Goal: Information Seeking & Learning: Compare options

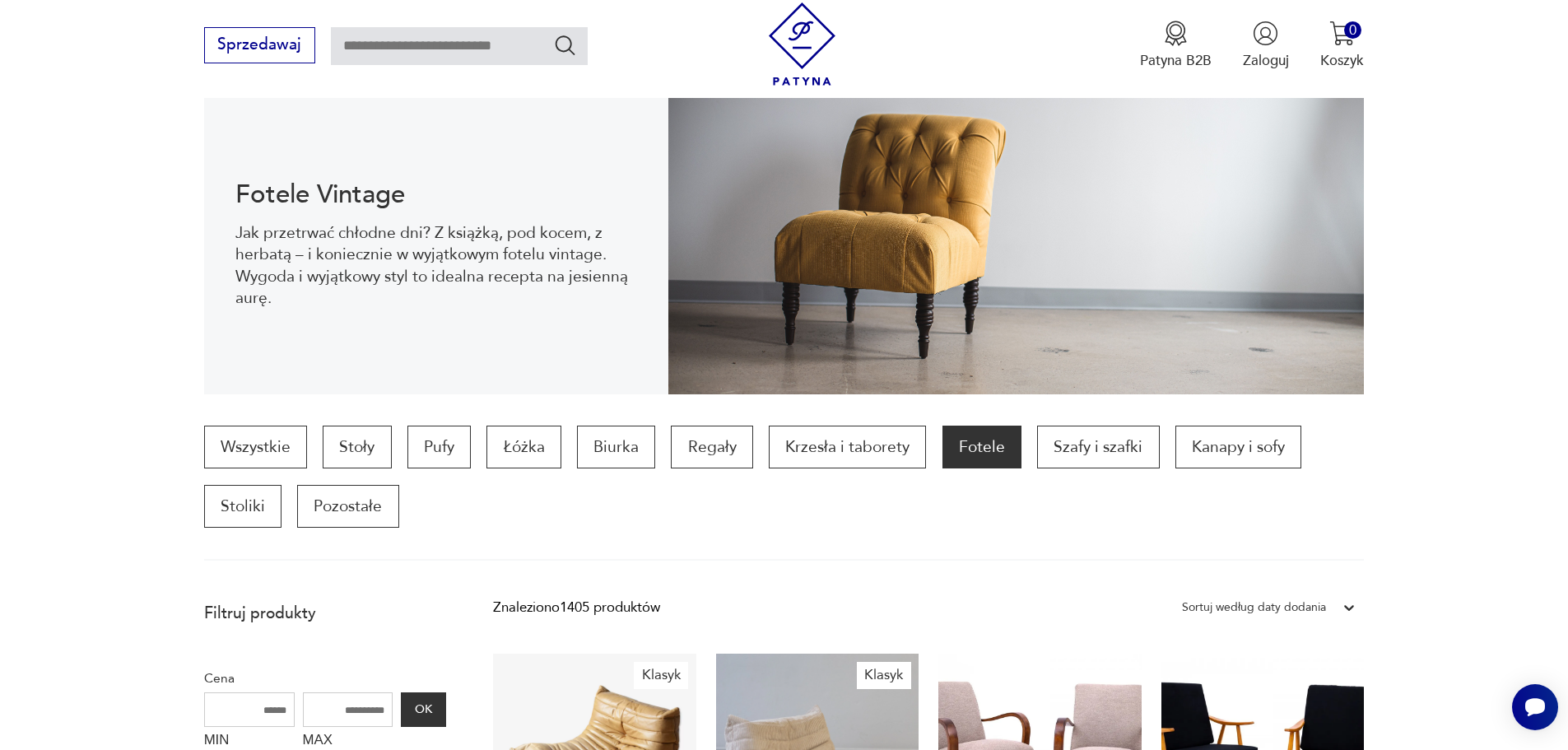
scroll to position [465, 0]
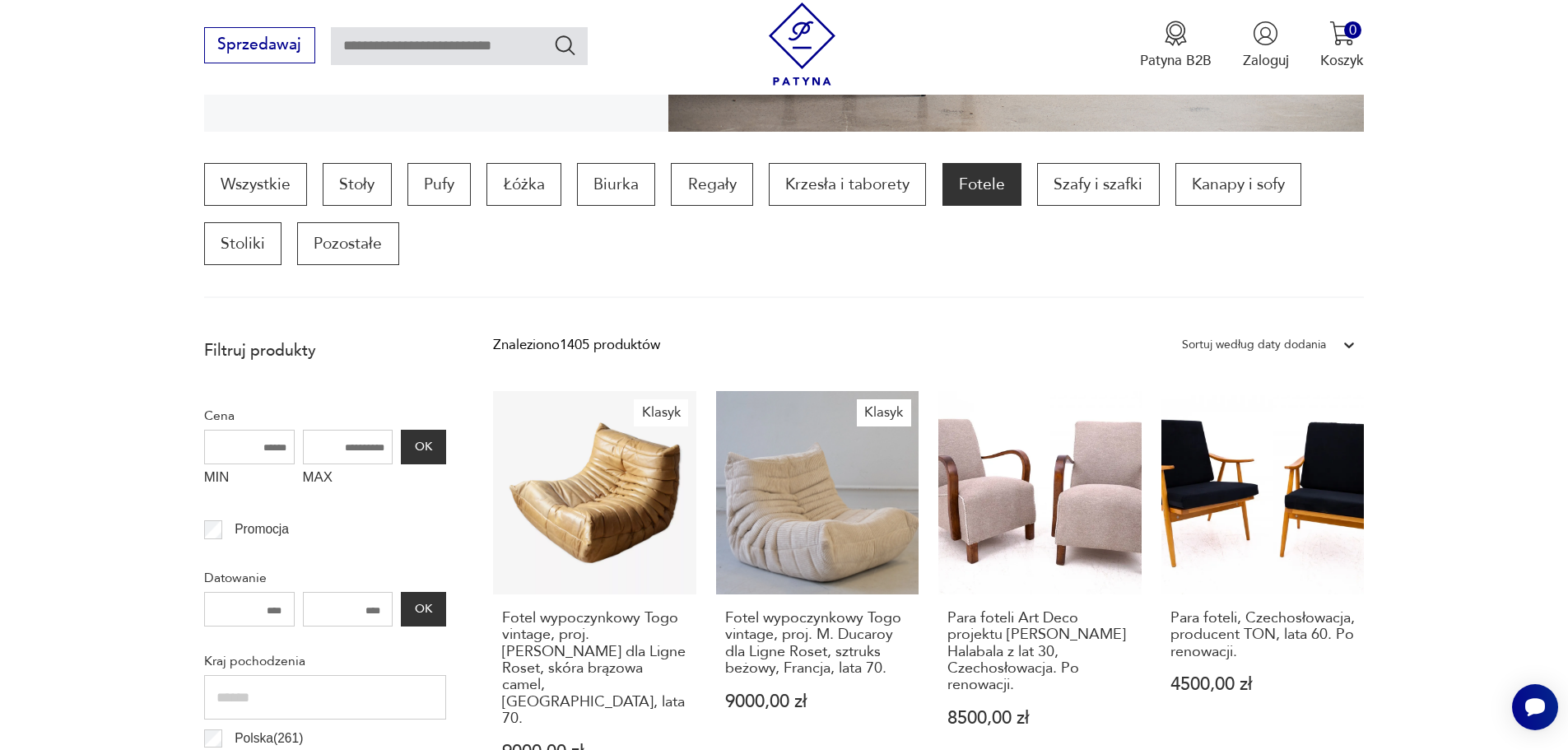
click at [1259, 344] on div "Sortuj według daty dodania" at bounding box center [1254, 345] width 144 height 22
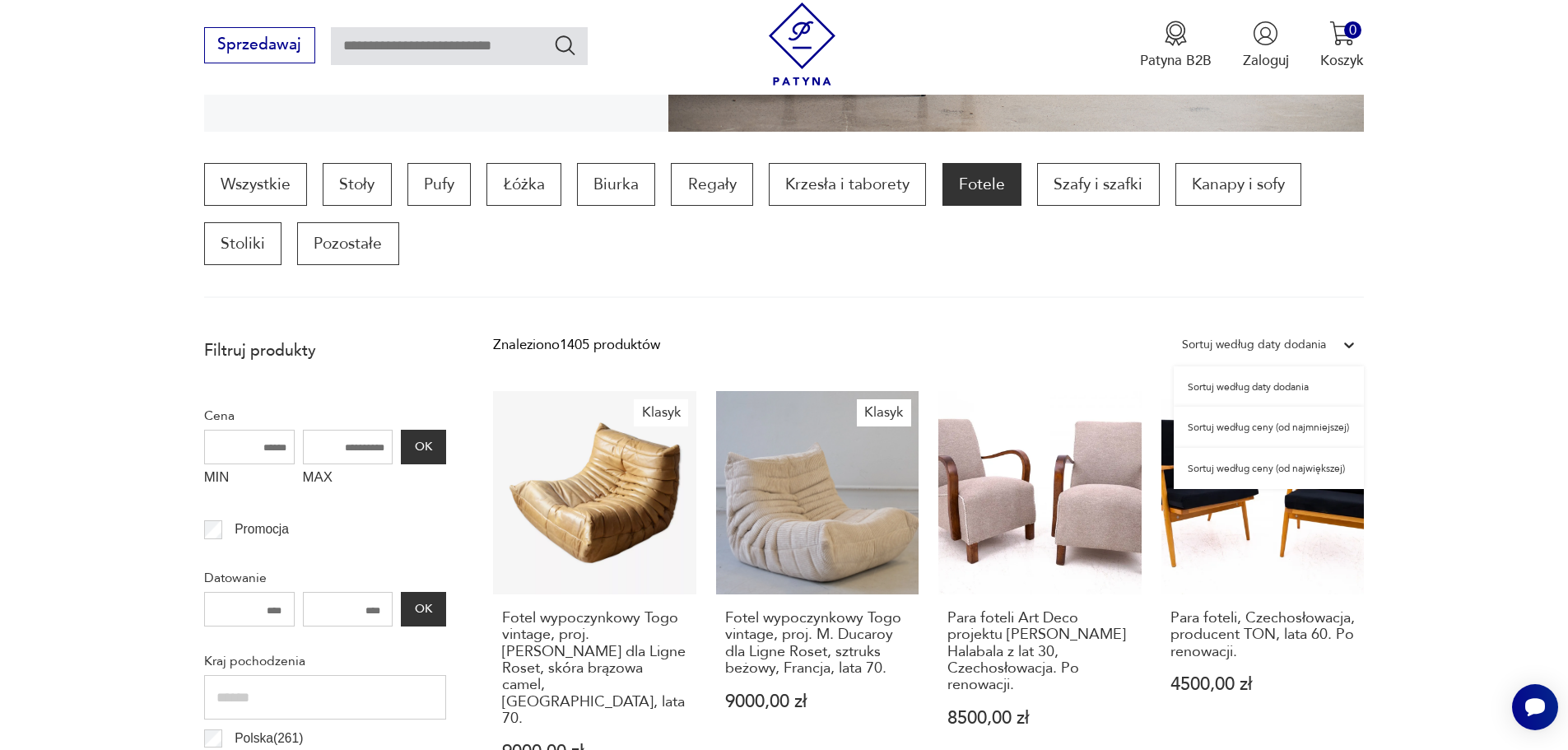
click at [1280, 435] on div "Sortuj według ceny (od najmniejszej)" at bounding box center [1269, 427] width 190 height 41
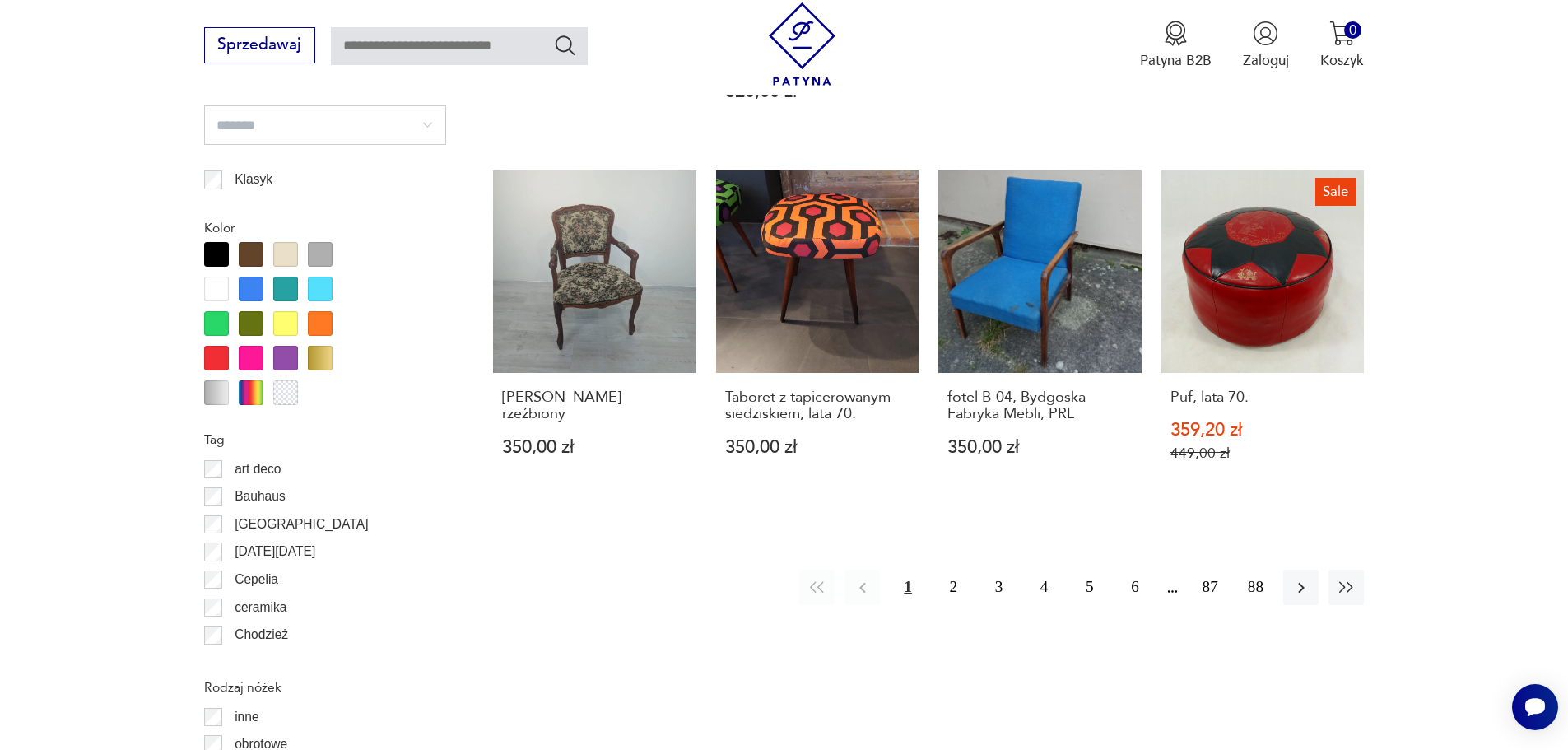
scroll to position [1784, 0]
click at [958, 588] on button "2" at bounding box center [953, 586] width 36 height 36
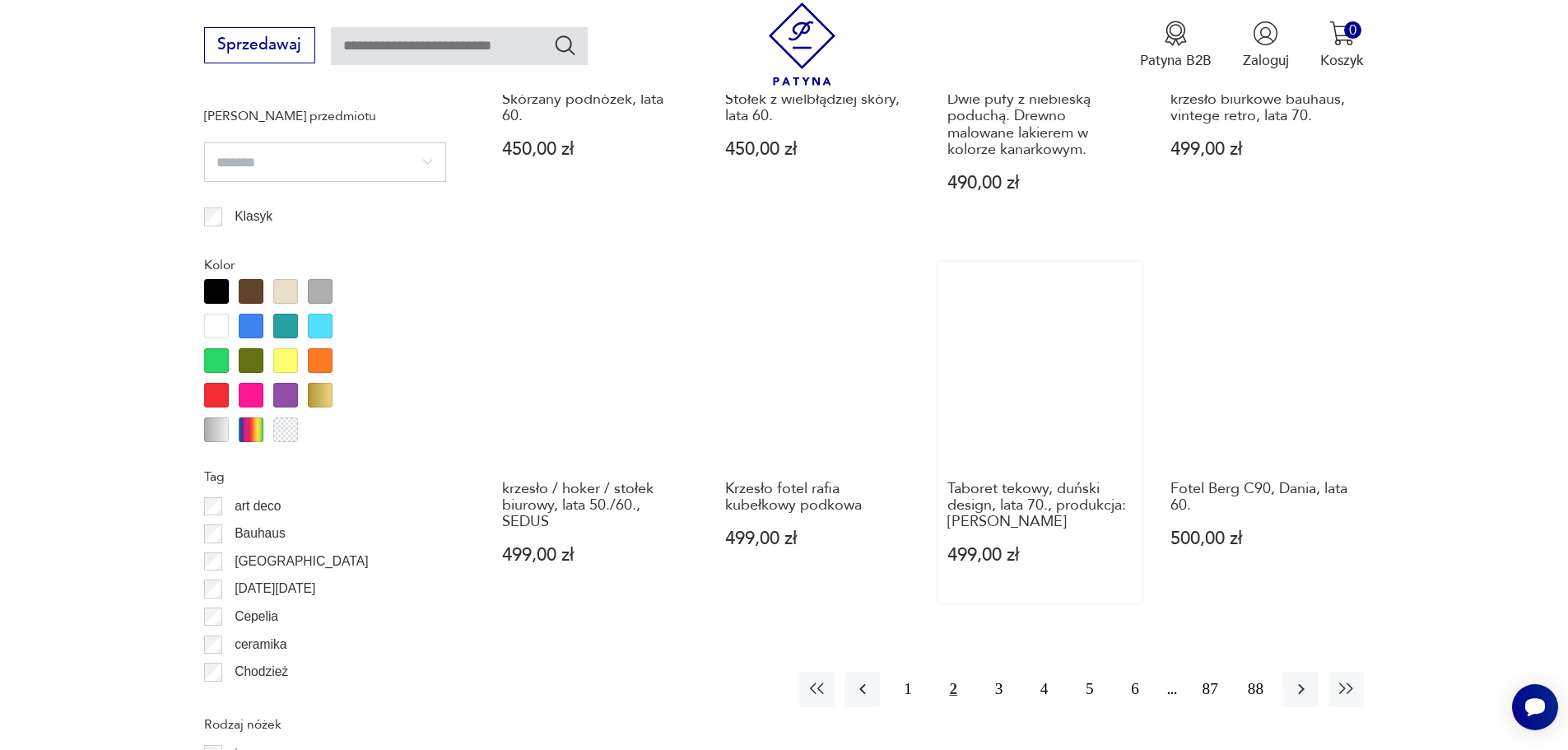
scroll to position [1784, 0]
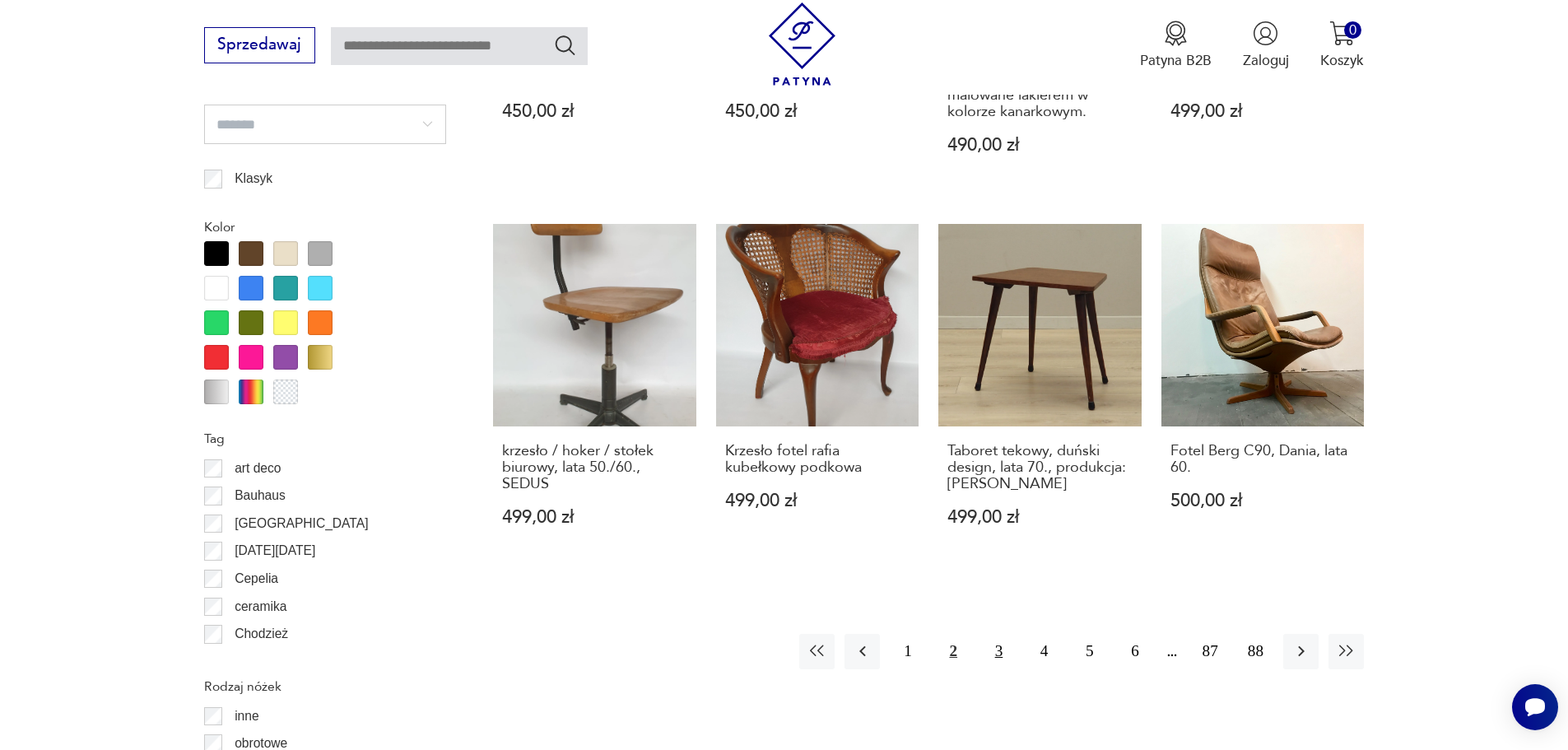
click at [1005, 634] on button "3" at bounding box center [999, 651] width 36 height 36
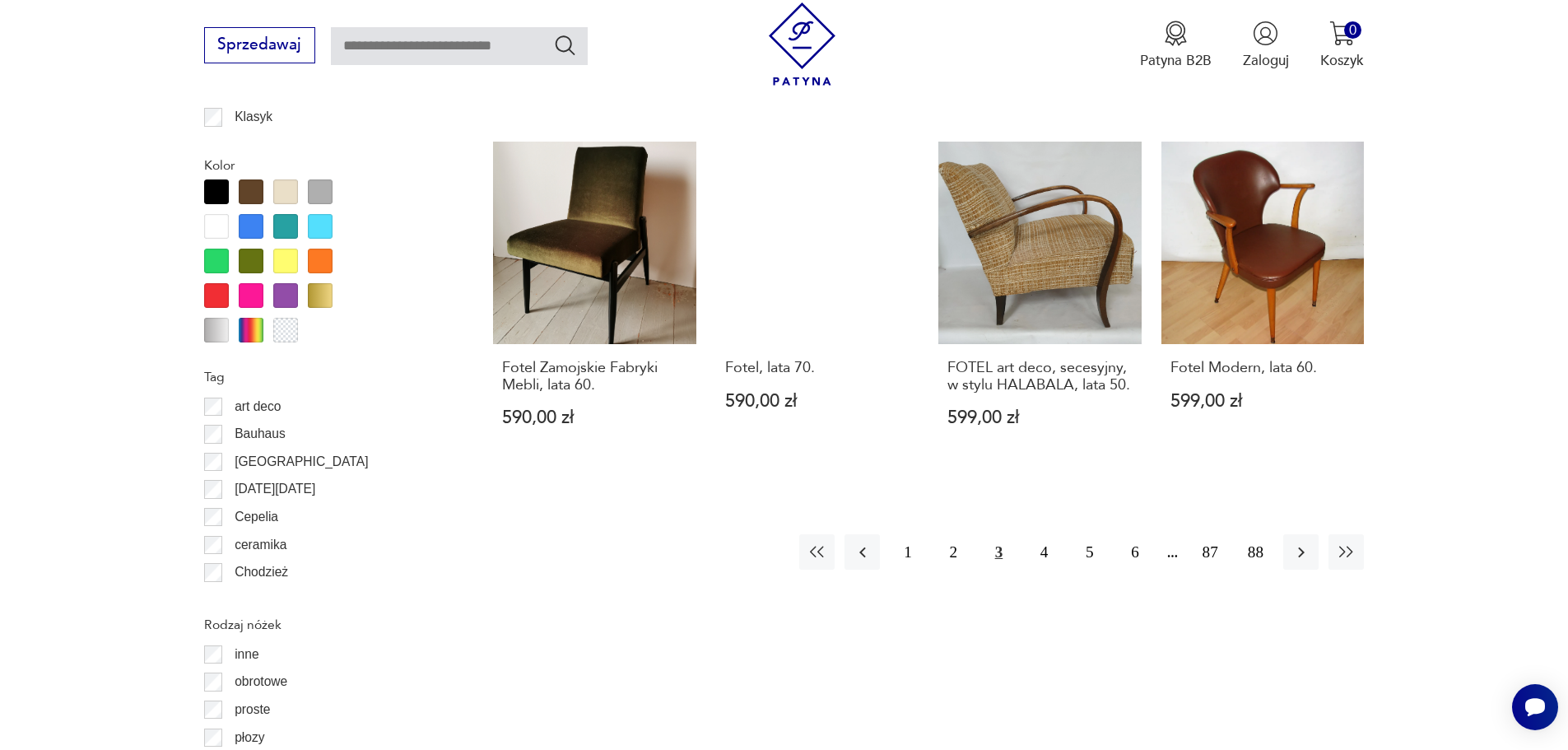
scroll to position [1866, 0]
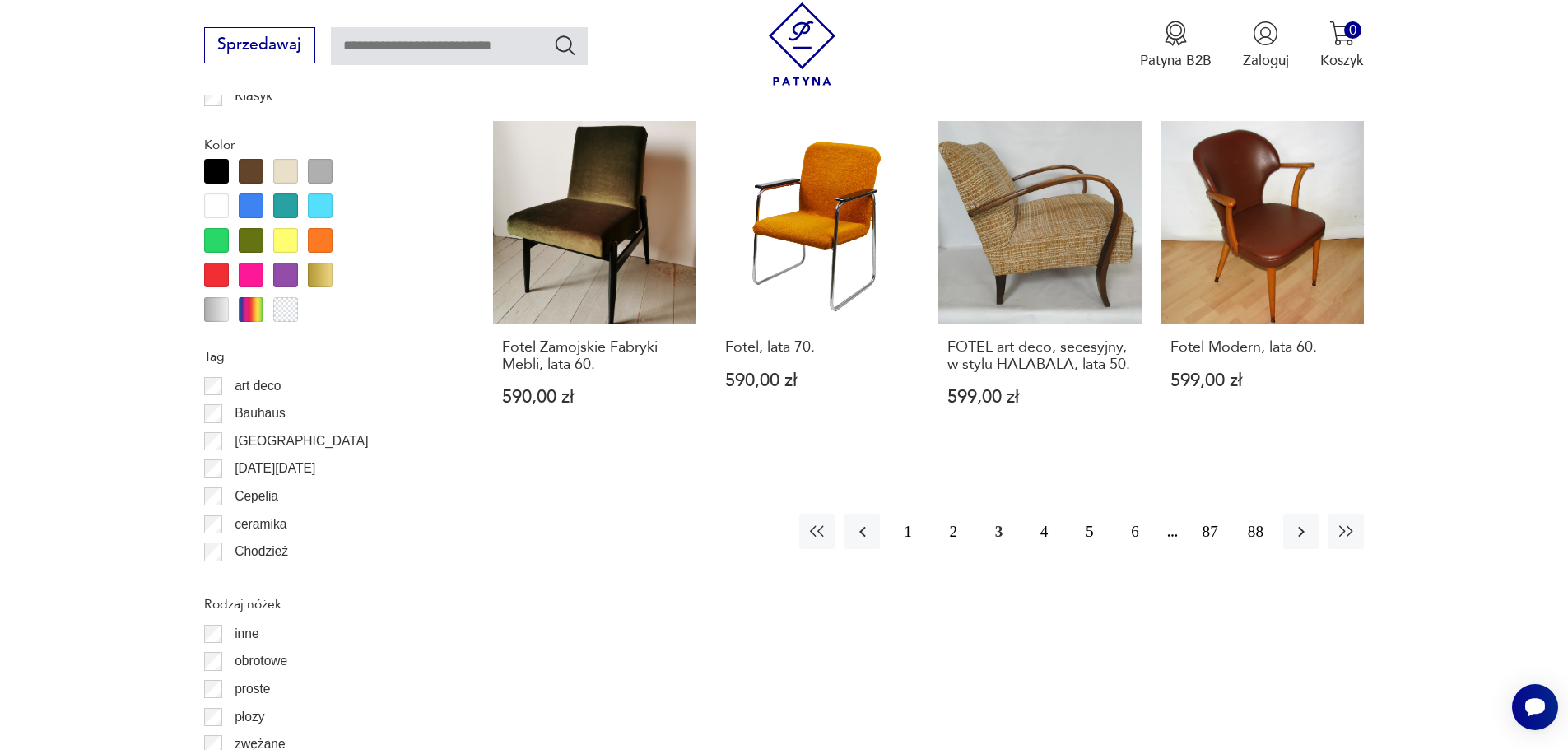
click at [1041, 514] on button "4" at bounding box center [1044, 531] width 36 height 36
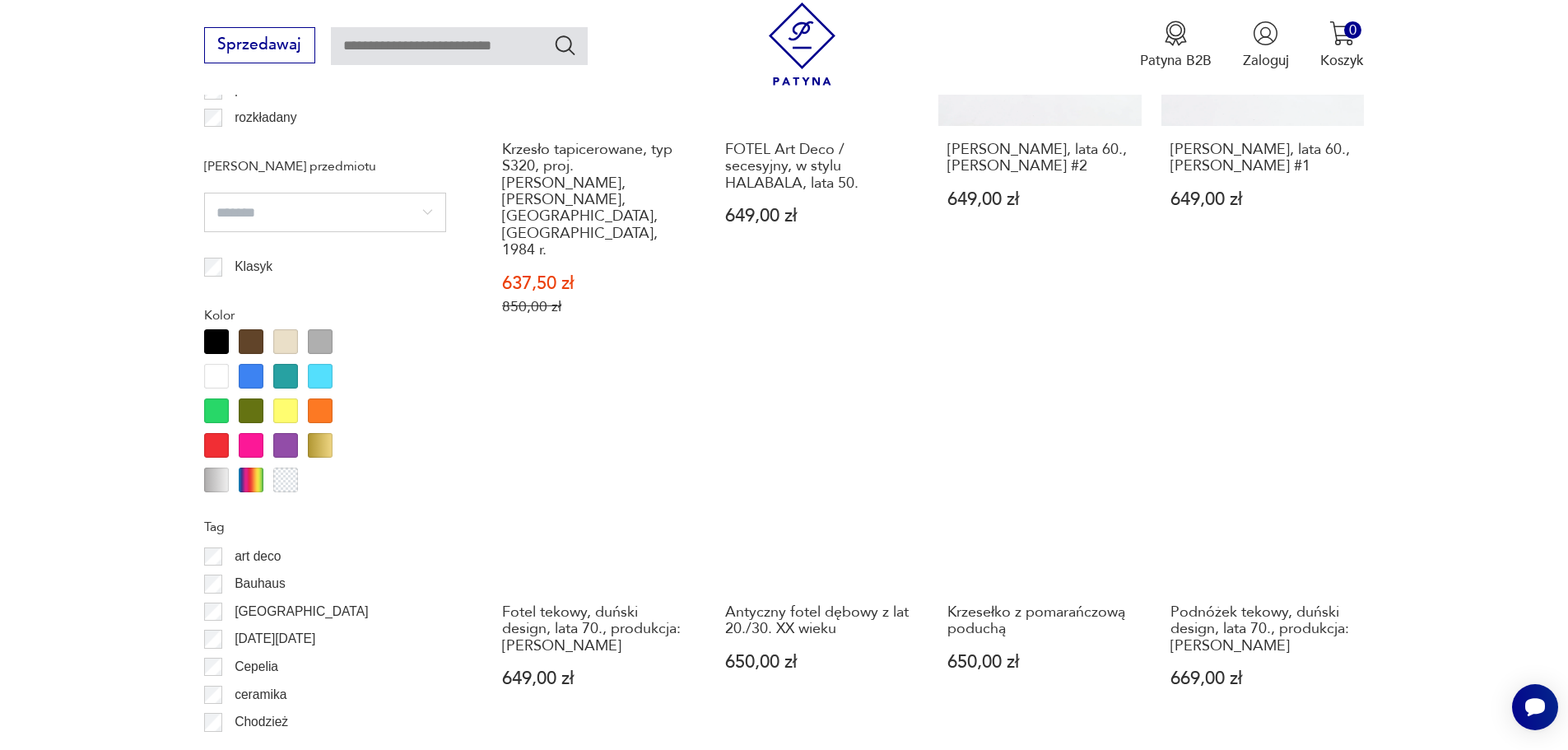
scroll to position [1701, 0]
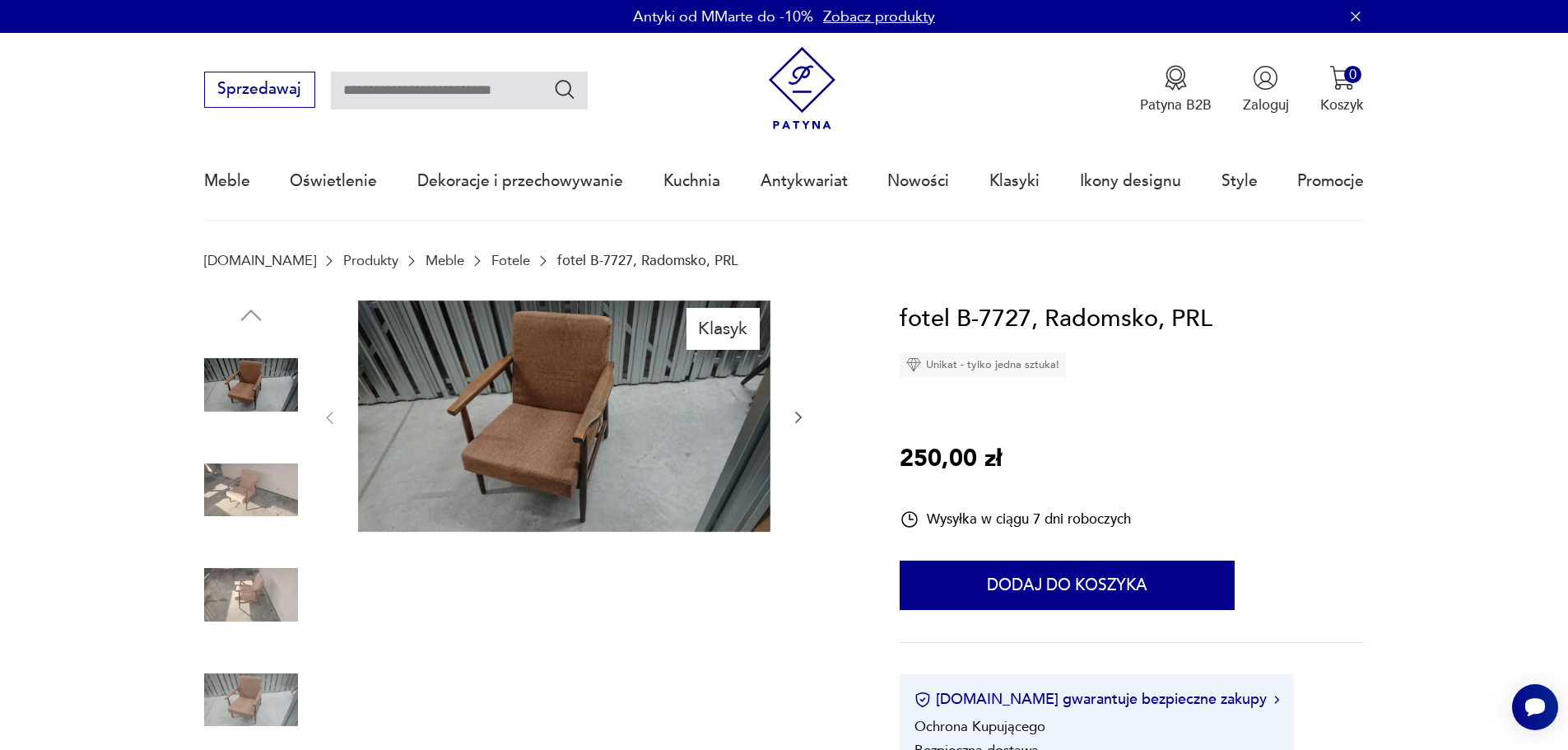
click at [242, 496] on img at bounding box center [251, 489] width 94 height 94
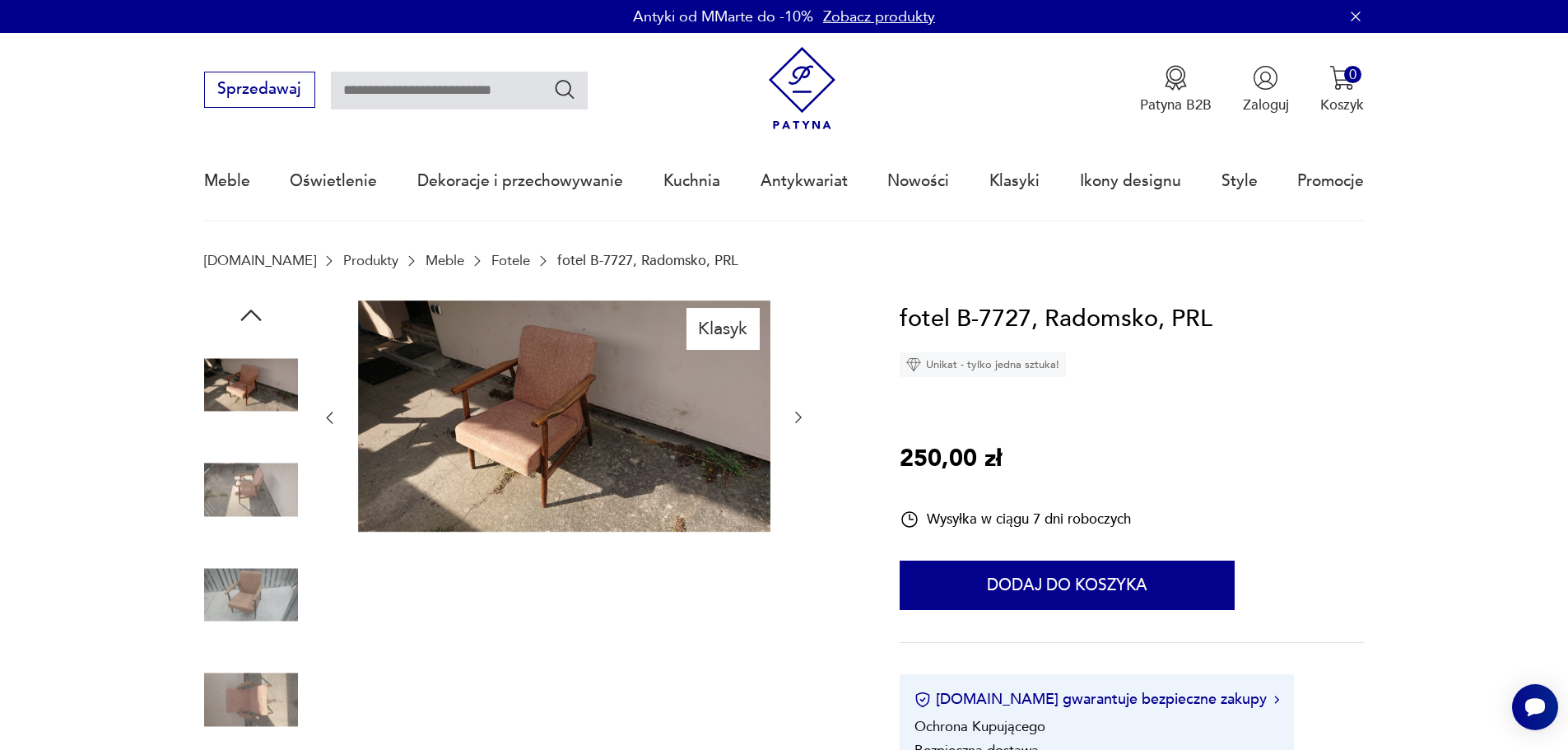
click at [239, 578] on img at bounding box center [251, 595] width 94 height 94
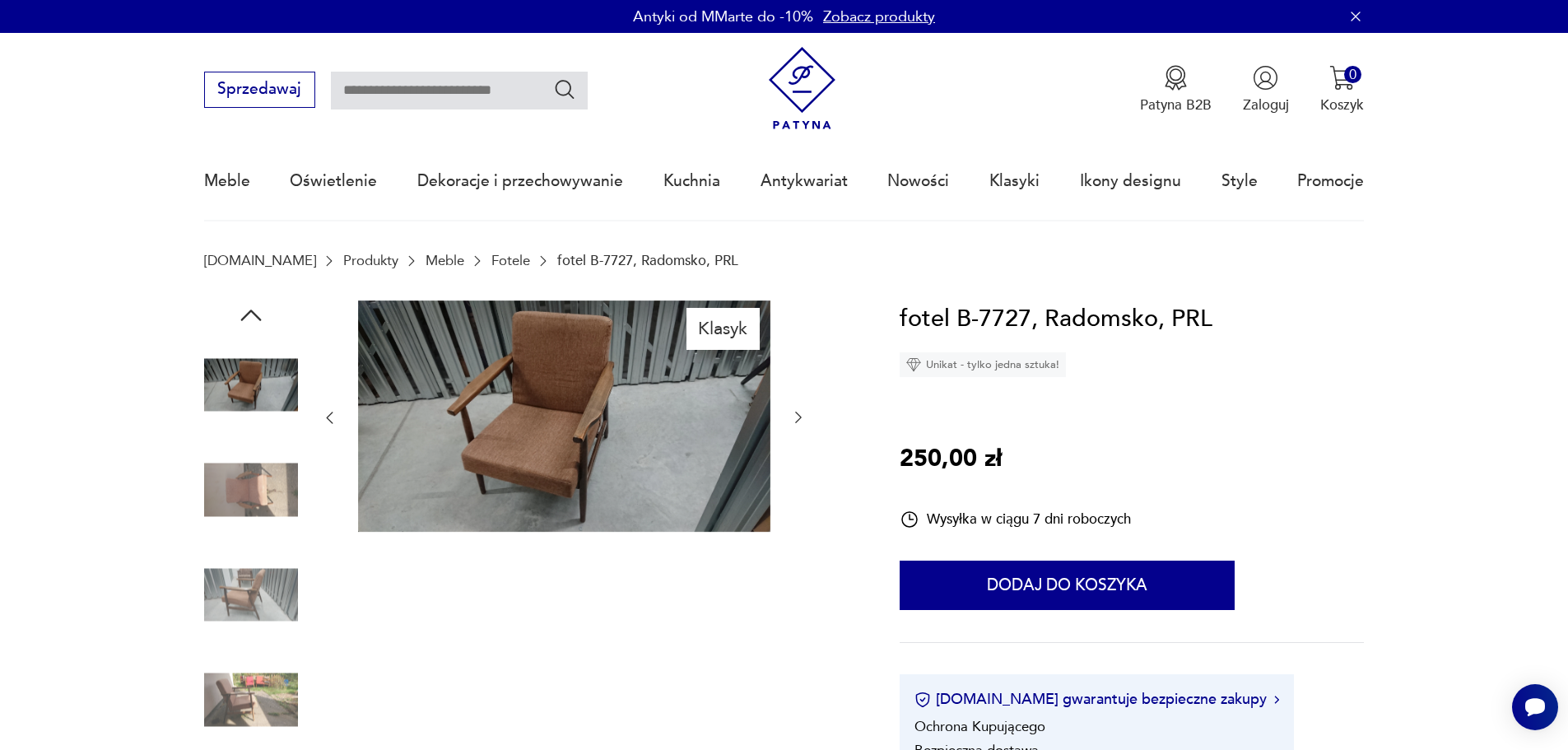
click at [253, 652] on div at bounding box center [251, 544] width 94 height 411
click at [260, 685] on img at bounding box center [251, 700] width 94 height 94
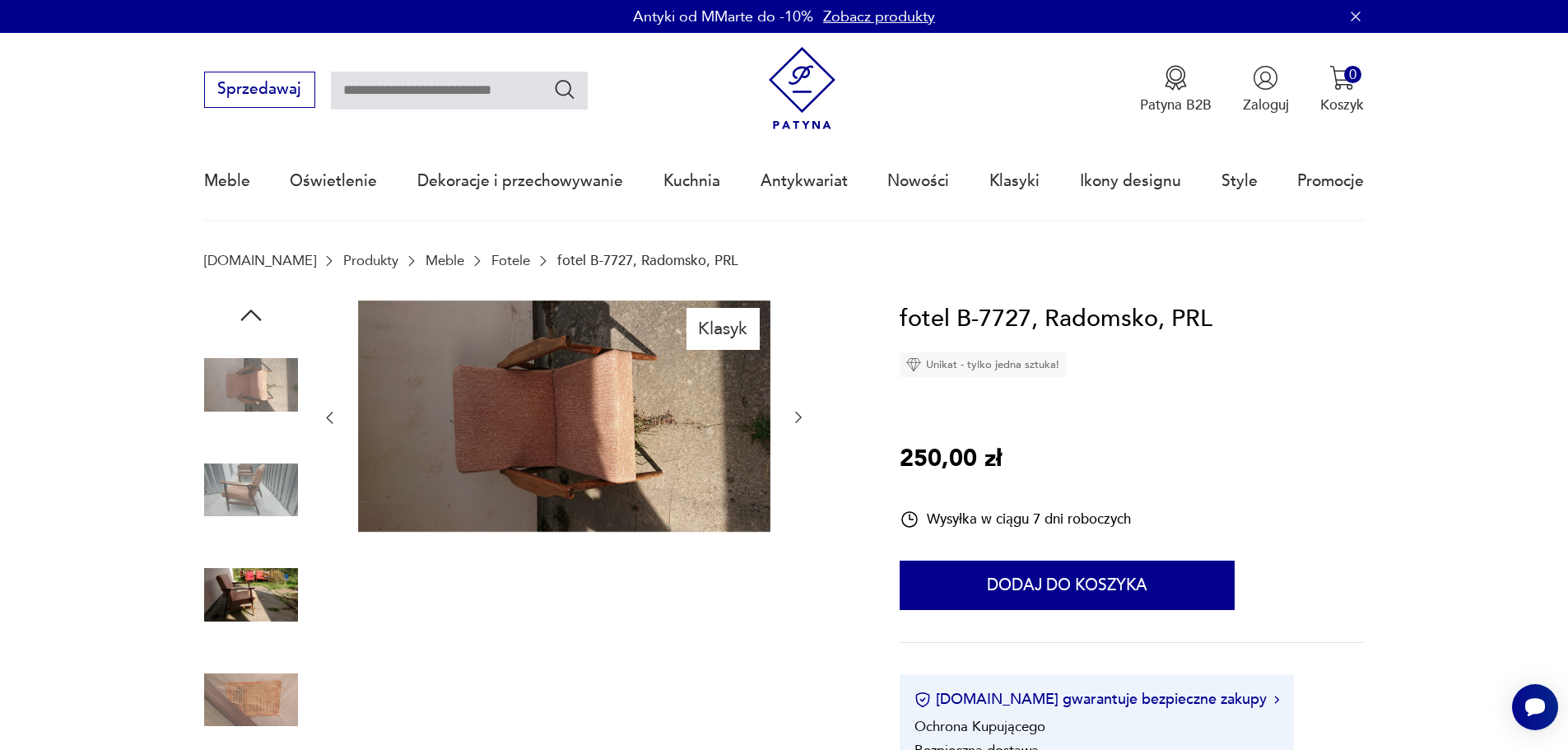
click at [257, 555] on img at bounding box center [251, 595] width 94 height 94
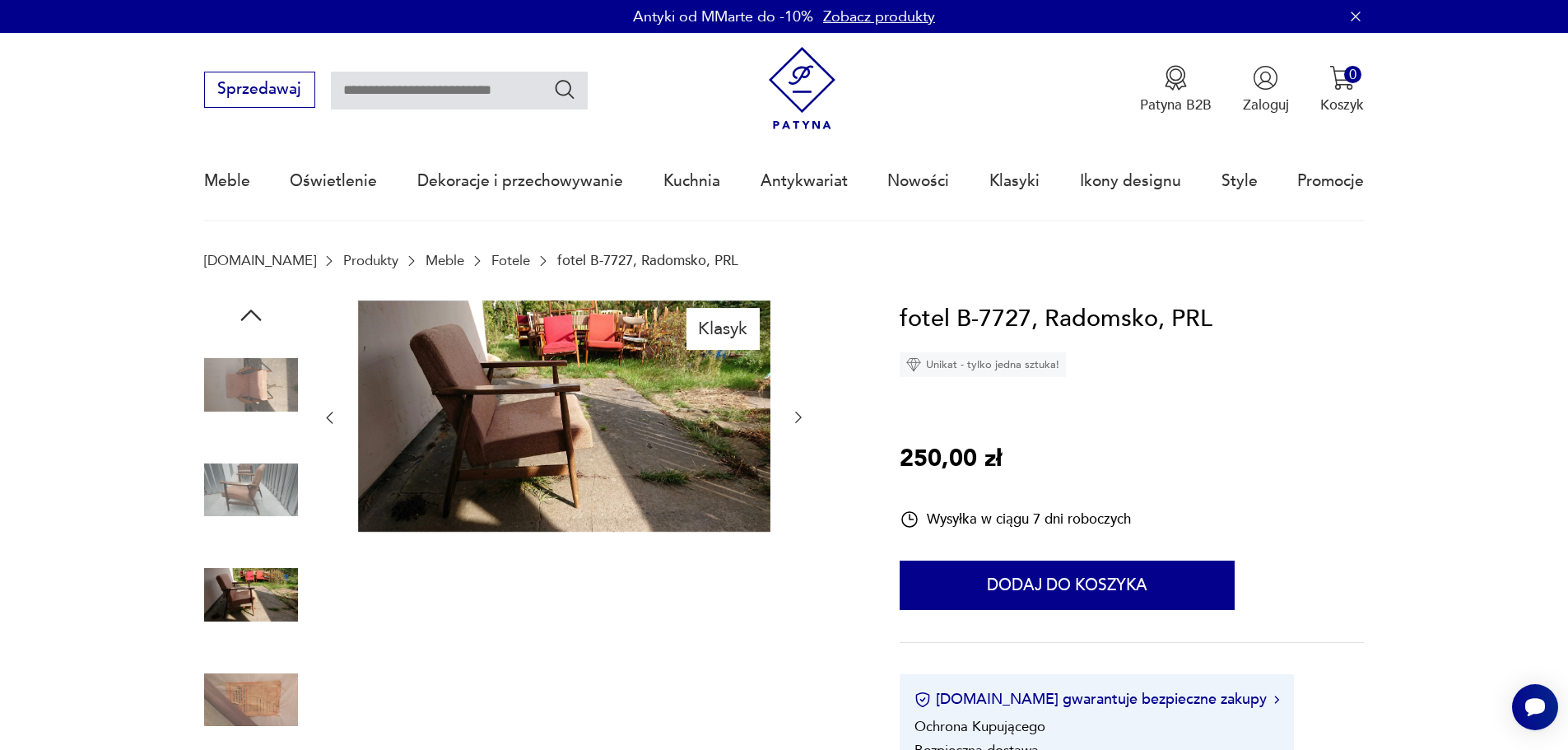
click at [554, 415] on img at bounding box center [564, 416] width 412 height 233
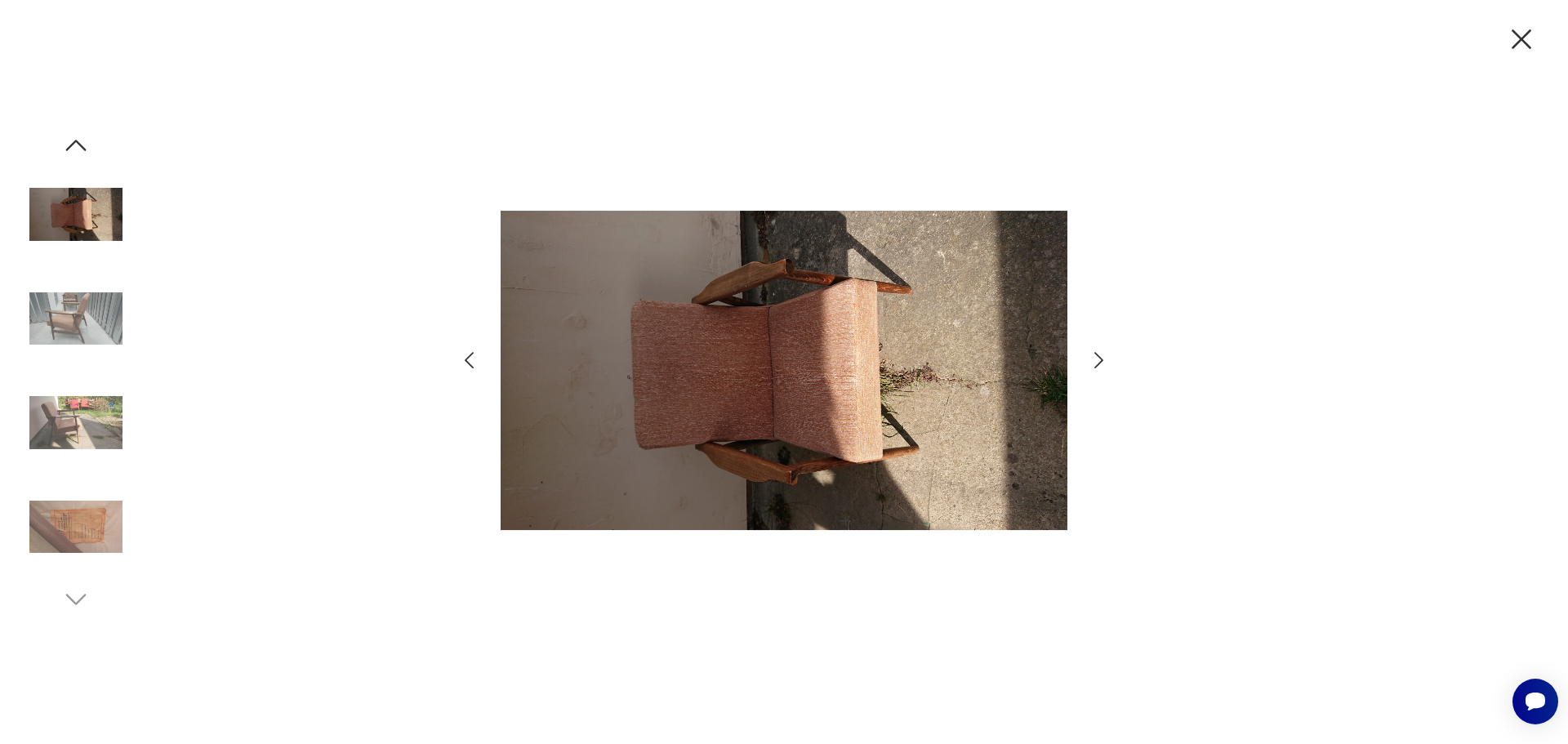
click at [1089, 360] on icon "button" at bounding box center [1098, 361] width 24 height 24
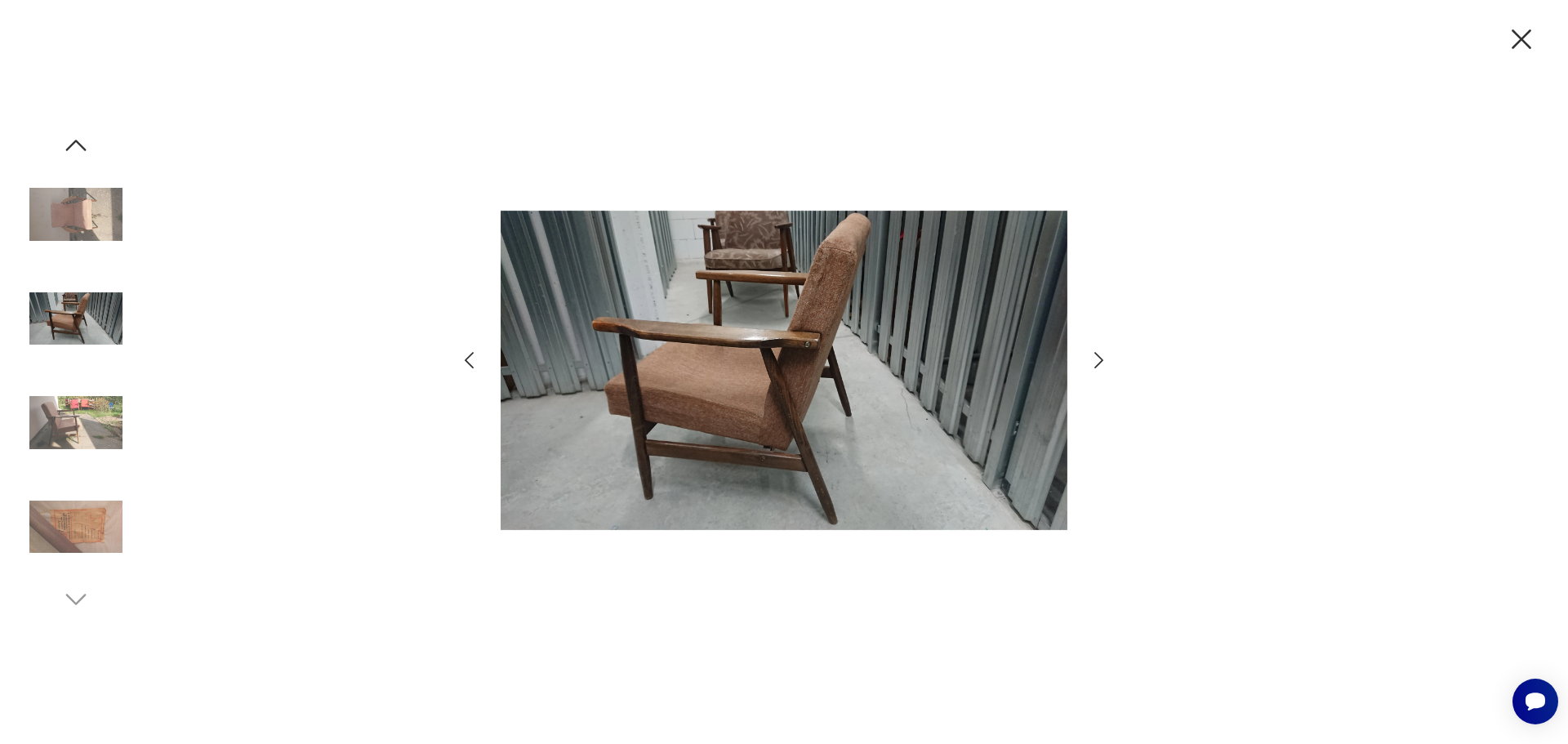
click at [1089, 360] on icon "button" at bounding box center [1098, 361] width 24 height 24
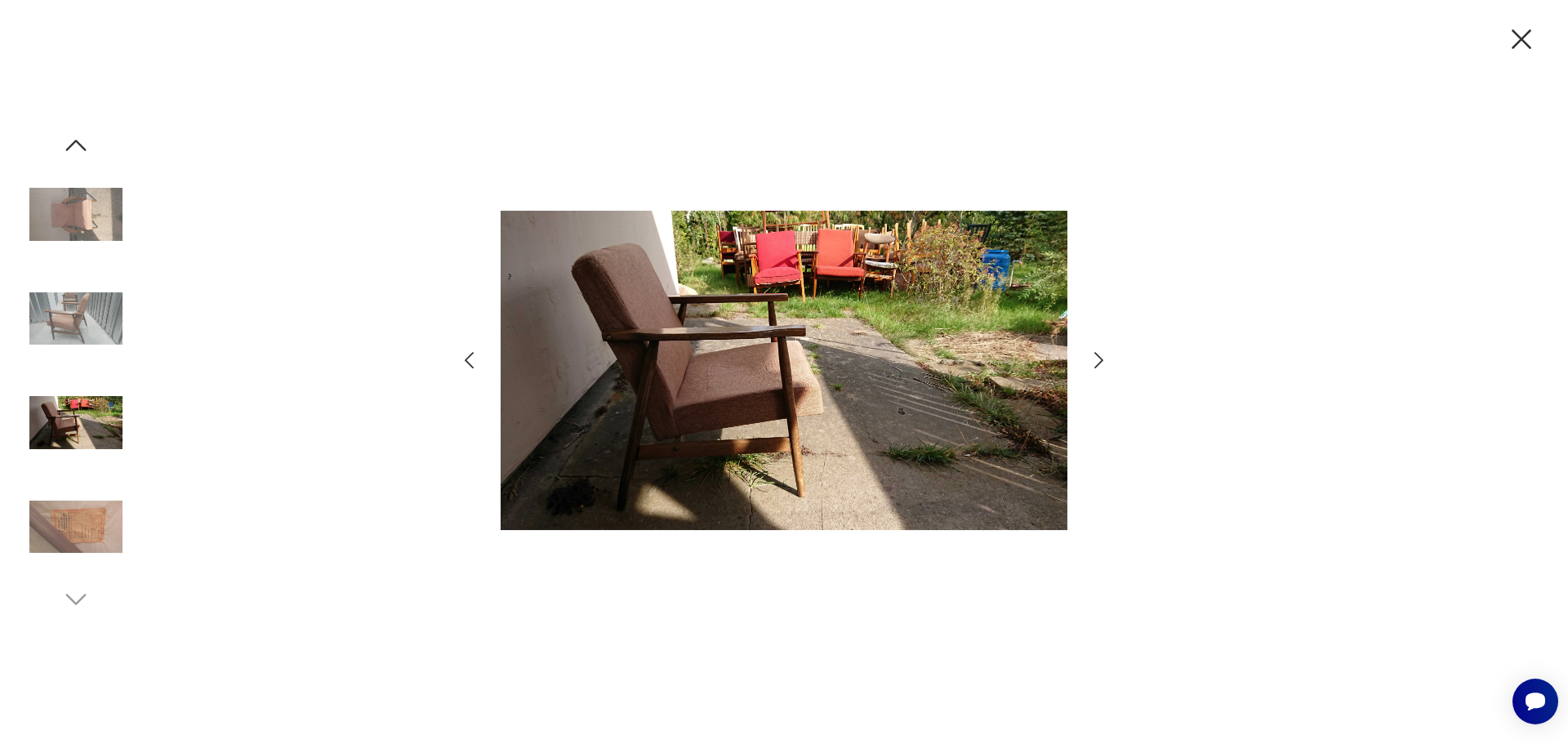
click at [1089, 360] on icon "button" at bounding box center [1098, 361] width 24 height 24
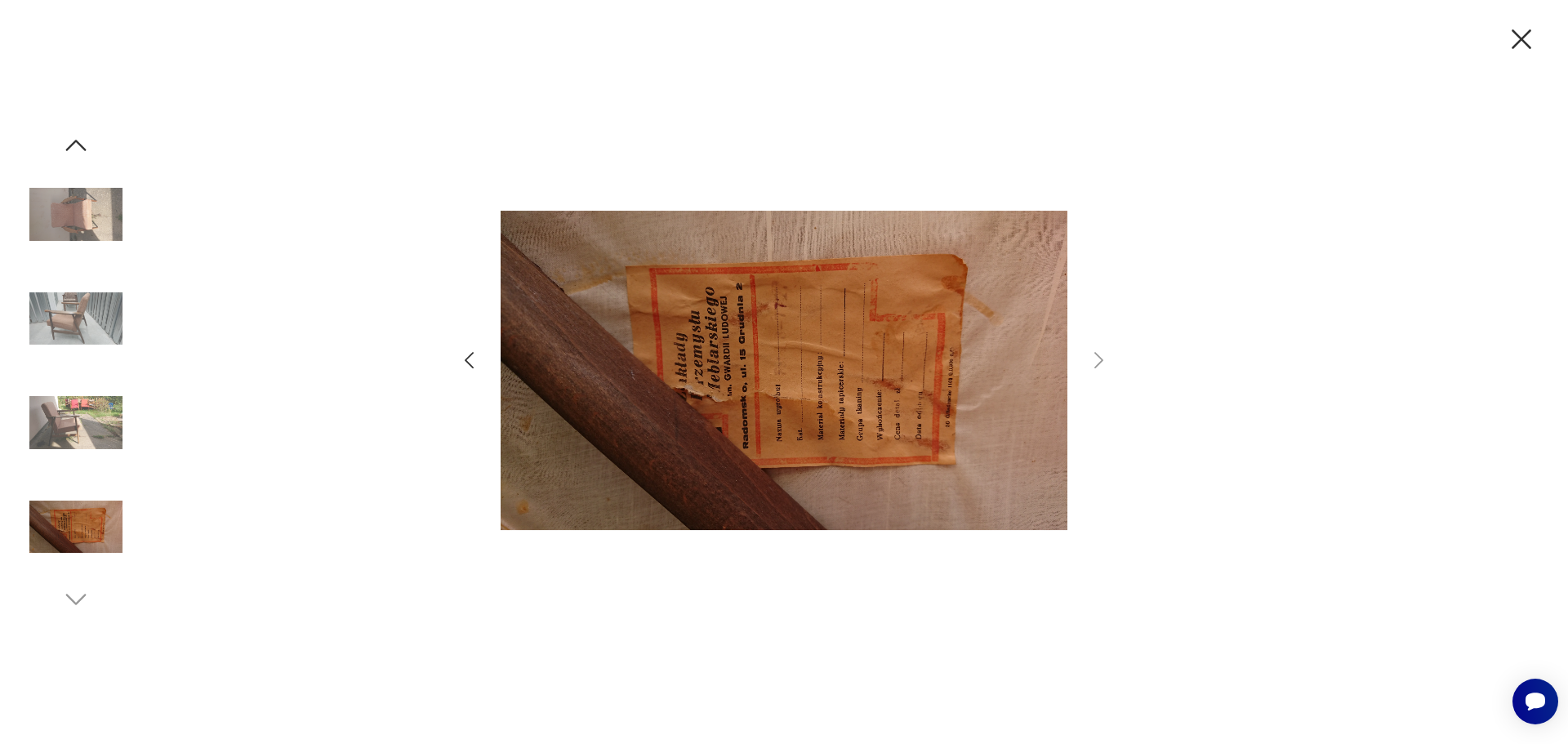
click at [1550, 39] on div at bounding box center [784, 372] width 1568 height 744
click at [1532, 48] on icon "button" at bounding box center [1522, 39] width 34 height 34
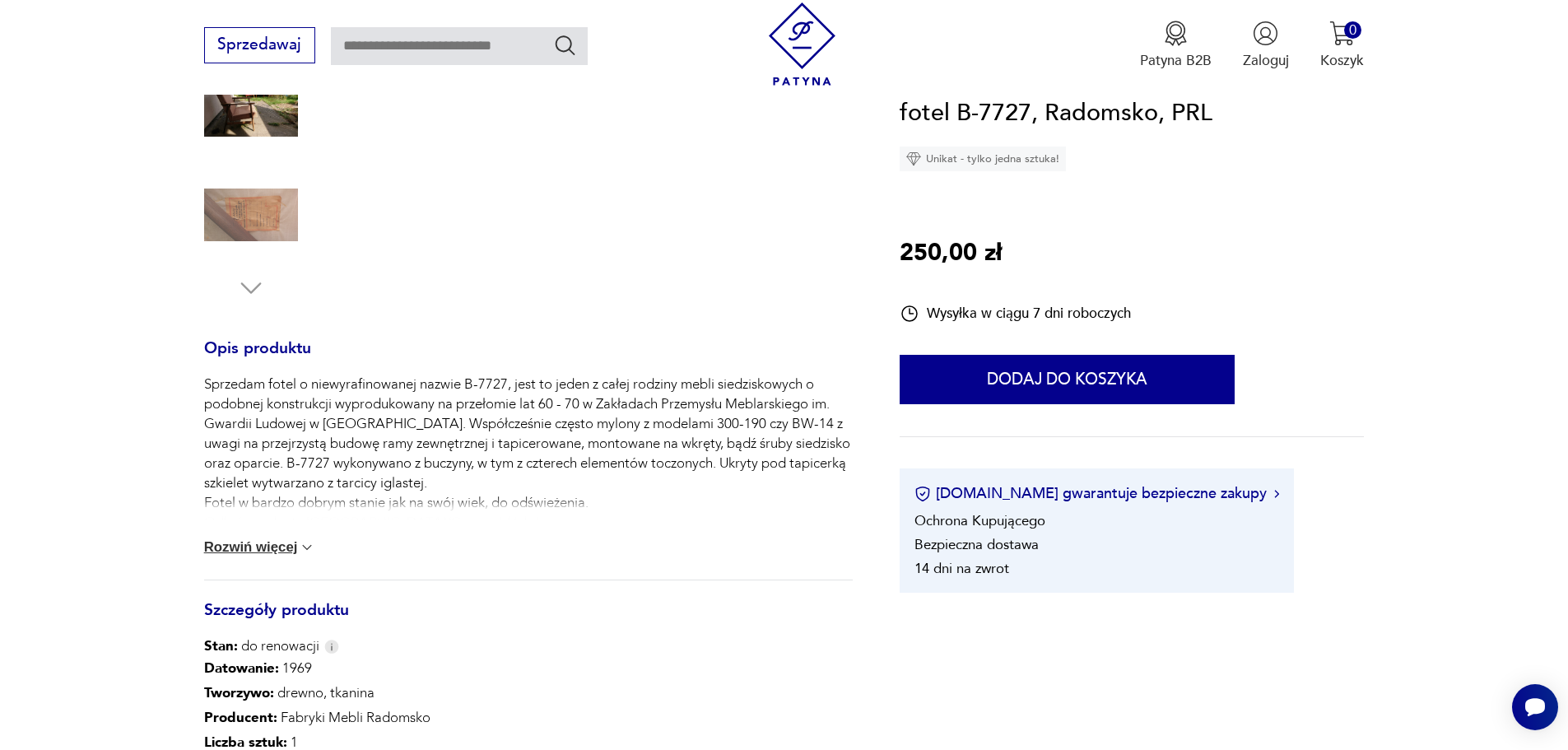
scroll to position [494, 0]
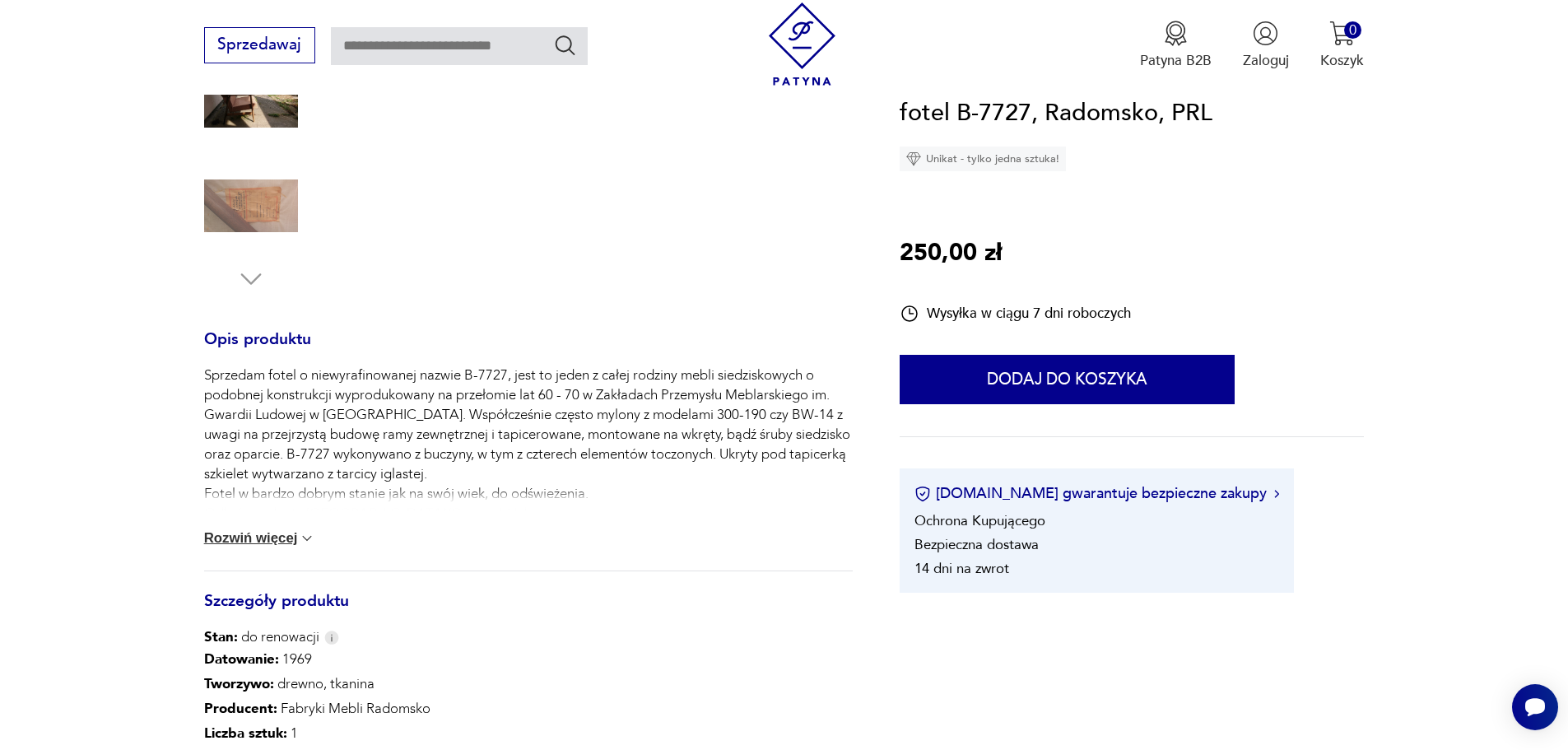
click at [283, 544] on button "Rozwiń więcej" at bounding box center [260, 539] width 112 height 17
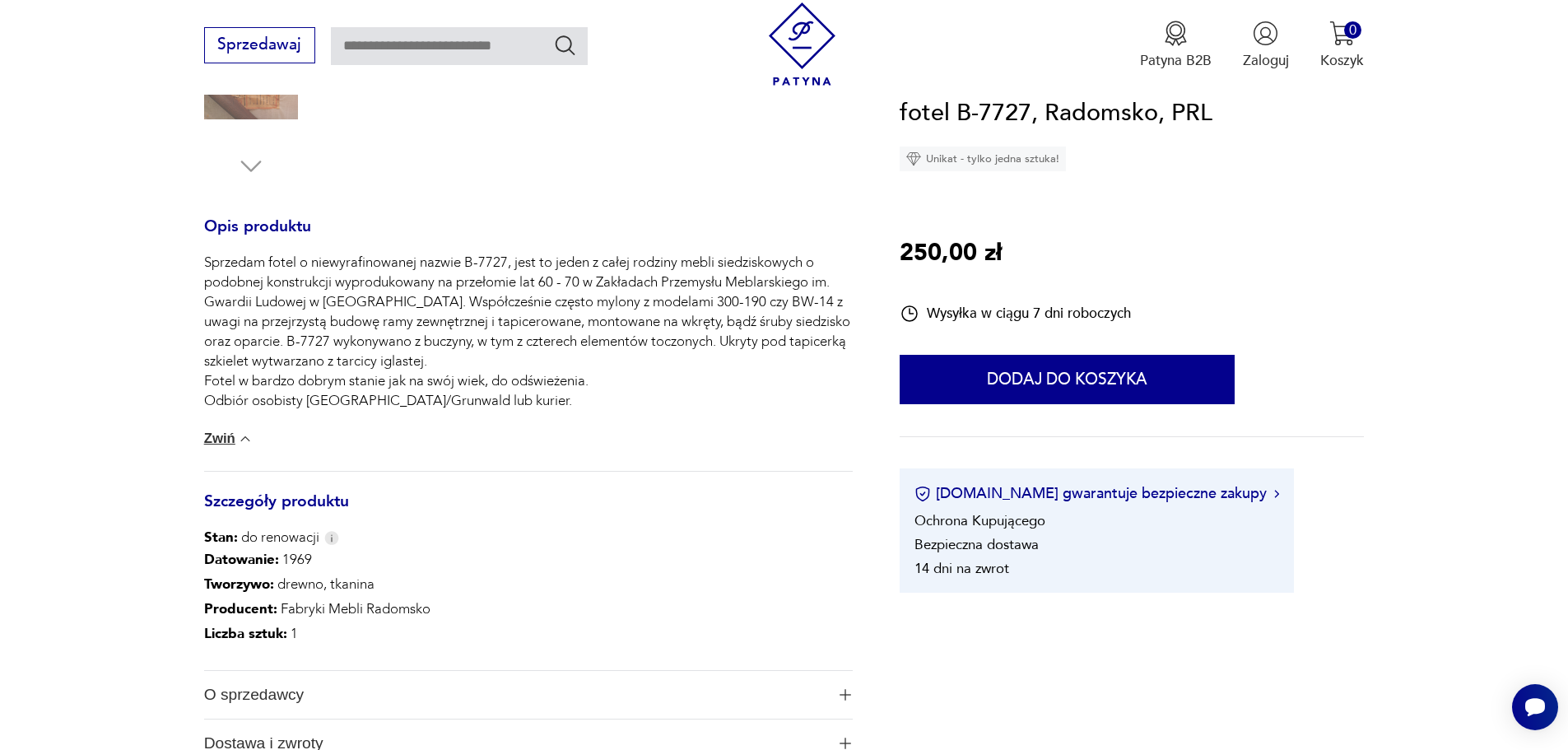
scroll to position [659, 0]
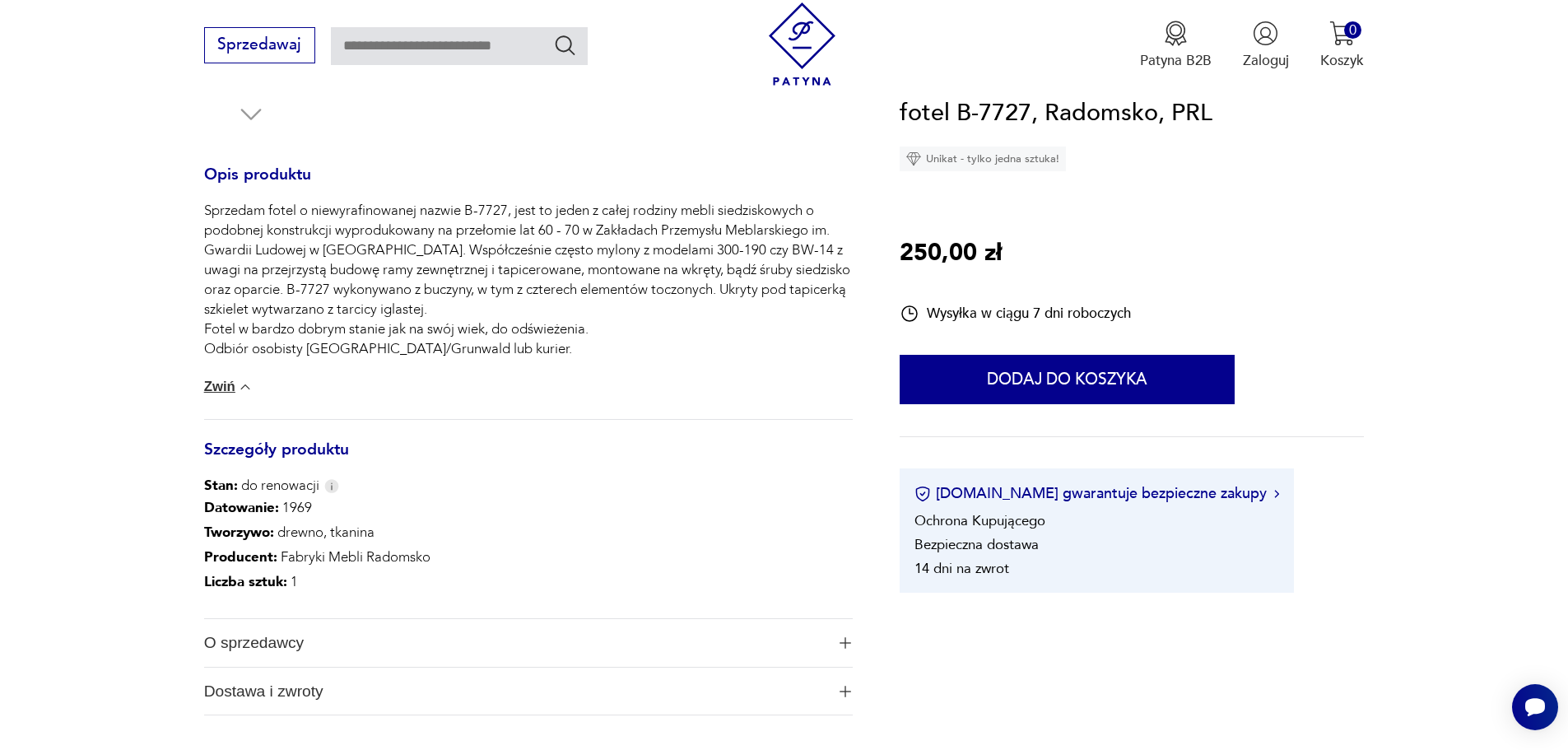
click at [843, 648] on img "button" at bounding box center [846, 643] width 12 height 12
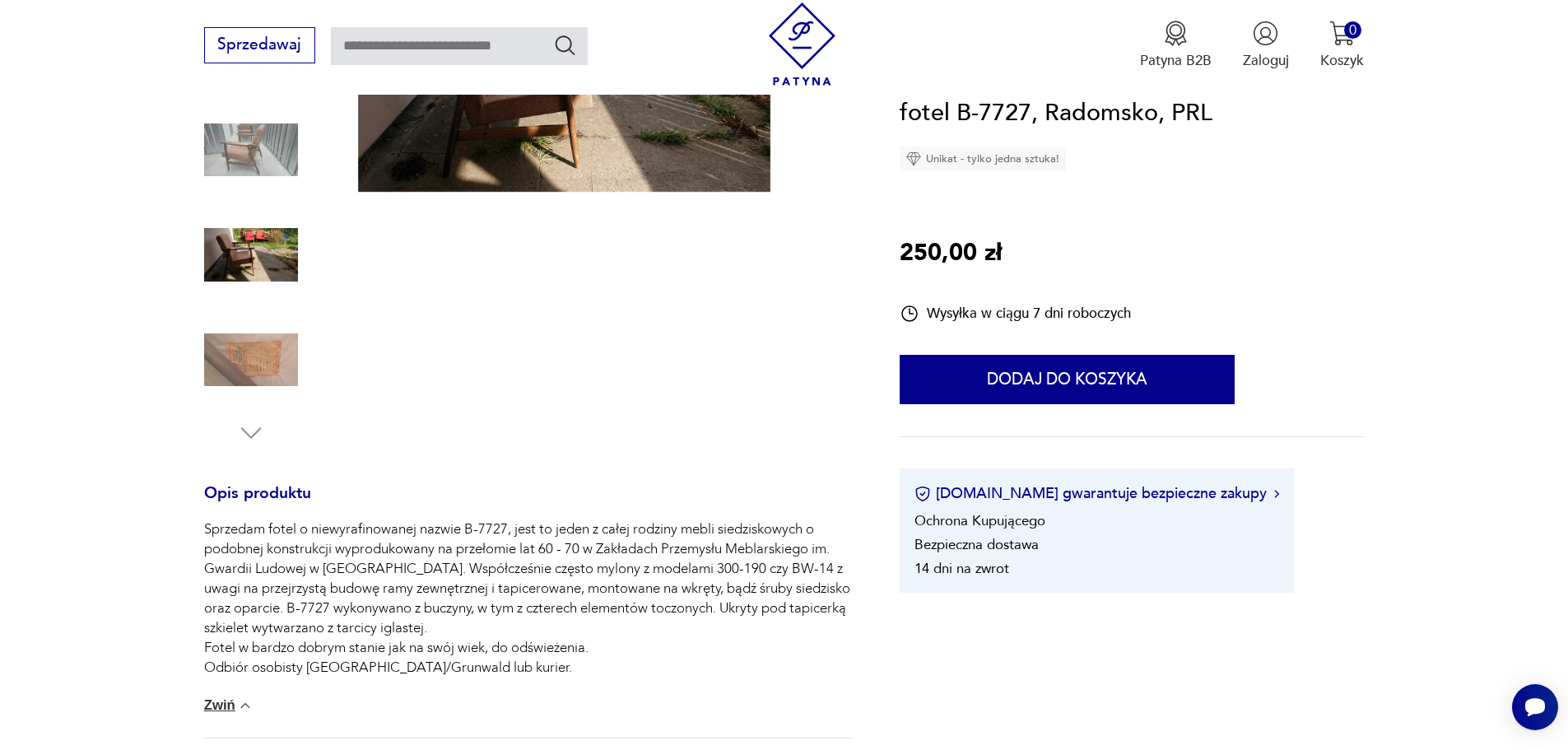
scroll to position [82, 0]
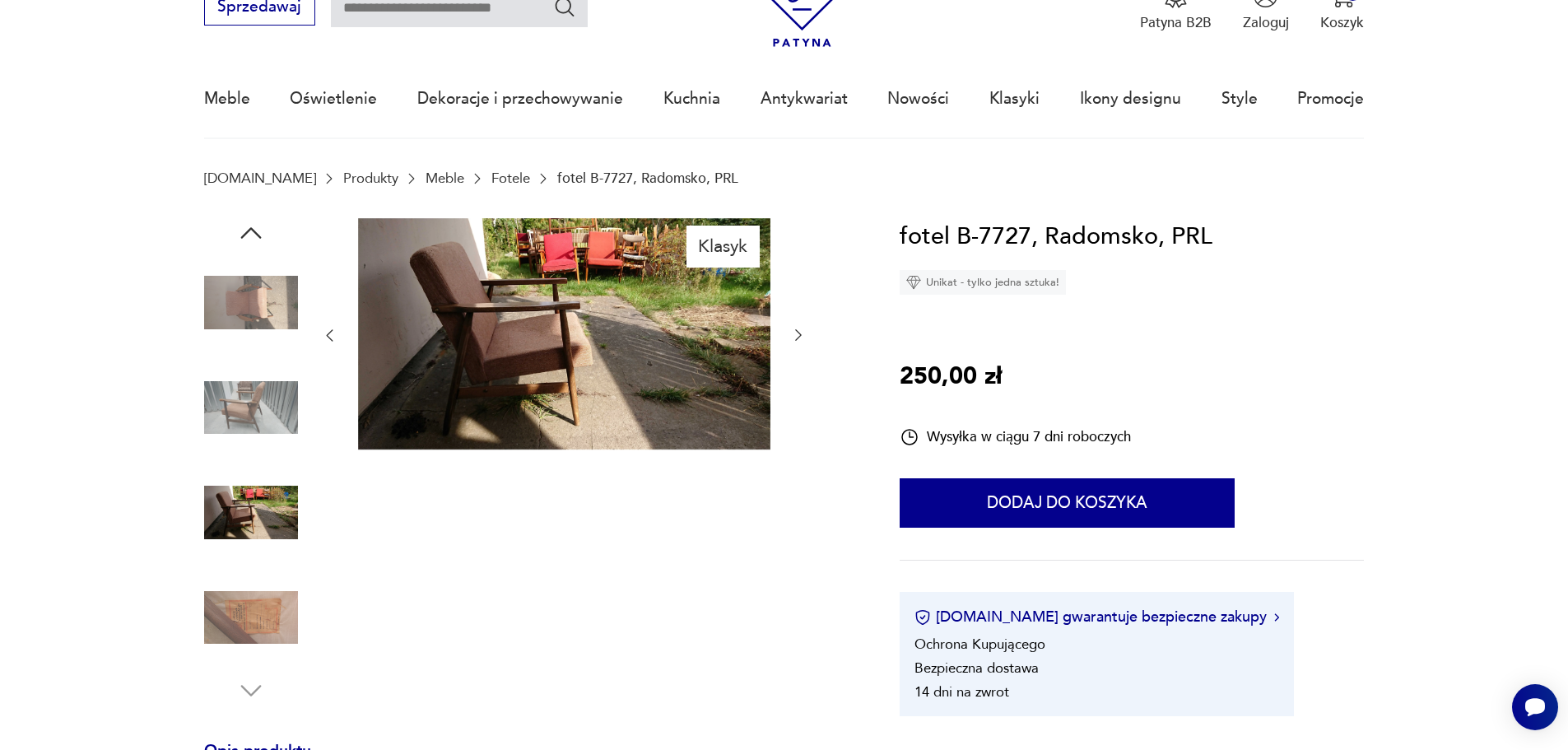
click at [256, 526] on img at bounding box center [251, 512] width 94 height 94
click at [253, 416] on img at bounding box center [251, 407] width 94 height 94
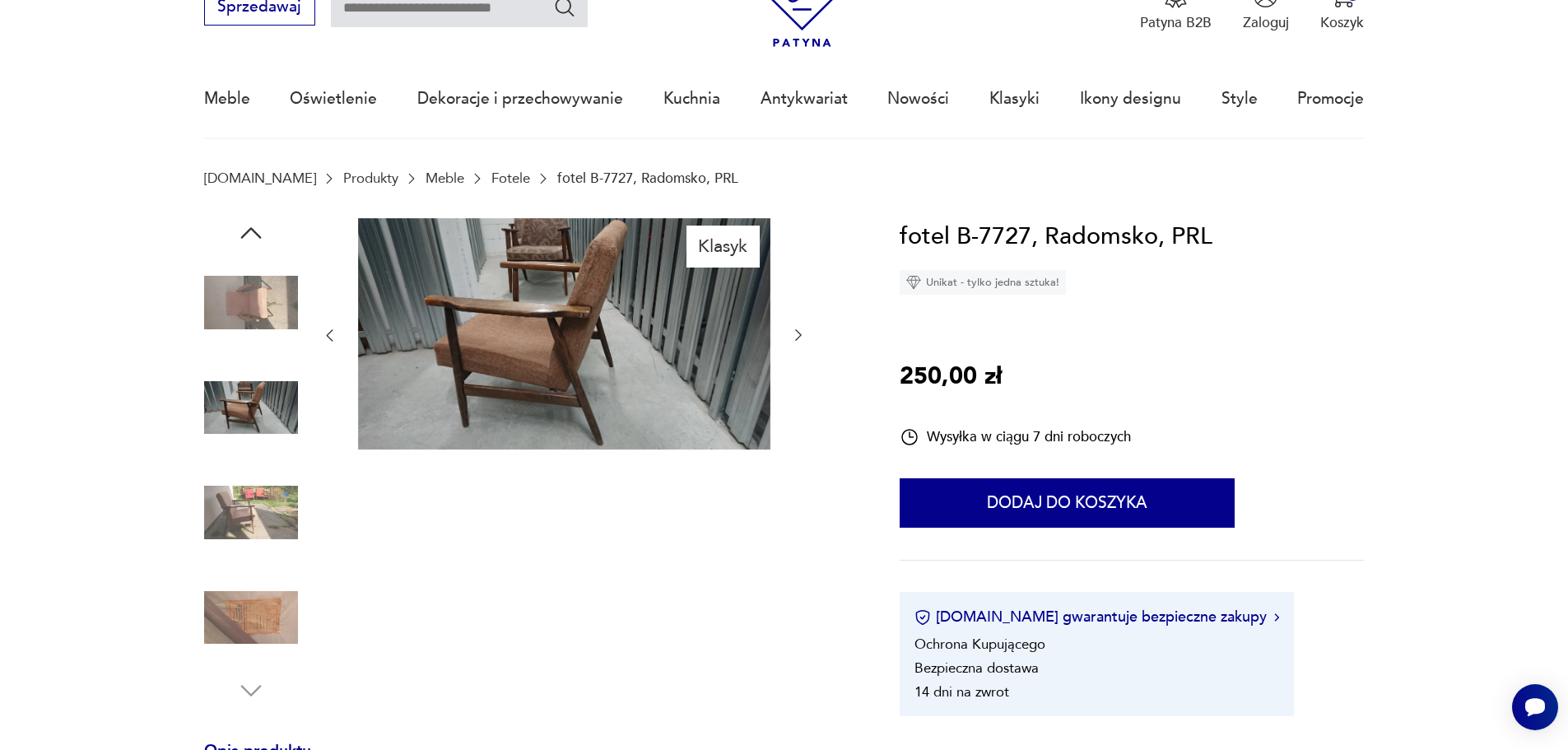
click at [260, 328] on img at bounding box center [251, 302] width 94 height 94
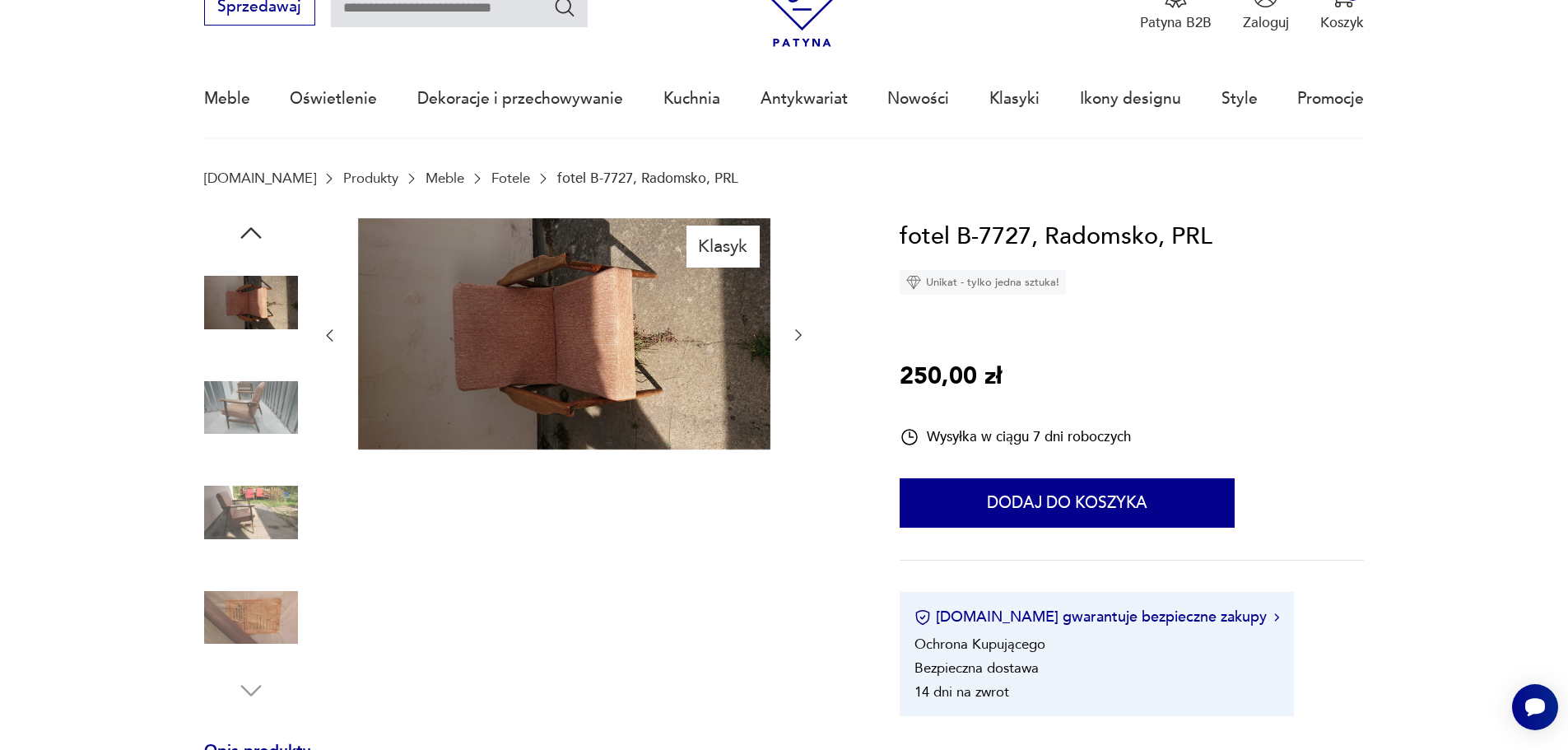
click at [561, 328] on img at bounding box center [564, 334] width 412 height 233
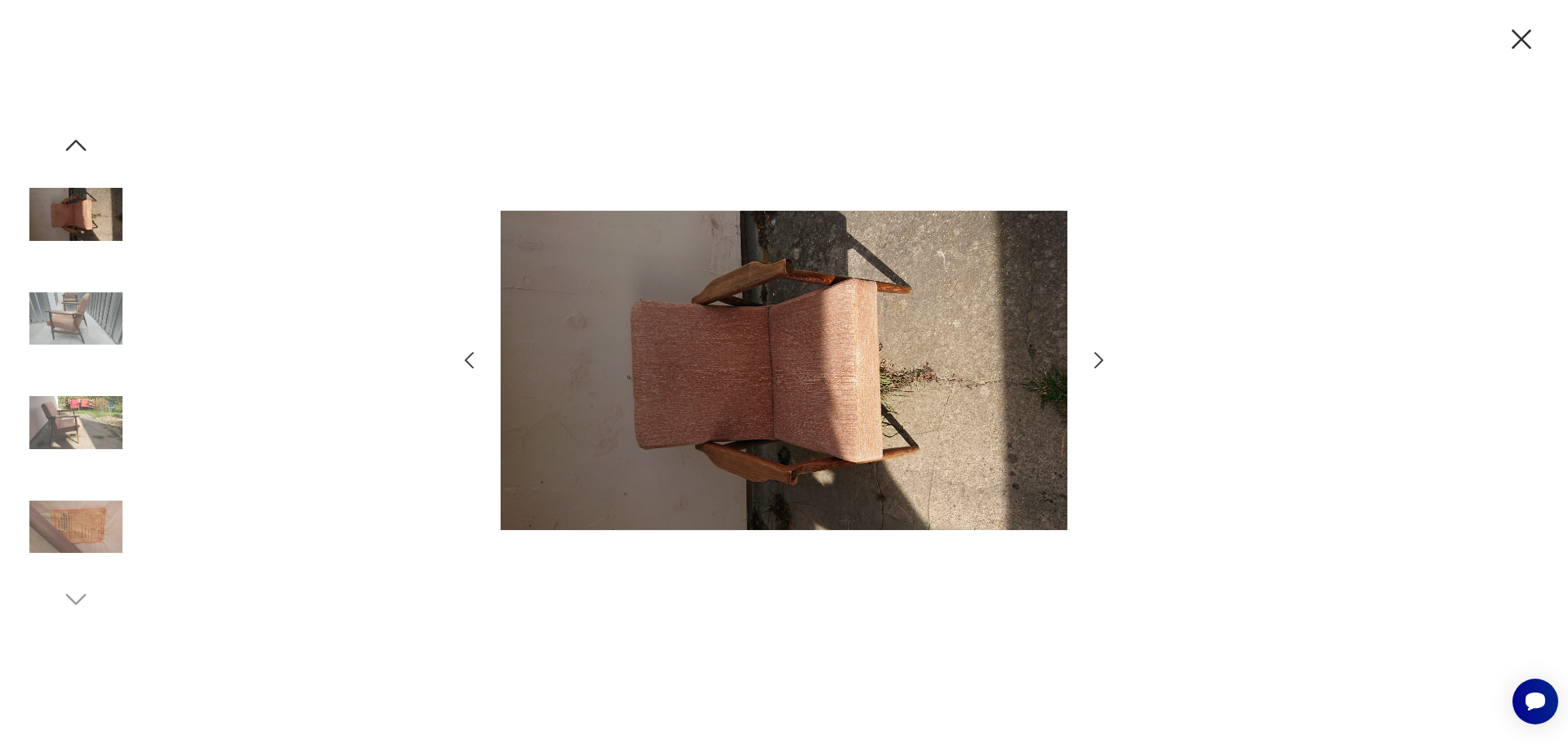
click at [1112, 362] on div at bounding box center [784, 372] width 1568 height 744
click at [1099, 356] on icon "button" at bounding box center [1098, 361] width 9 height 16
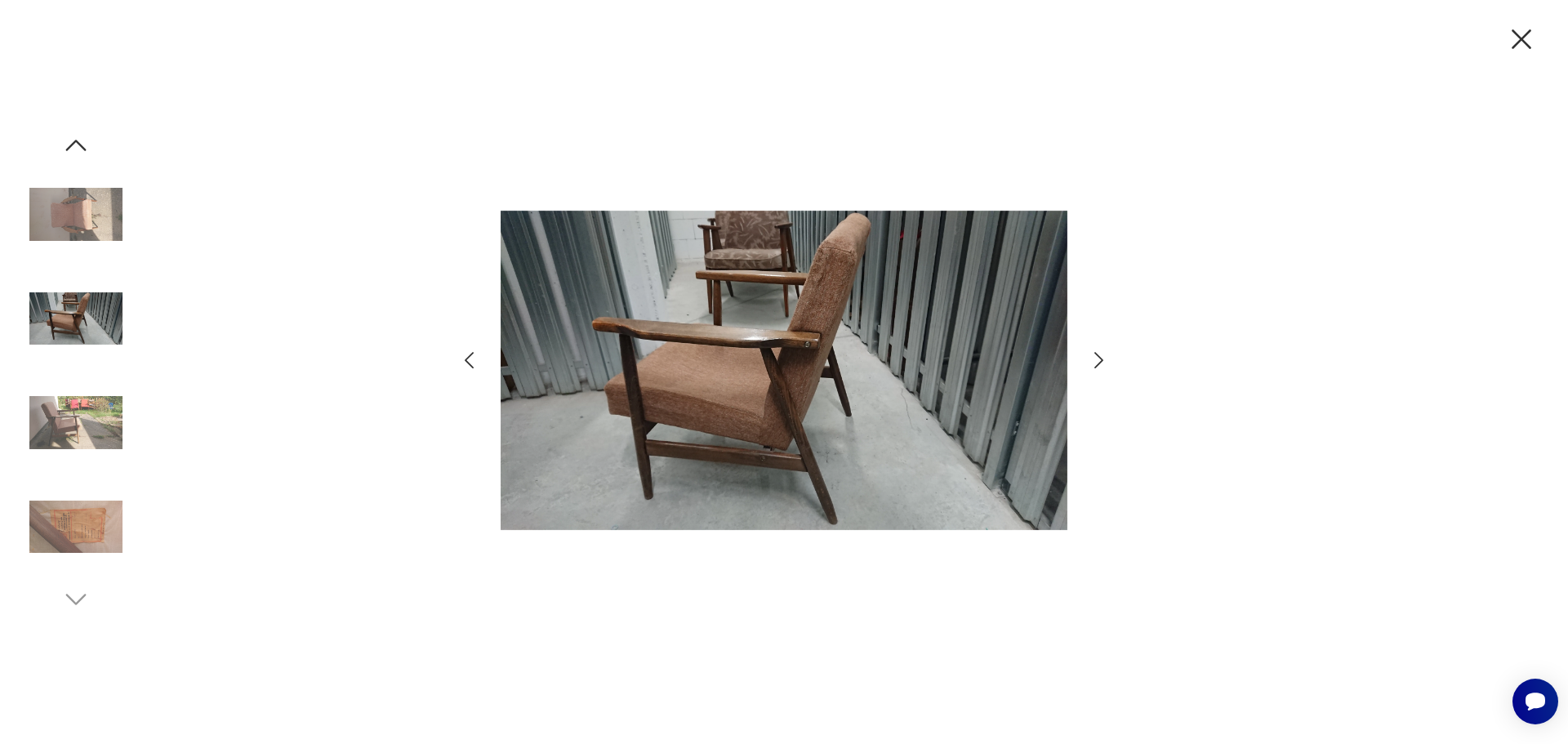
click at [1099, 356] on icon "button" at bounding box center [1098, 361] width 9 height 16
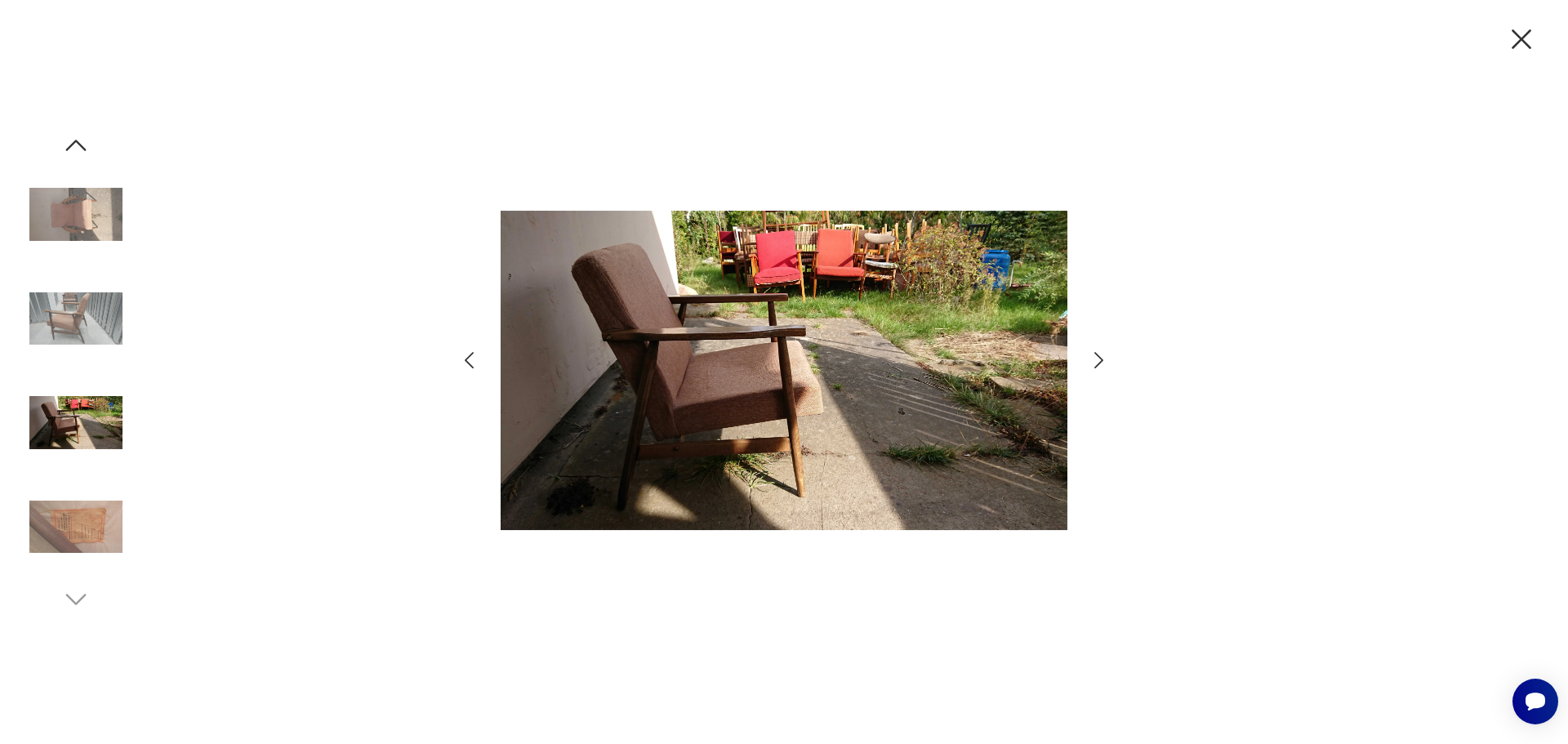
click at [1099, 356] on icon "button" at bounding box center [1098, 361] width 9 height 16
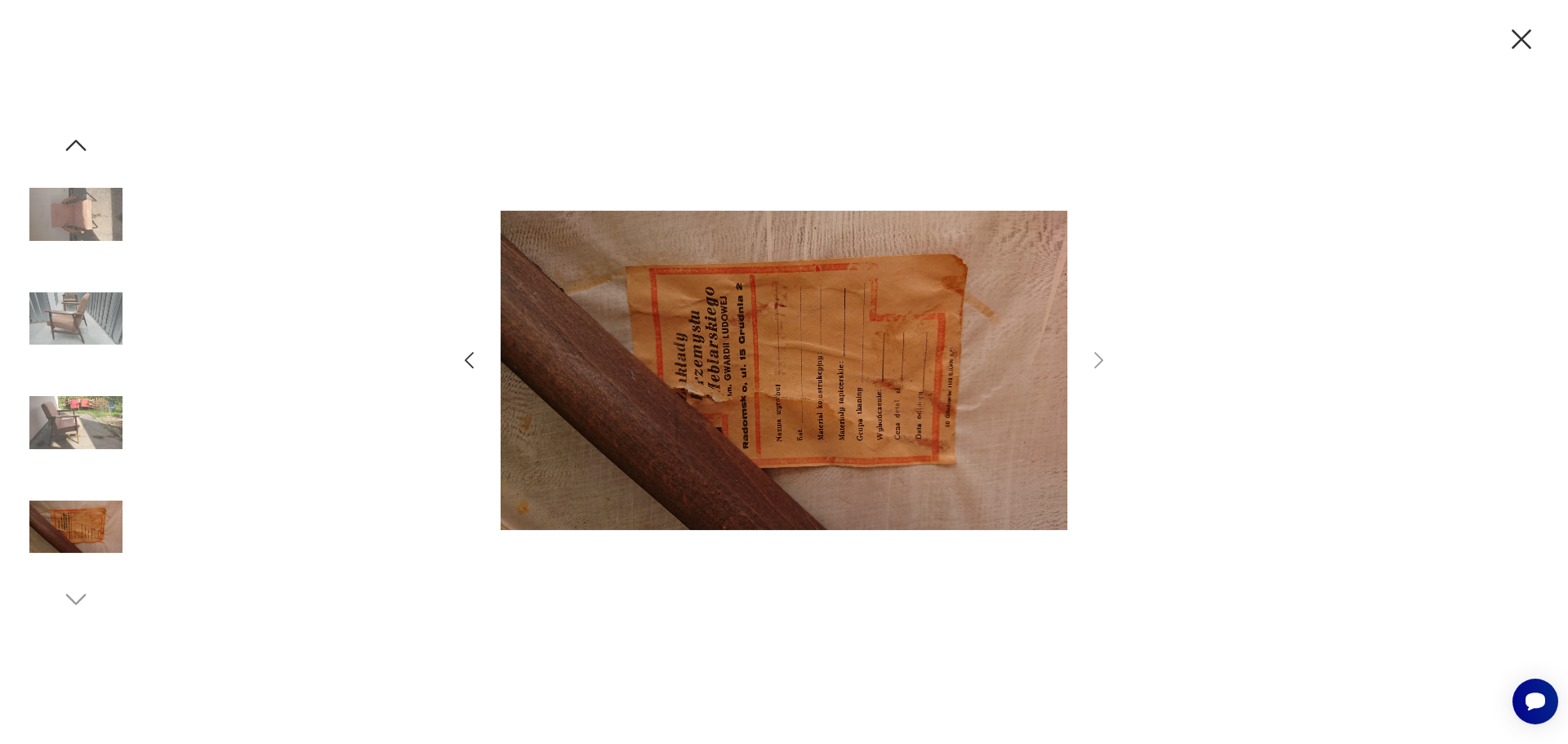
click at [1530, 39] on icon "button" at bounding box center [1522, 39] width 34 height 34
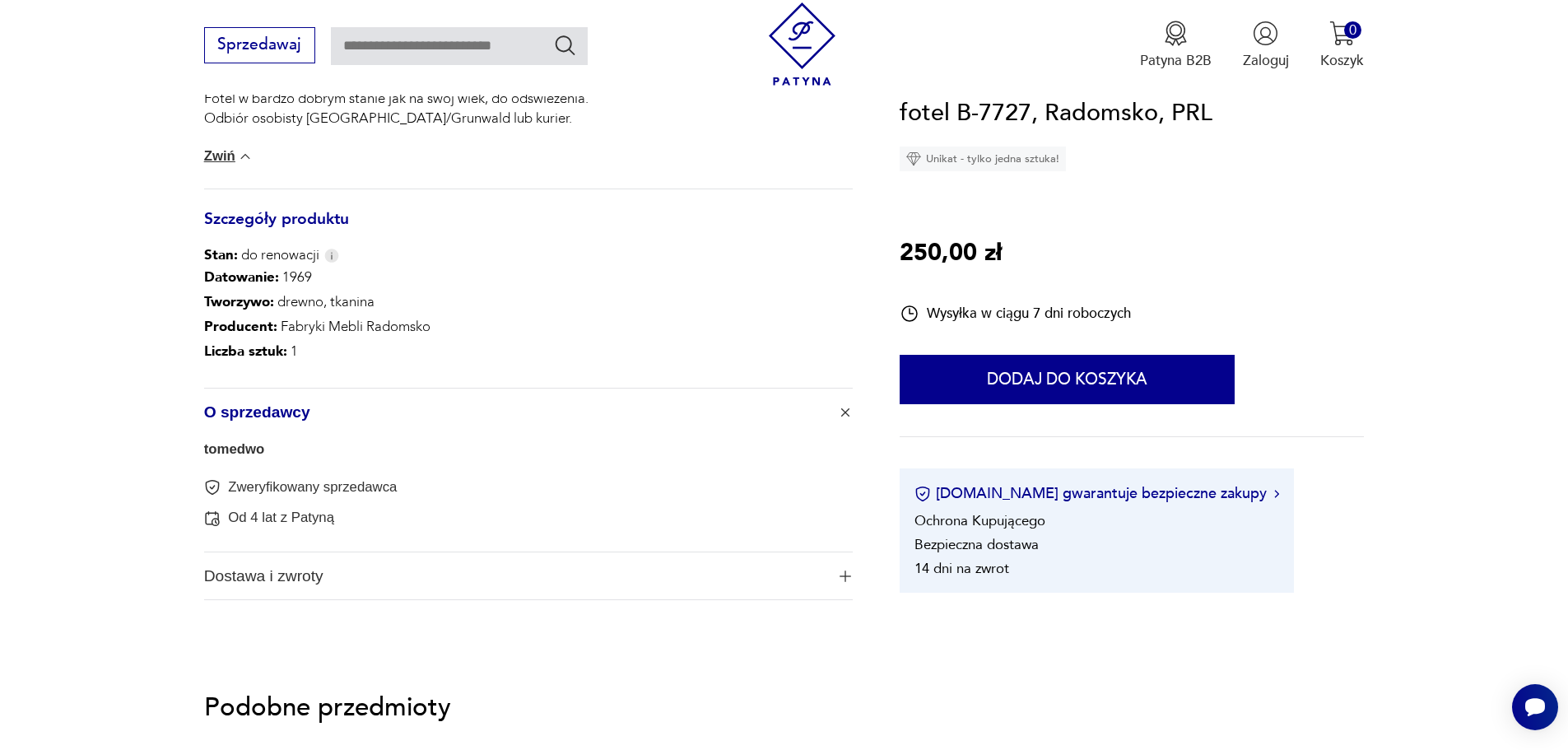
scroll to position [906, 0]
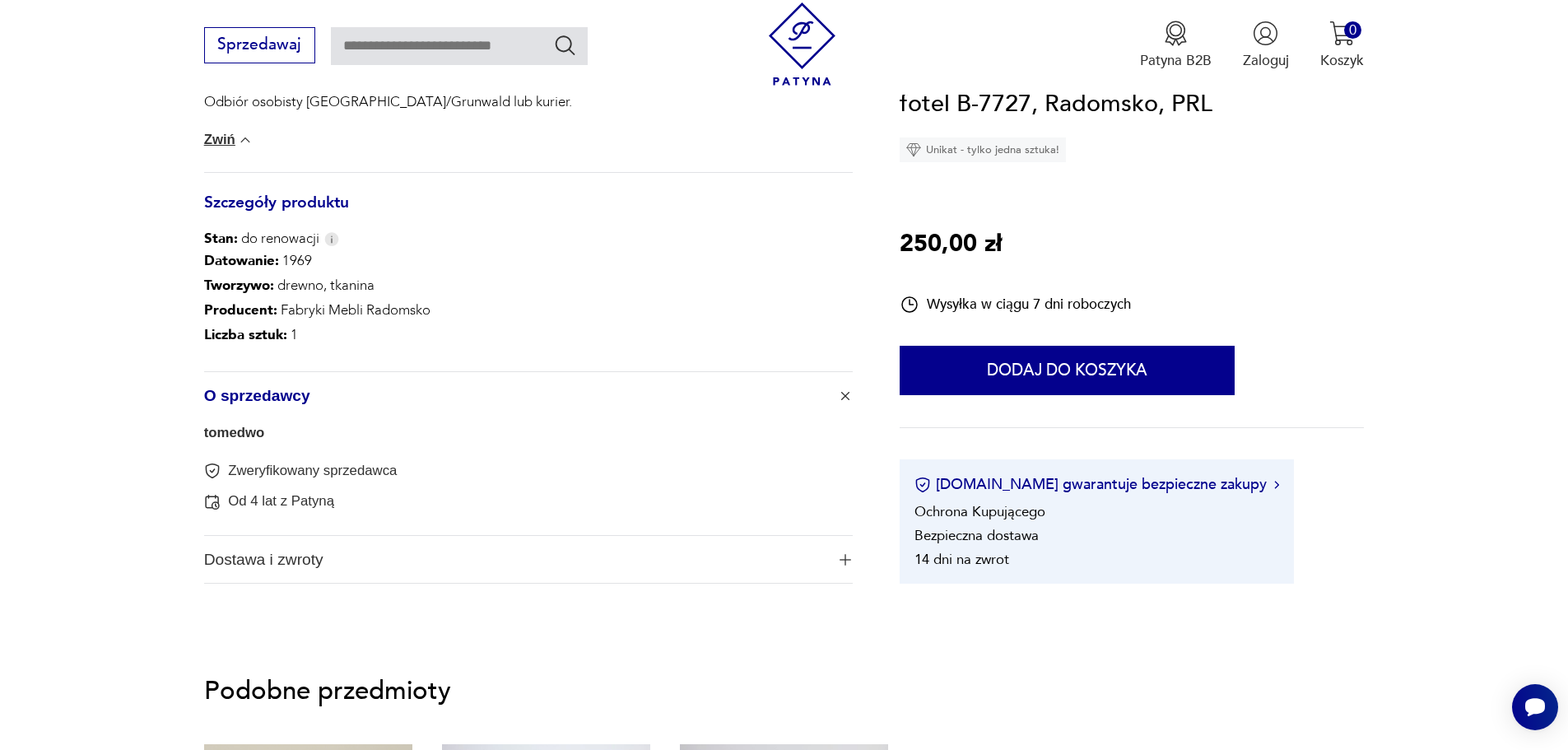
click at [236, 429] on link "tomedwo" at bounding box center [235, 432] width 61 height 16
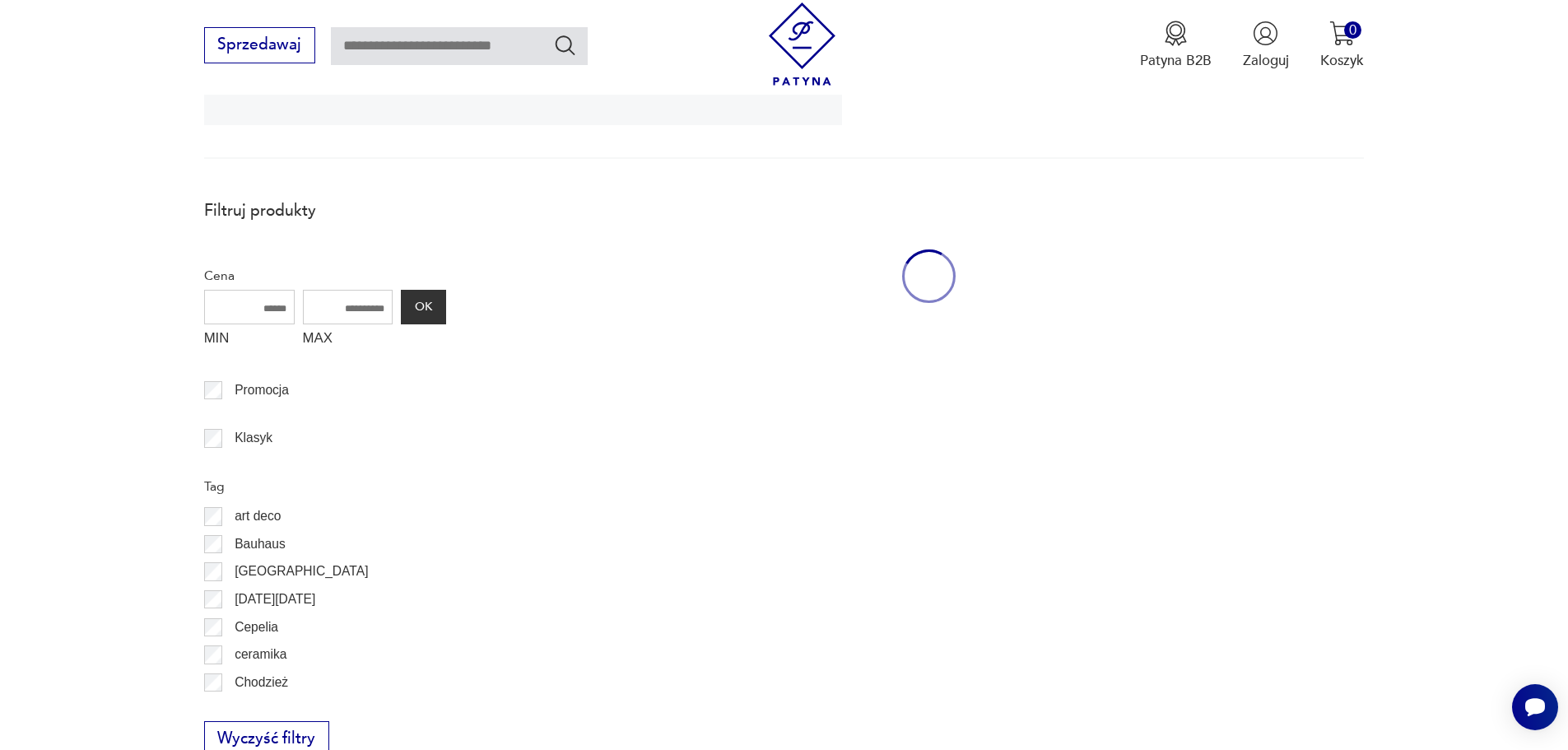
scroll to position [440, 0]
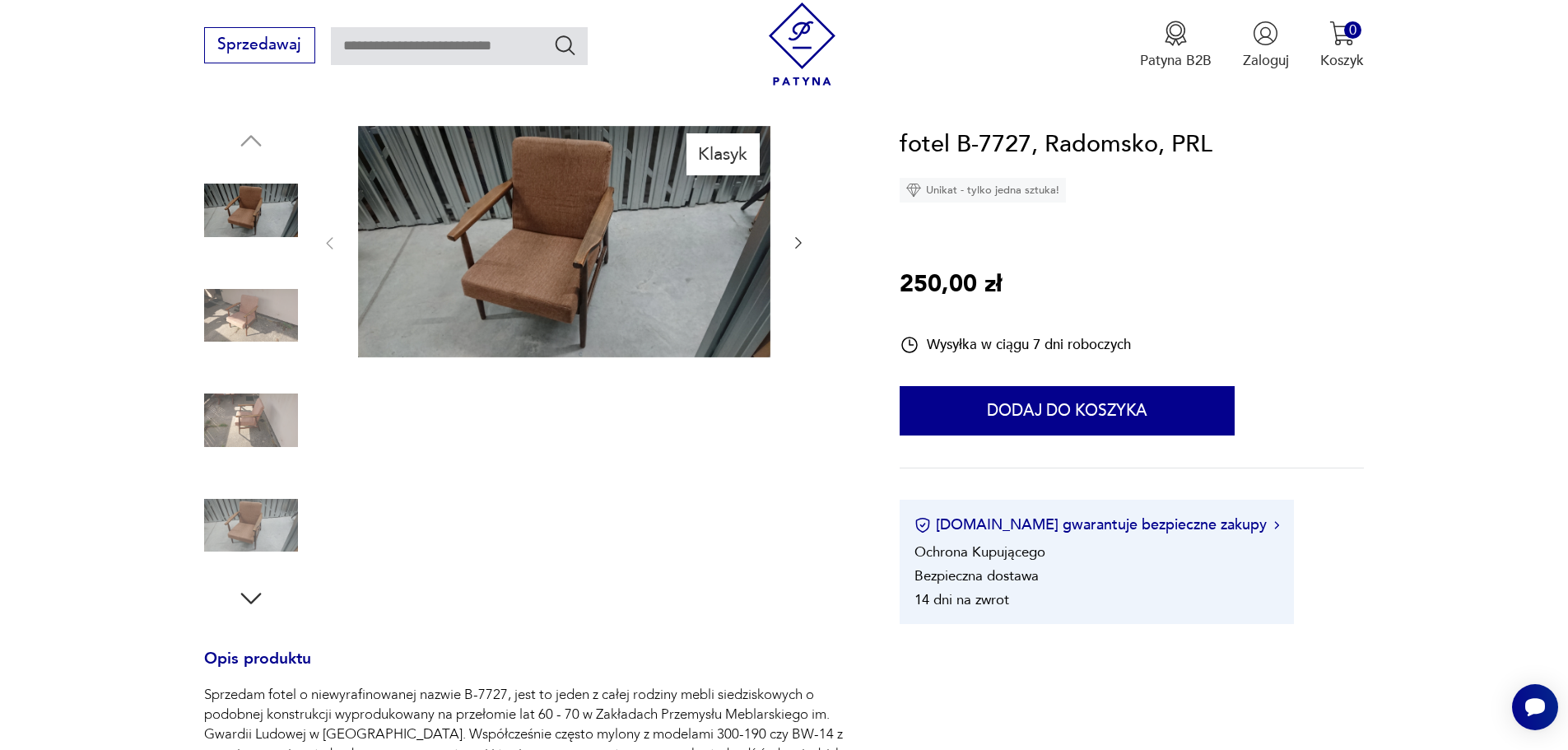
scroll to position [165, 0]
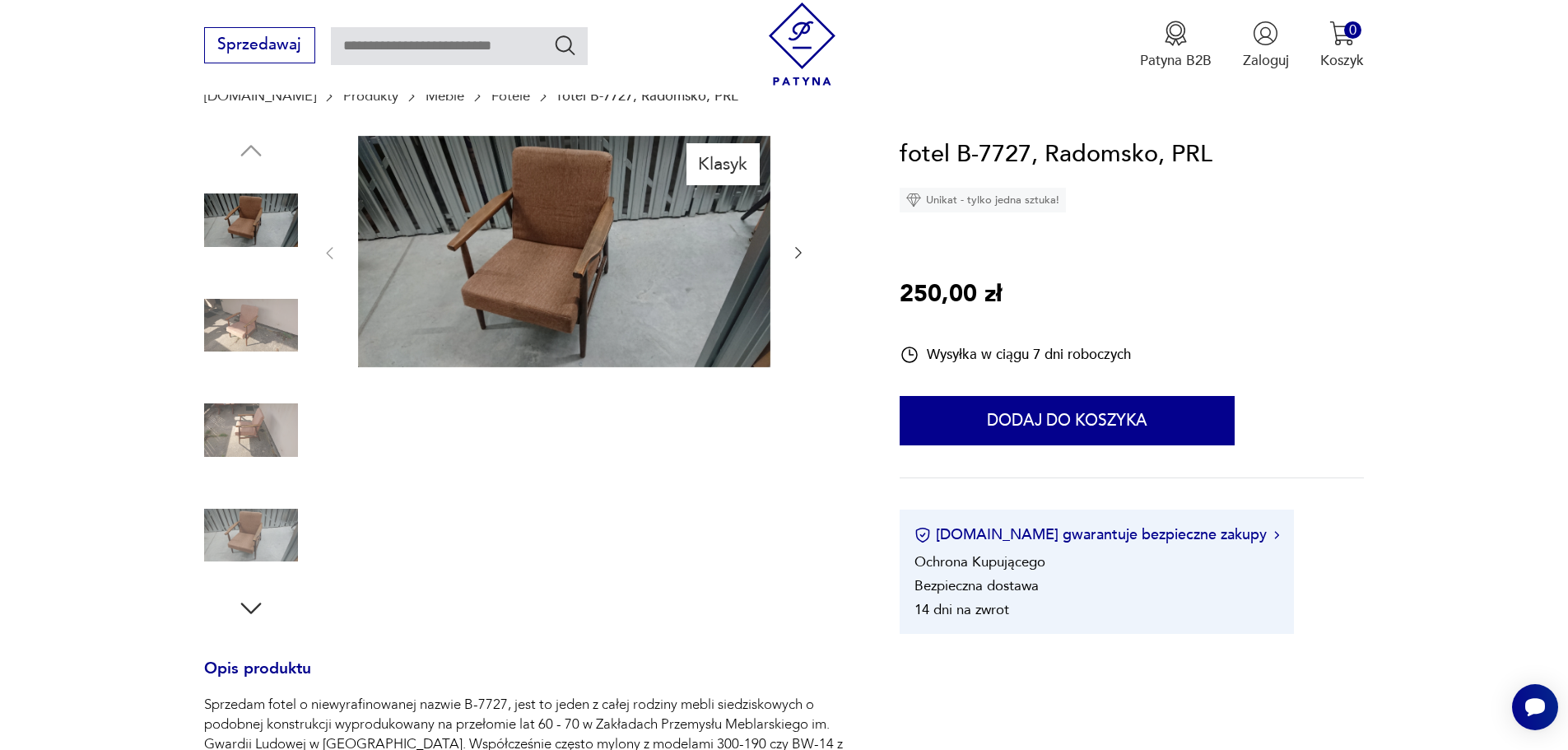
click at [515, 263] on img at bounding box center [564, 252] width 412 height 233
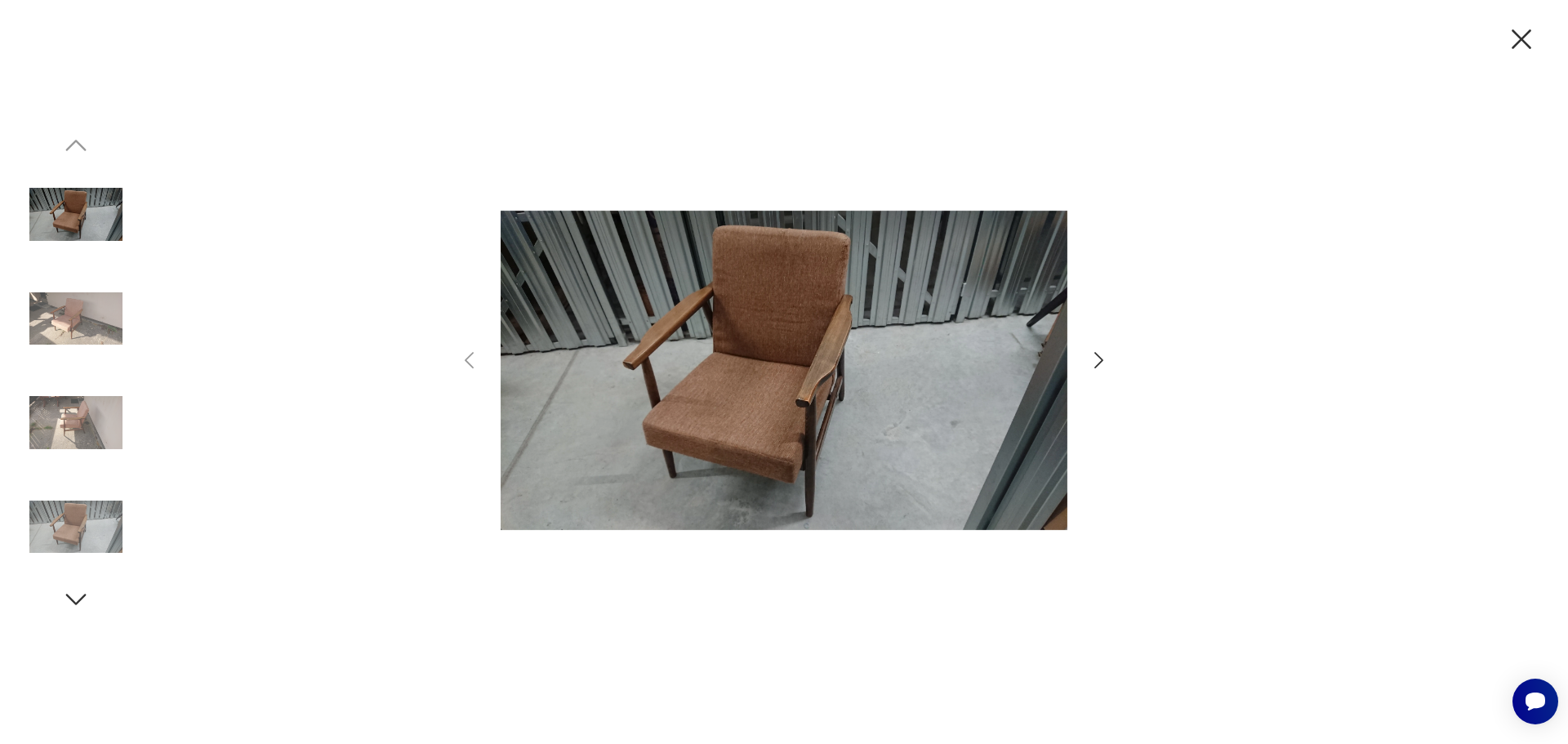
click at [66, 305] on img at bounding box center [76, 318] width 93 height 93
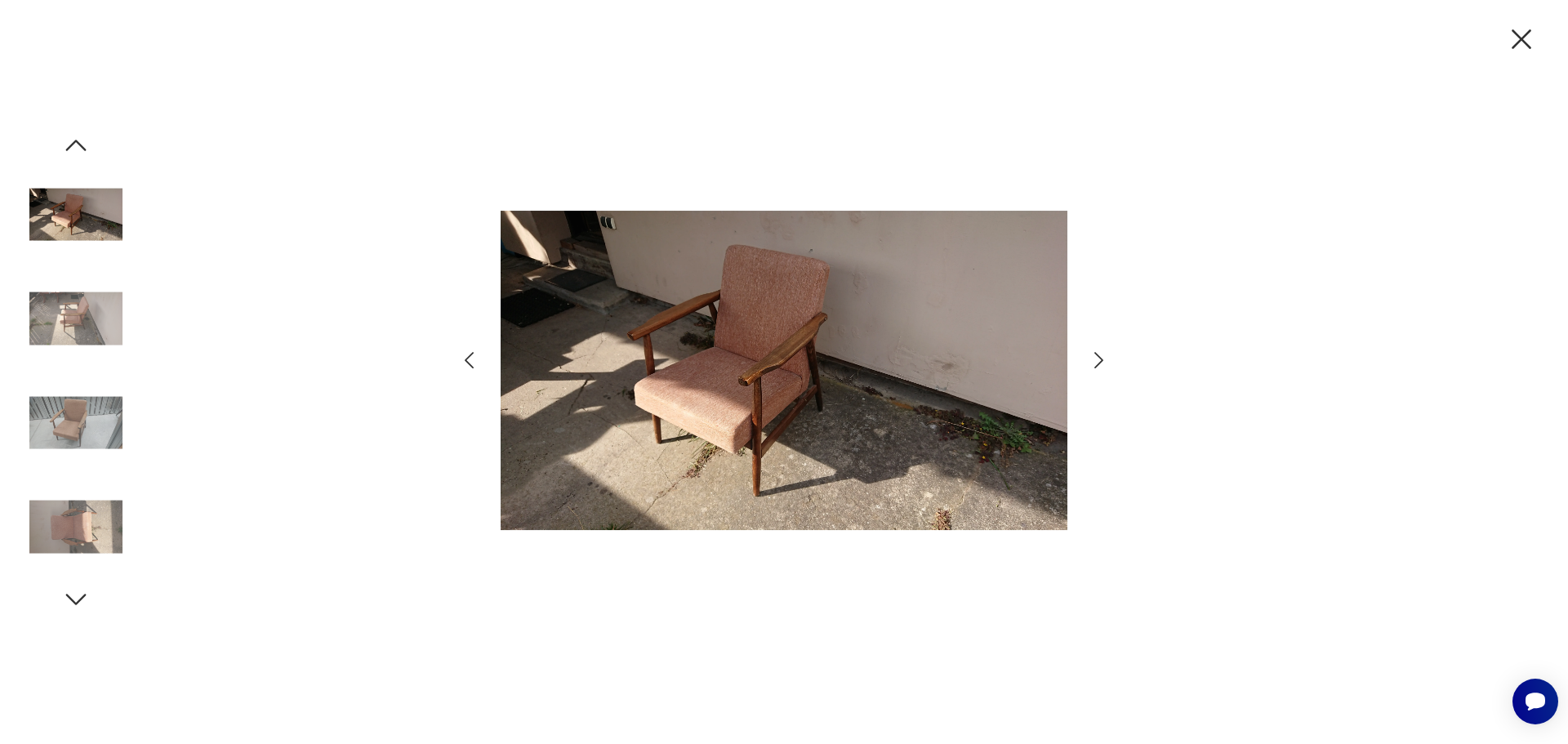
click at [81, 397] on img at bounding box center [76, 423] width 93 height 93
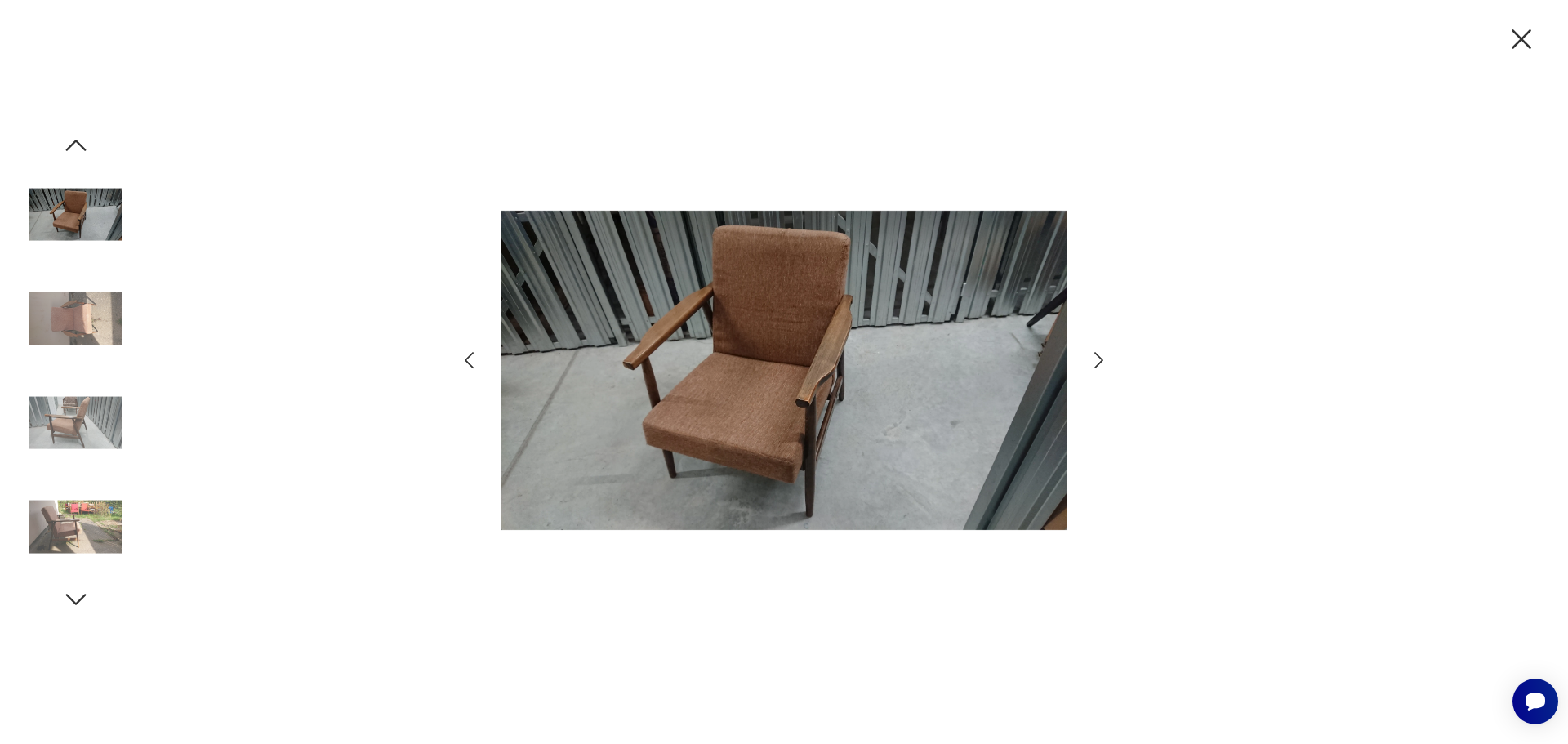
click at [99, 511] on img at bounding box center [76, 526] width 93 height 93
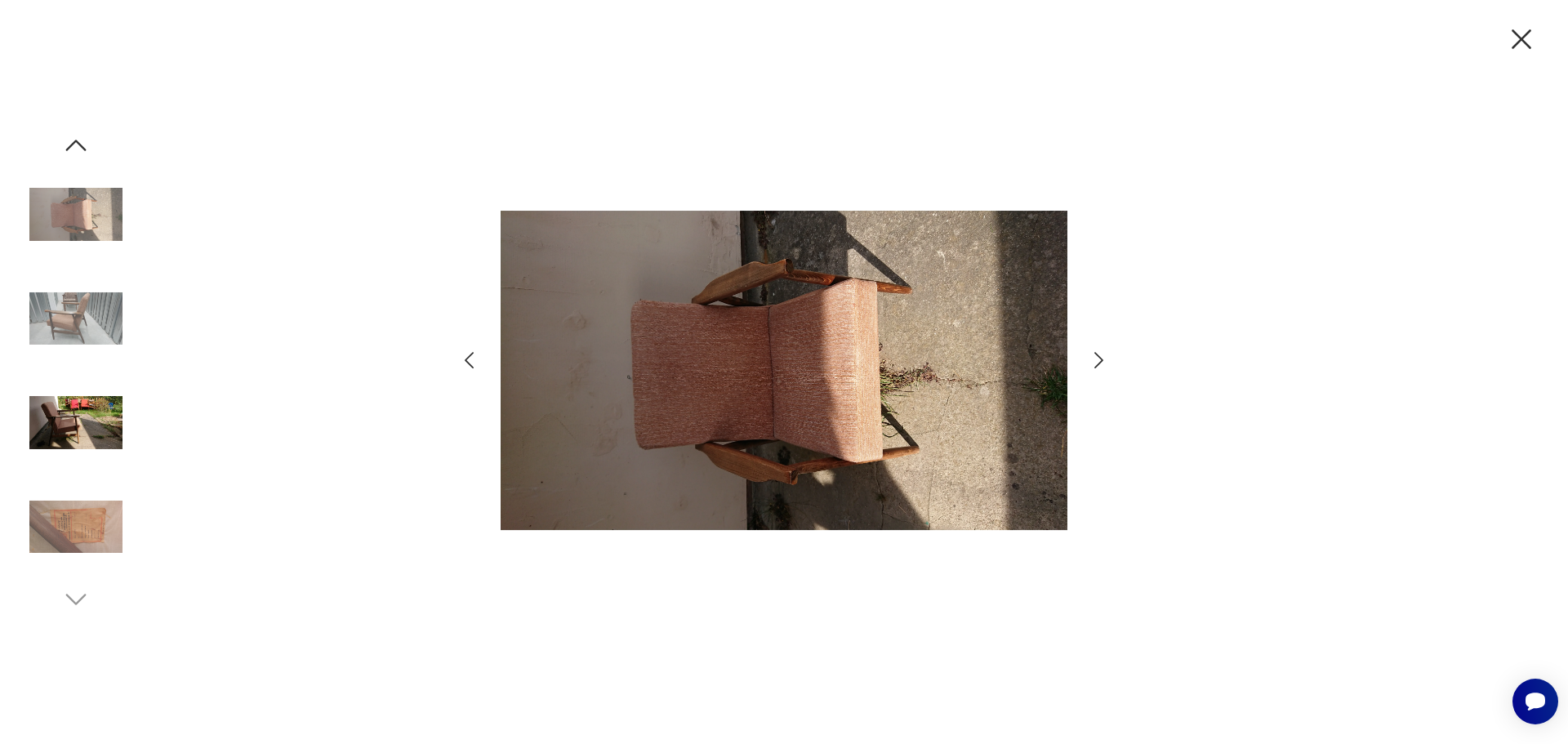
click at [1515, 34] on icon "button" at bounding box center [1522, 39] width 34 height 34
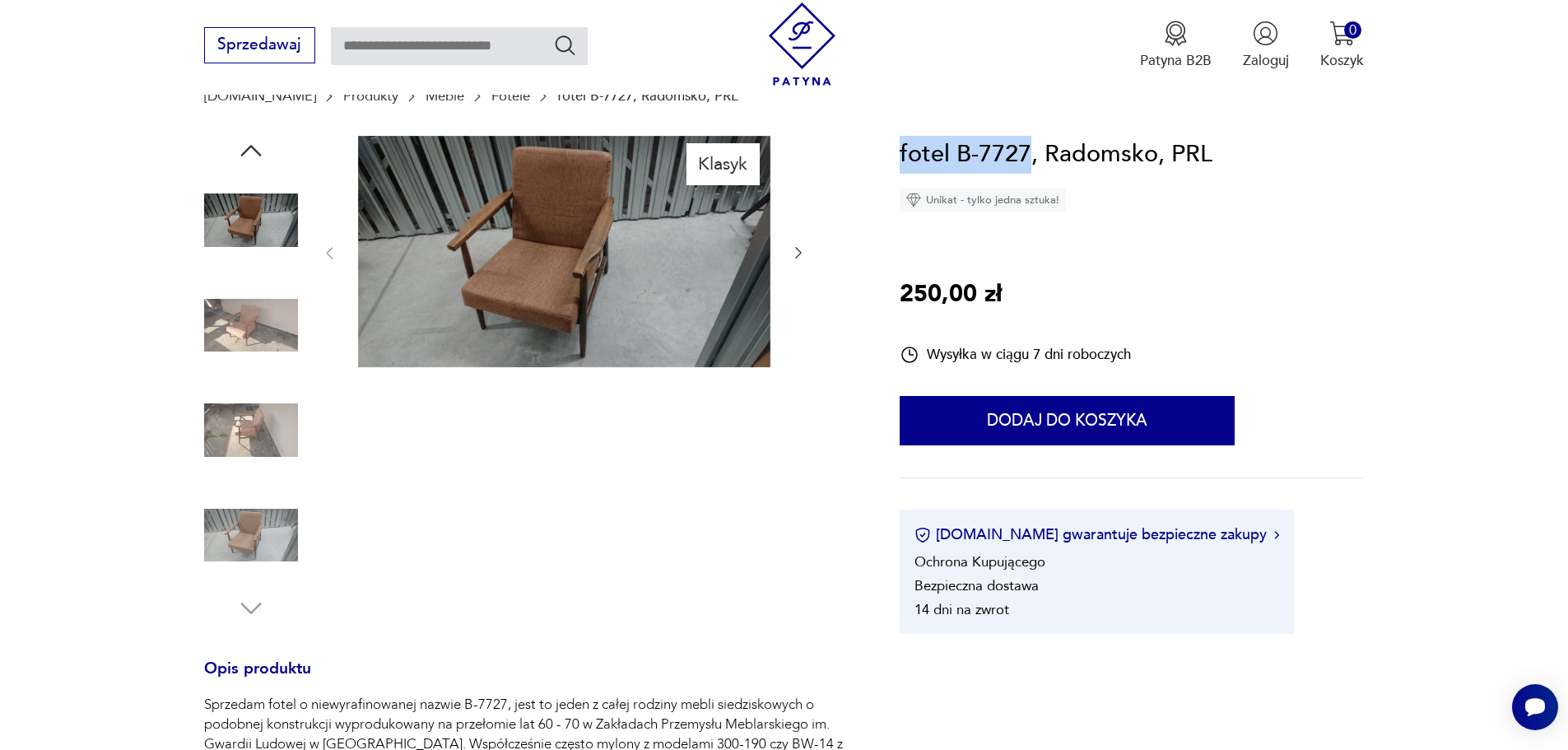
drag, startPoint x: 889, startPoint y: 157, endPoint x: 1031, endPoint y: 143, distance: 142.7
click at [1031, 143] on section "Klasyk Opis produktu Sprzedam fotel o niewyrafinowanej nazwie B-7727, jest to j…" at bounding box center [784, 690] width 1568 height 1108
copy h1 "fotel B-7727"
click at [257, 310] on img at bounding box center [251, 325] width 94 height 94
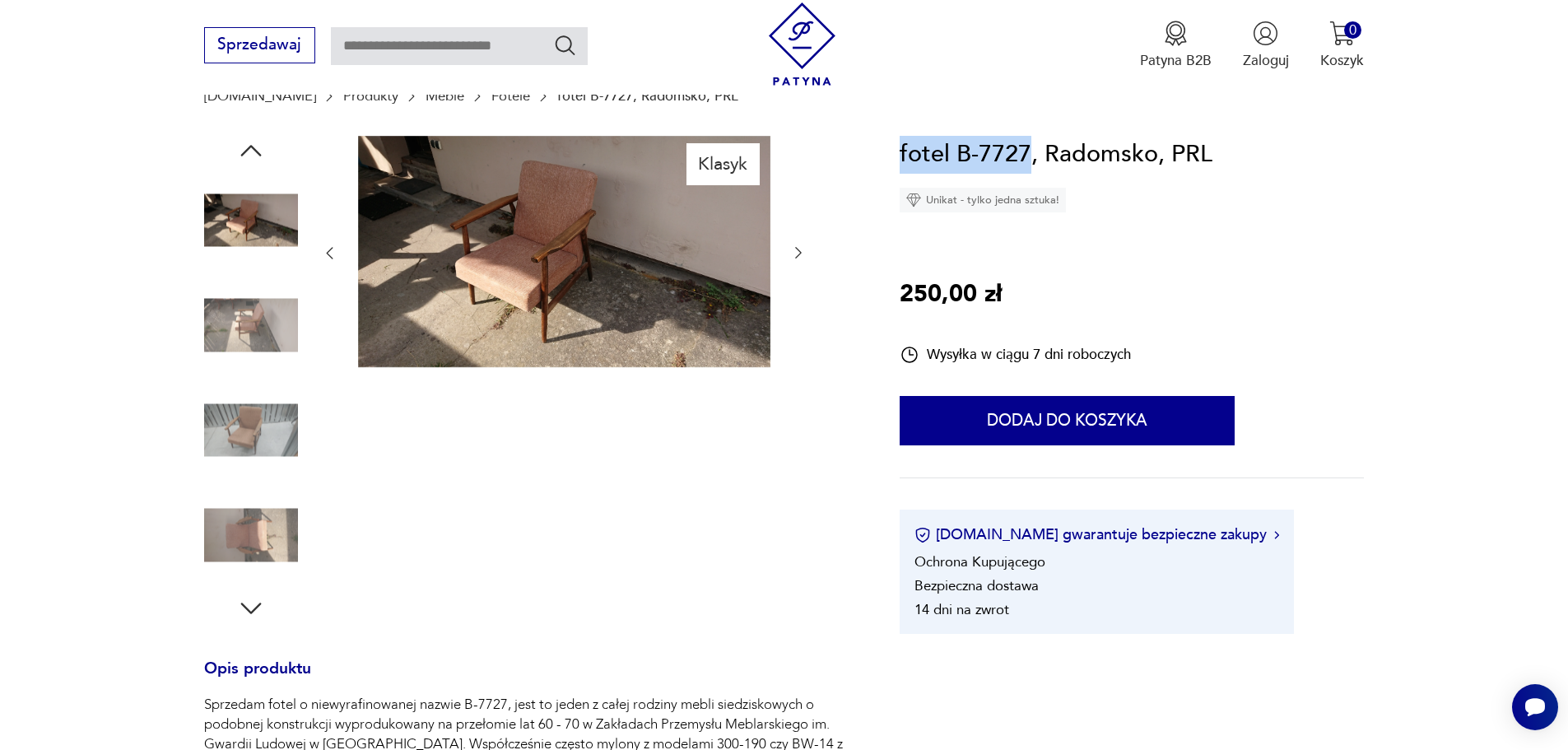
click at [261, 371] on img at bounding box center [251, 325] width 94 height 94
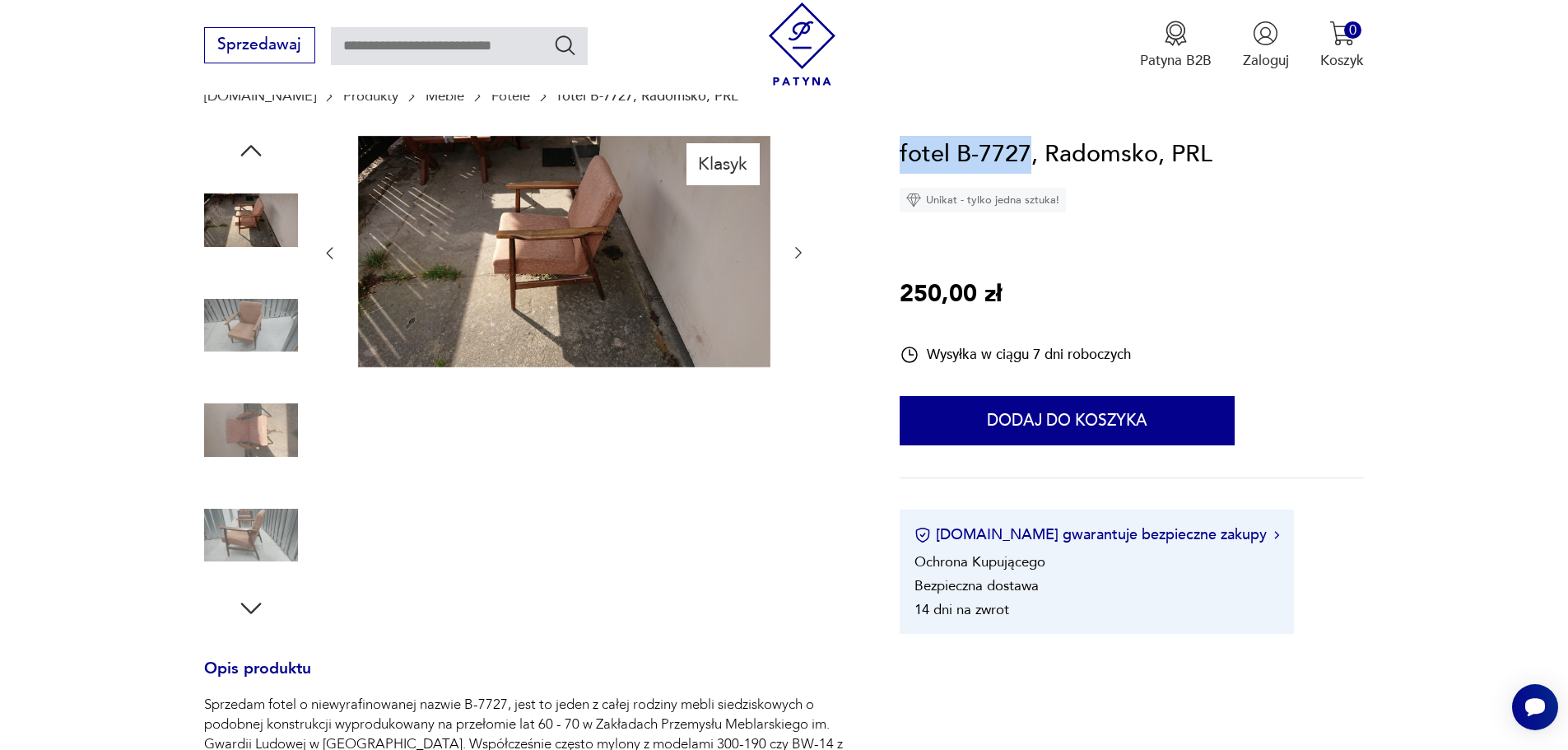
click at [257, 416] on img at bounding box center [251, 430] width 94 height 94
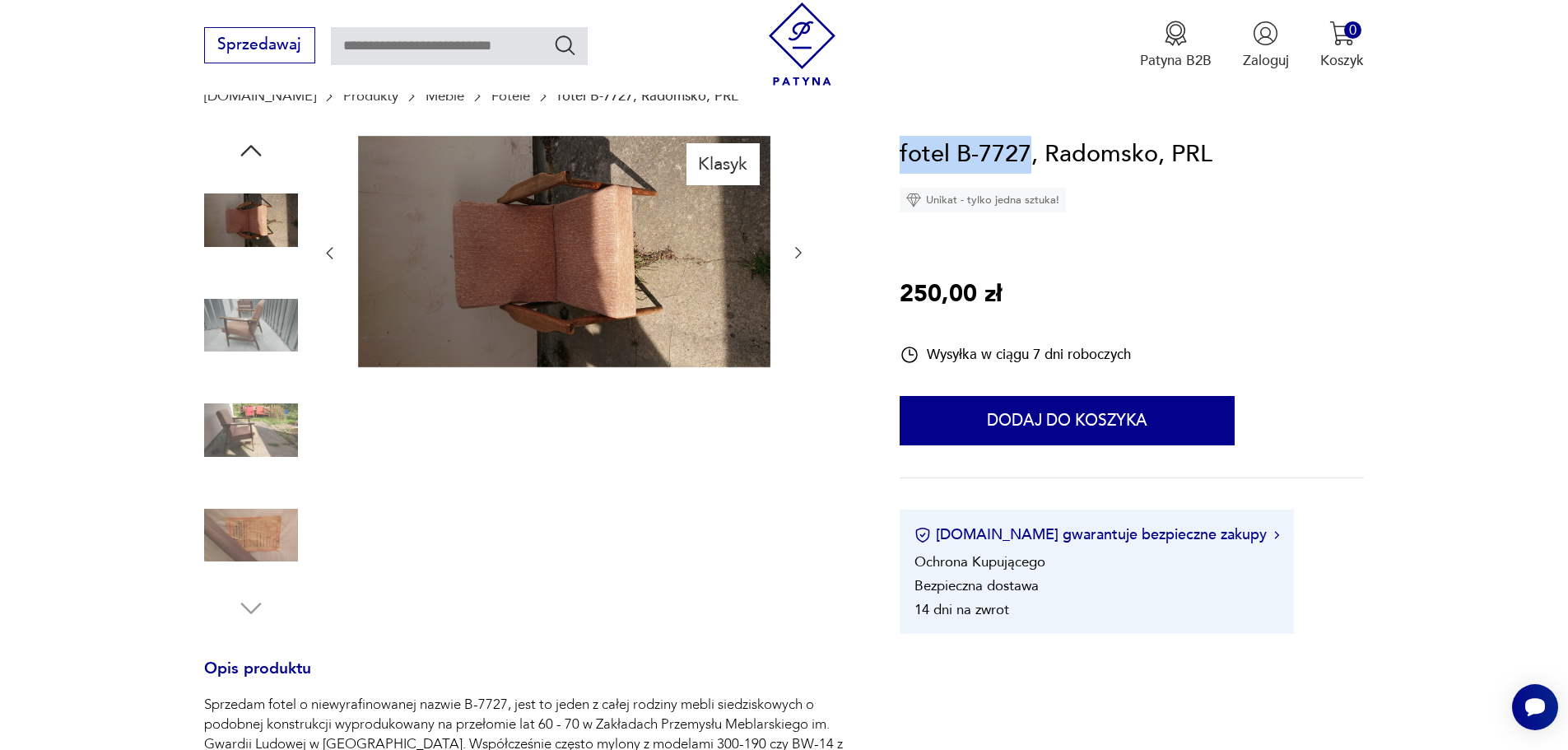
click at [261, 442] on img at bounding box center [251, 430] width 94 height 94
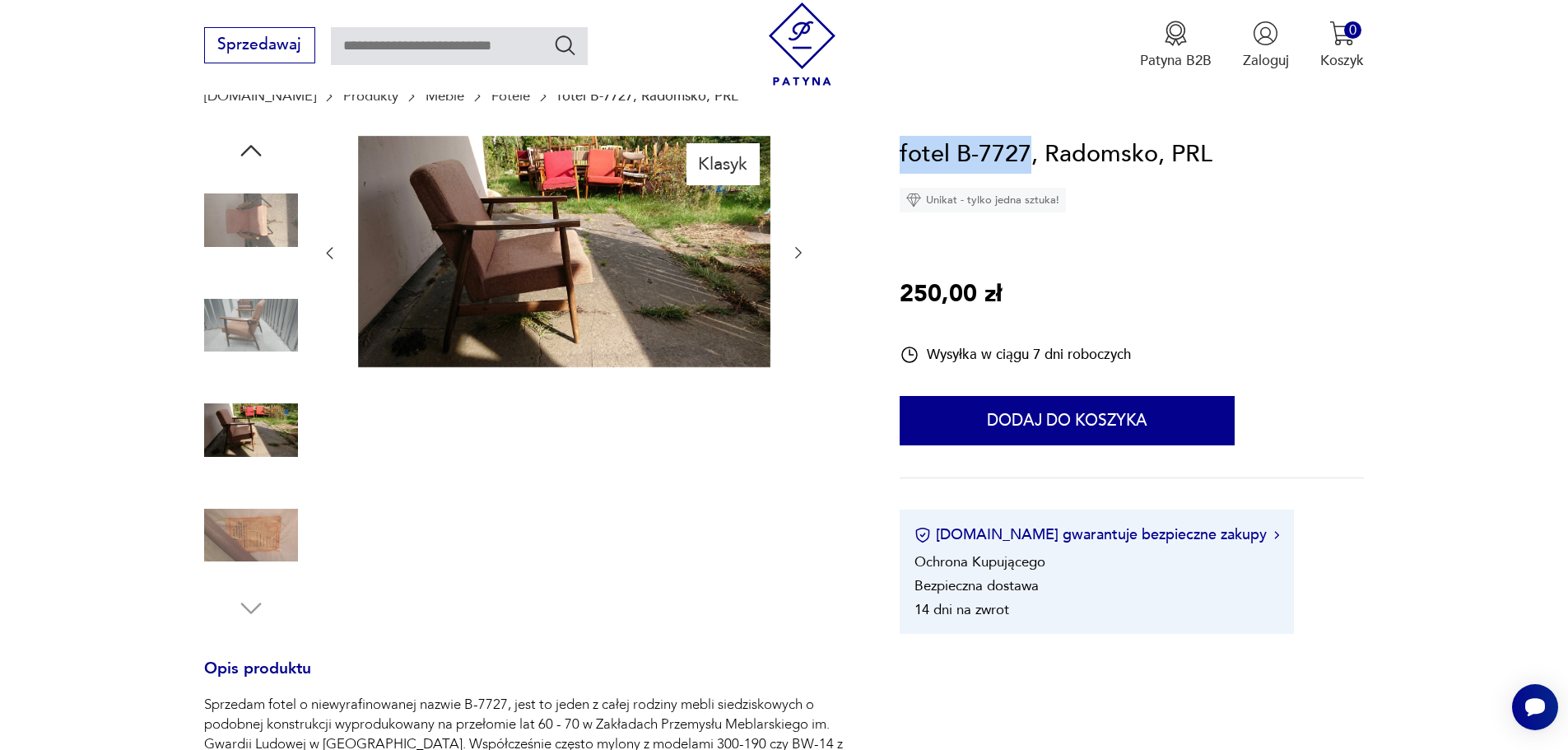
click at [630, 219] on img at bounding box center [564, 252] width 412 height 233
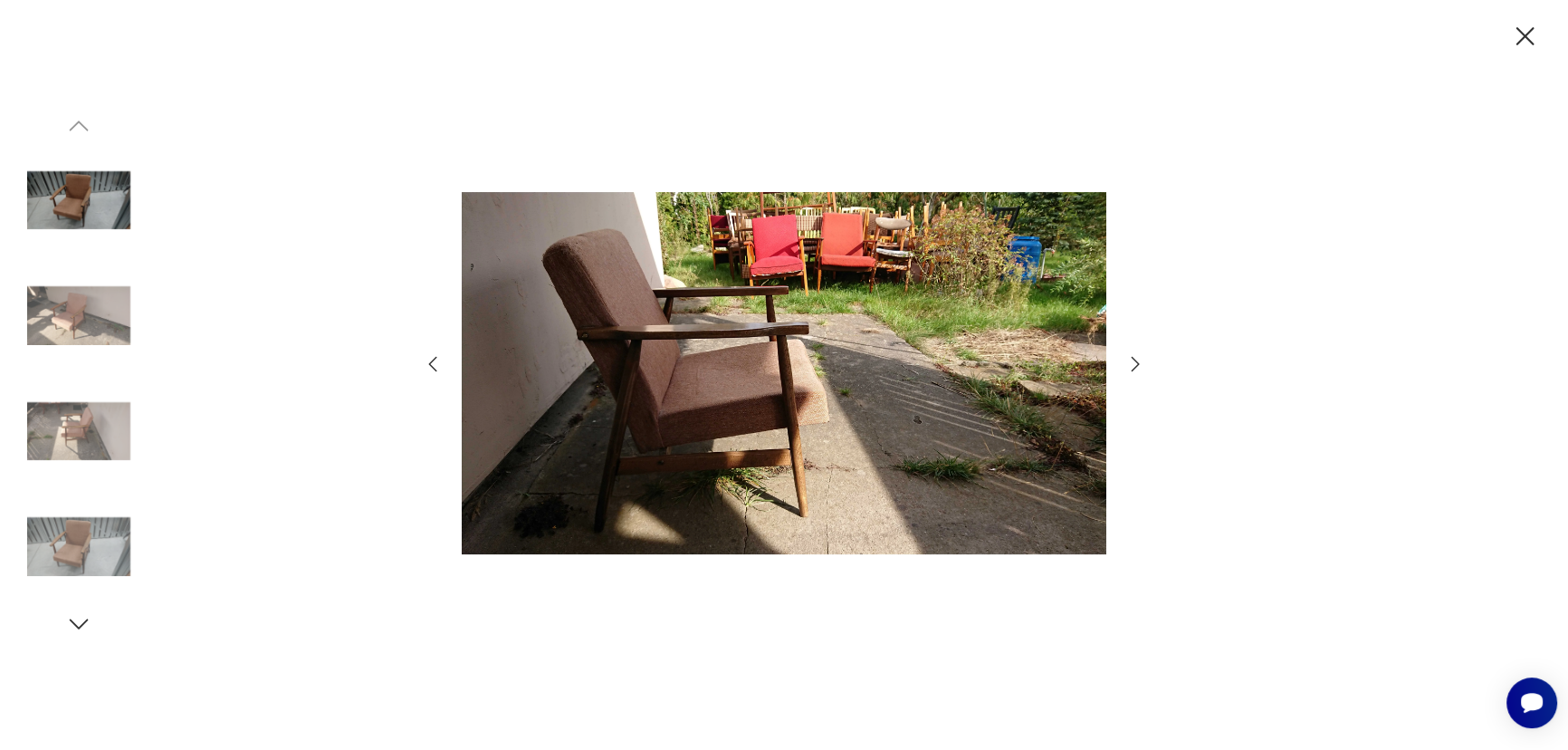
click at [86, 215] on img at bounding box center [78, 199] width 103 height 103
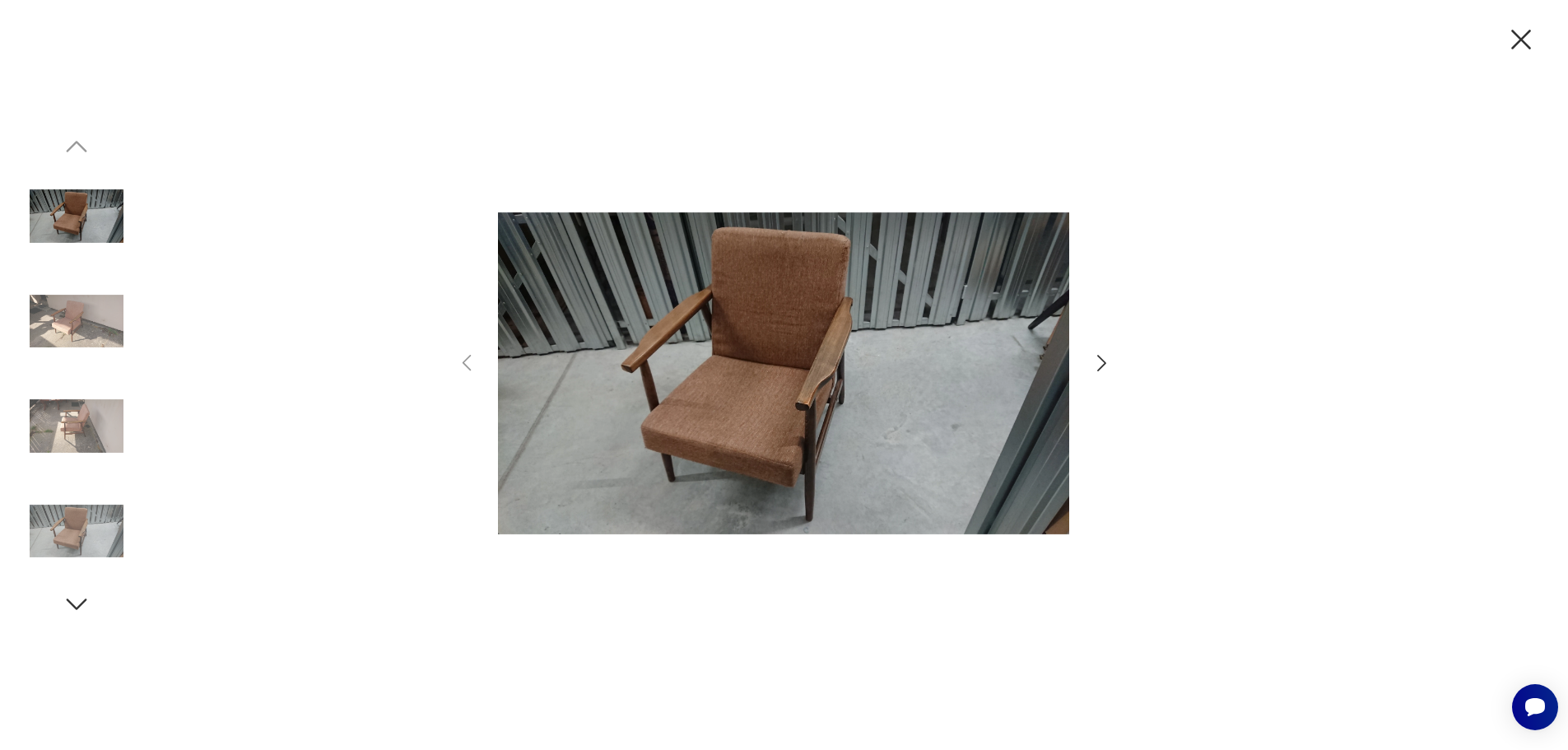
click at [60, 428] on img at bounding box center [76, 426] width 94 height 94
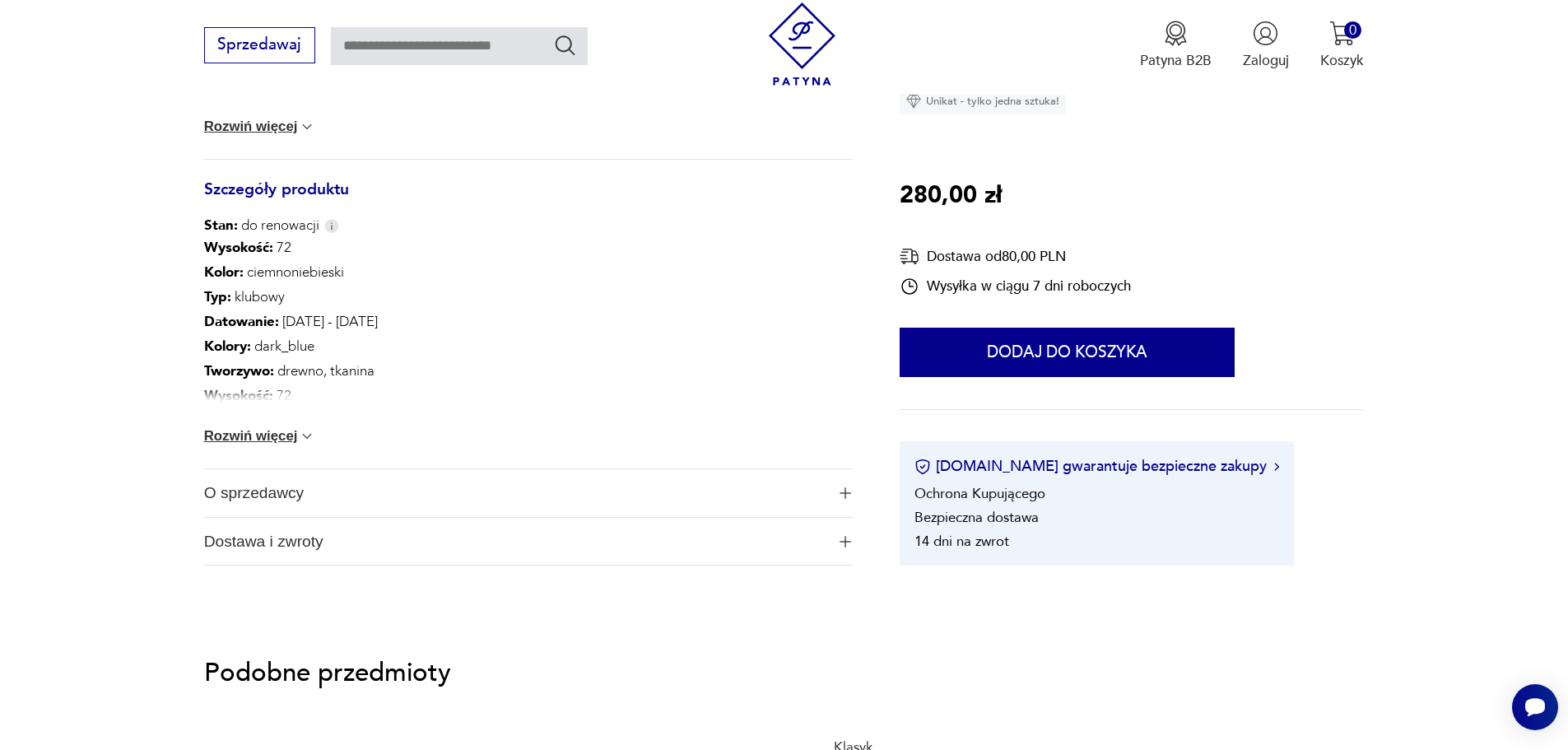
scroll to position [988, 0]
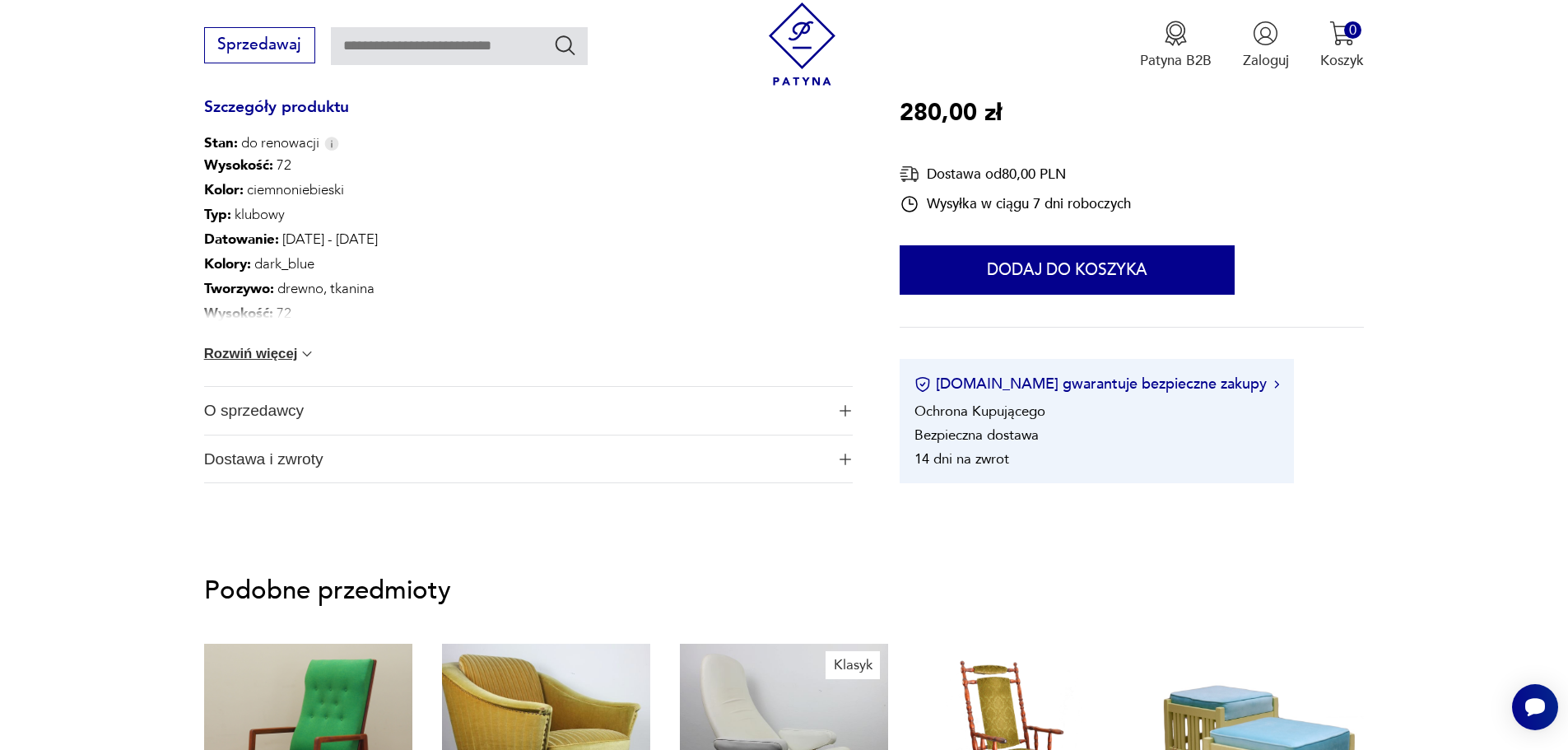
click at [319, 459] on span "Dostawa i zwroty" at bounding box center [515, 459] width 621 height 48
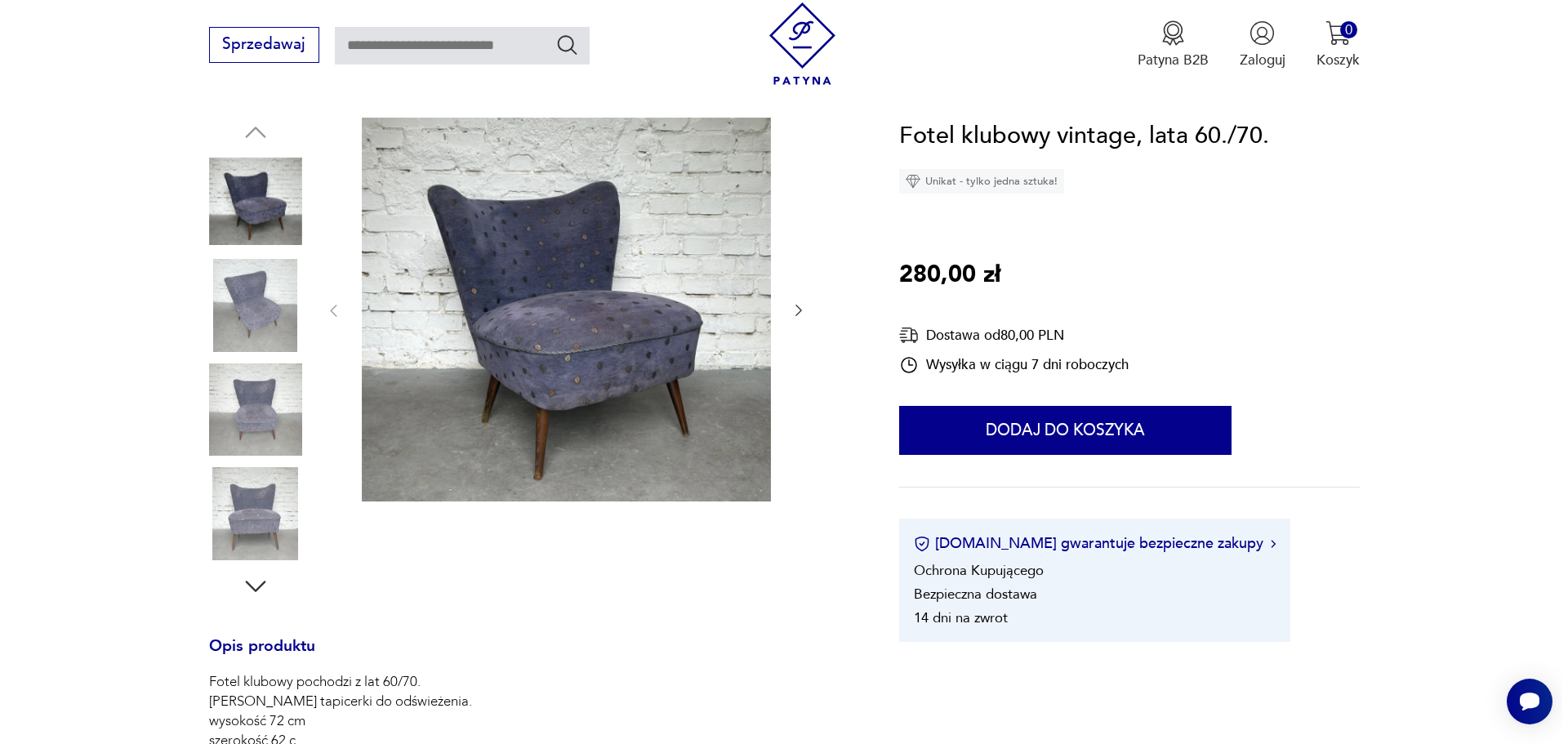
scroll to position [163, 0]
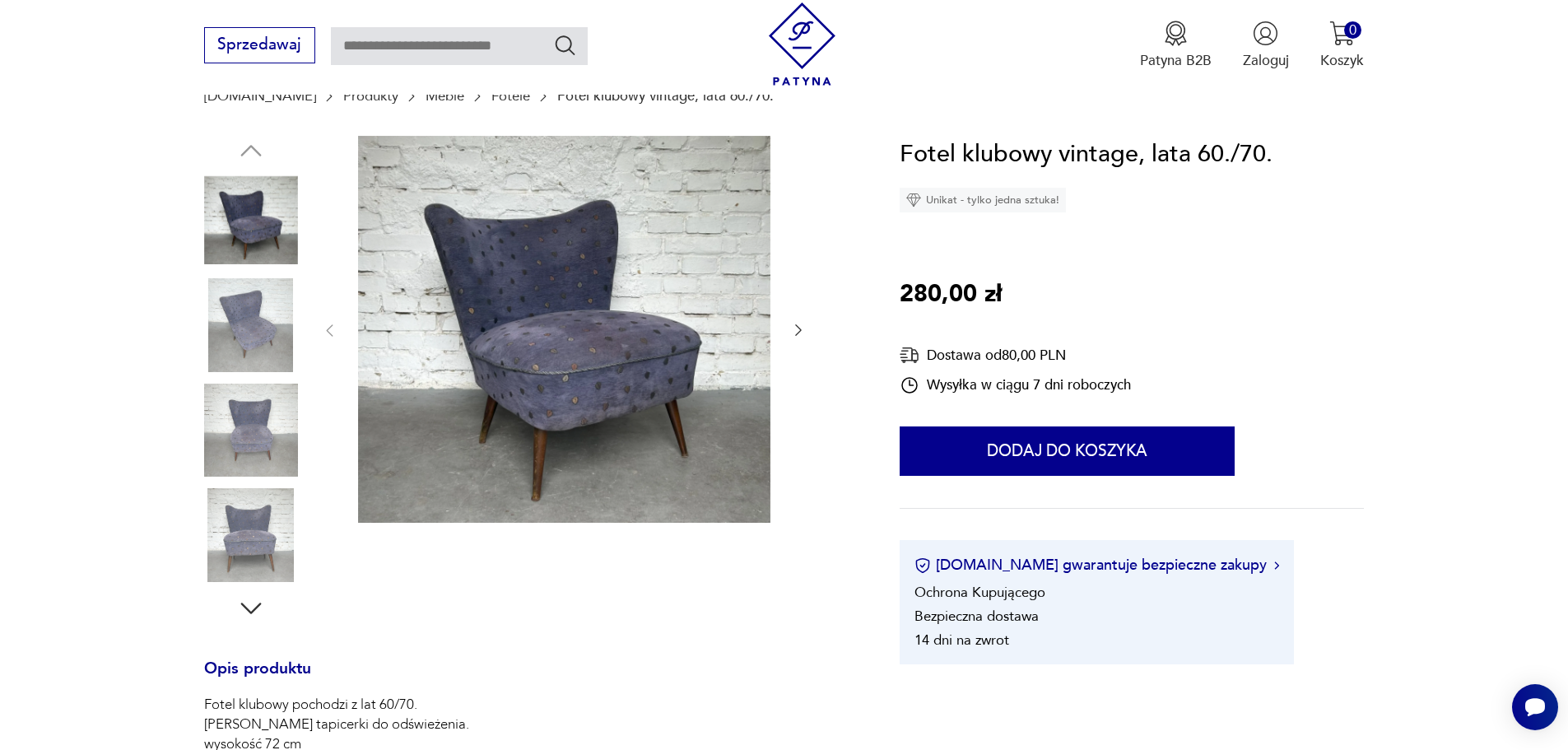
click at [608, 368] on img at bounding box center [564, 329] width 412 height 387
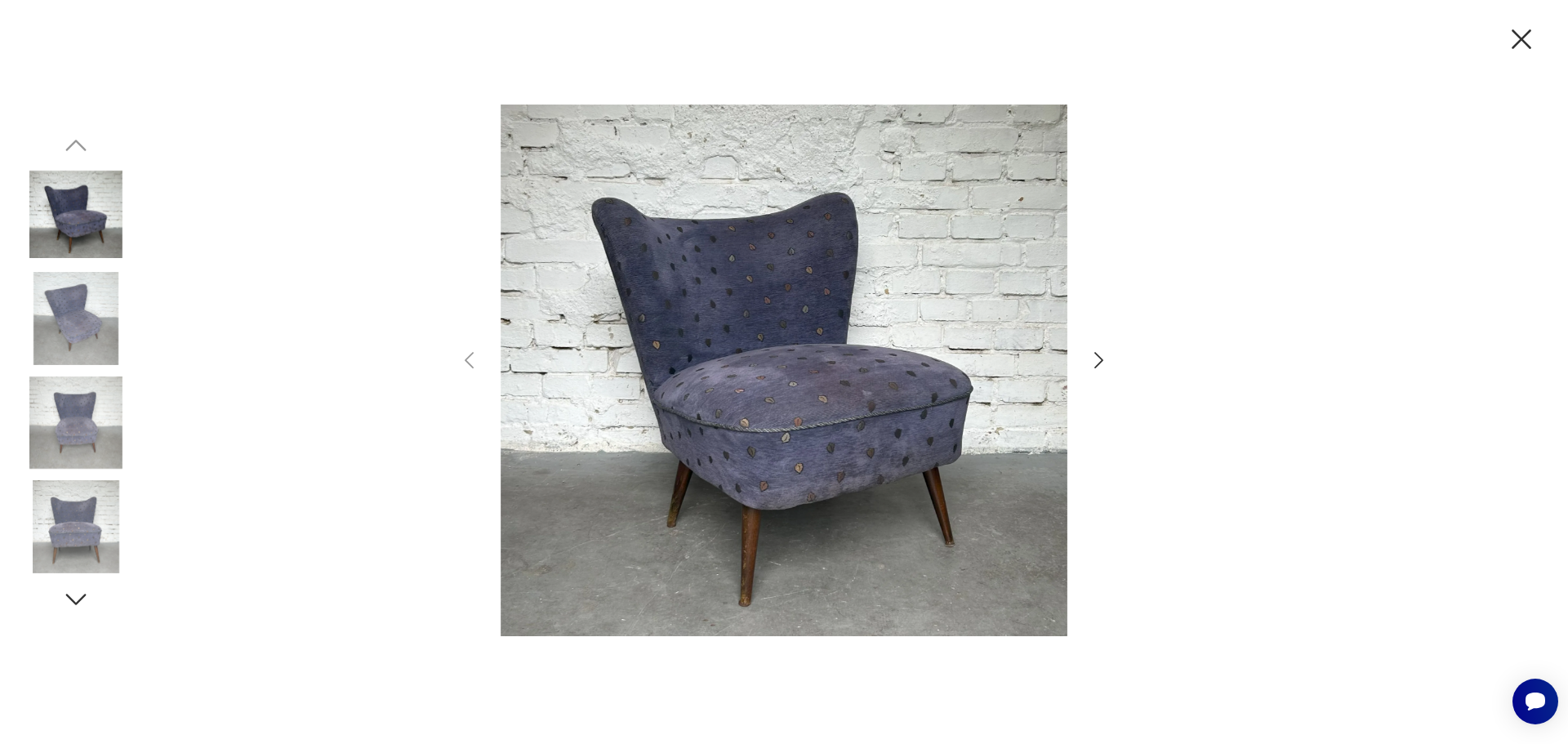
click at [1098, 354] on icon "button" at bounding box center [1098, 361] width 24 height 24
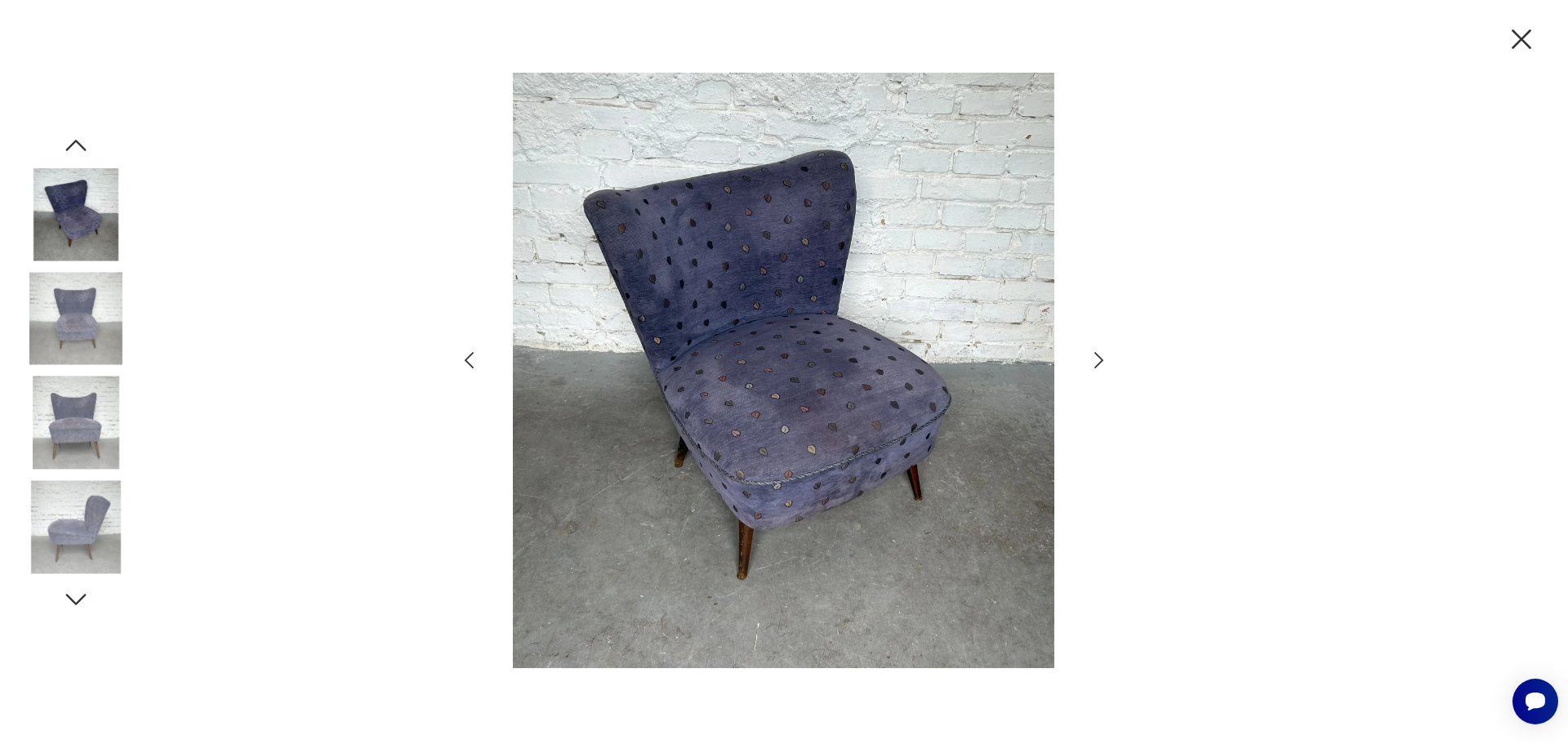
click at [1098, 354] on icon "button" at bounding box center [1098, 361] width 24 height 24
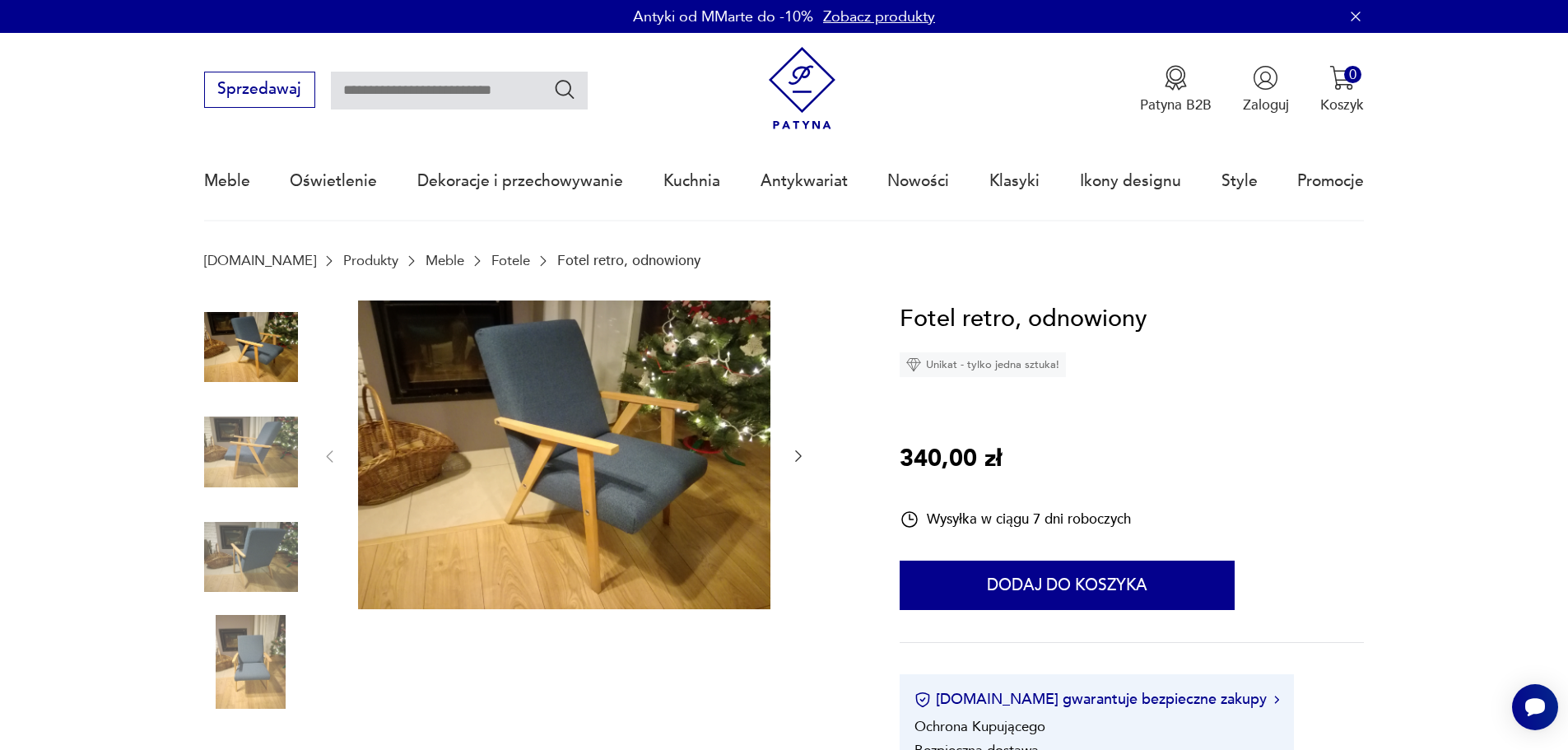
click at [252, 457] on img at bounding box center [251, 451] width 94 height 94
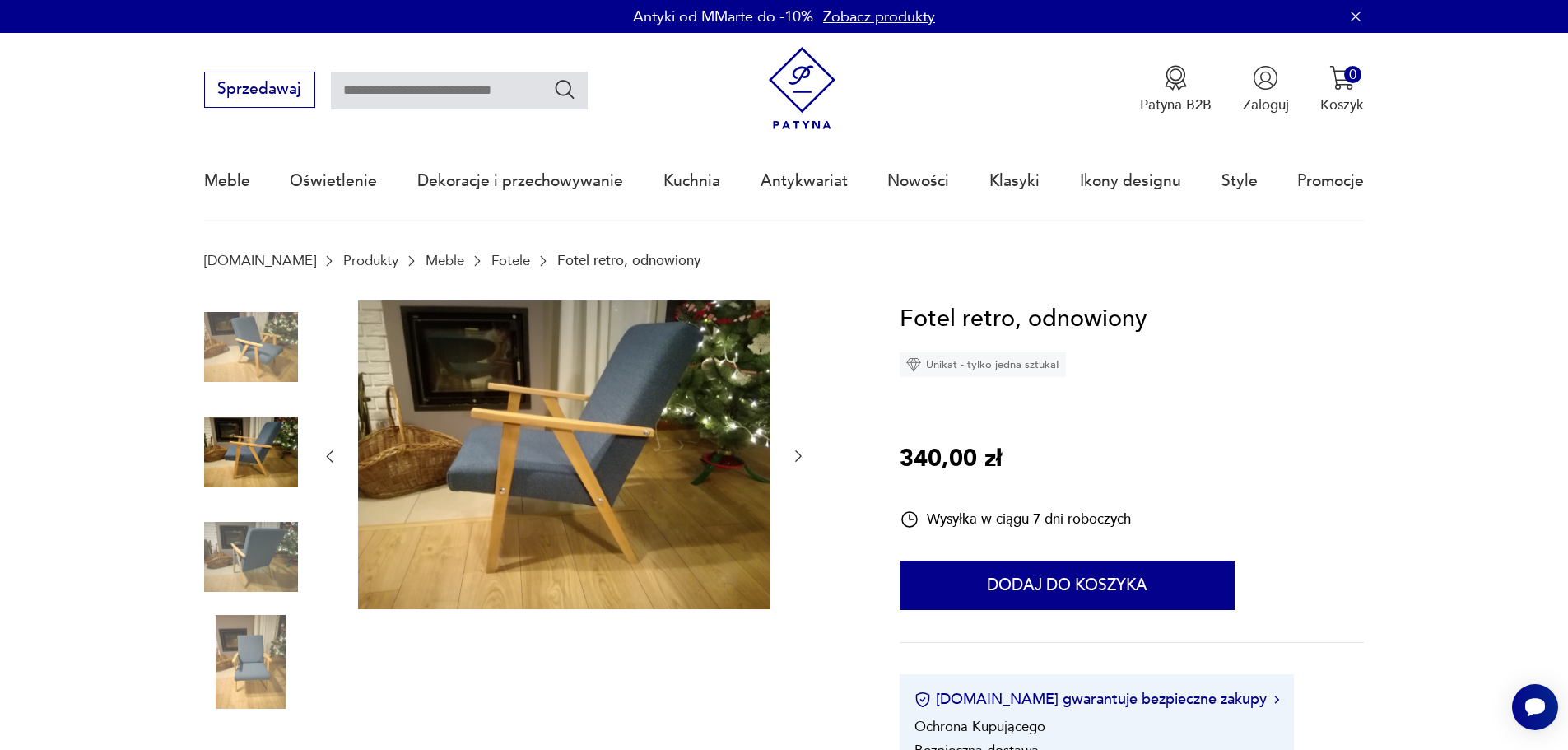
click at [235, 529] on img at bounding box center [251, 557] width 94 height 94
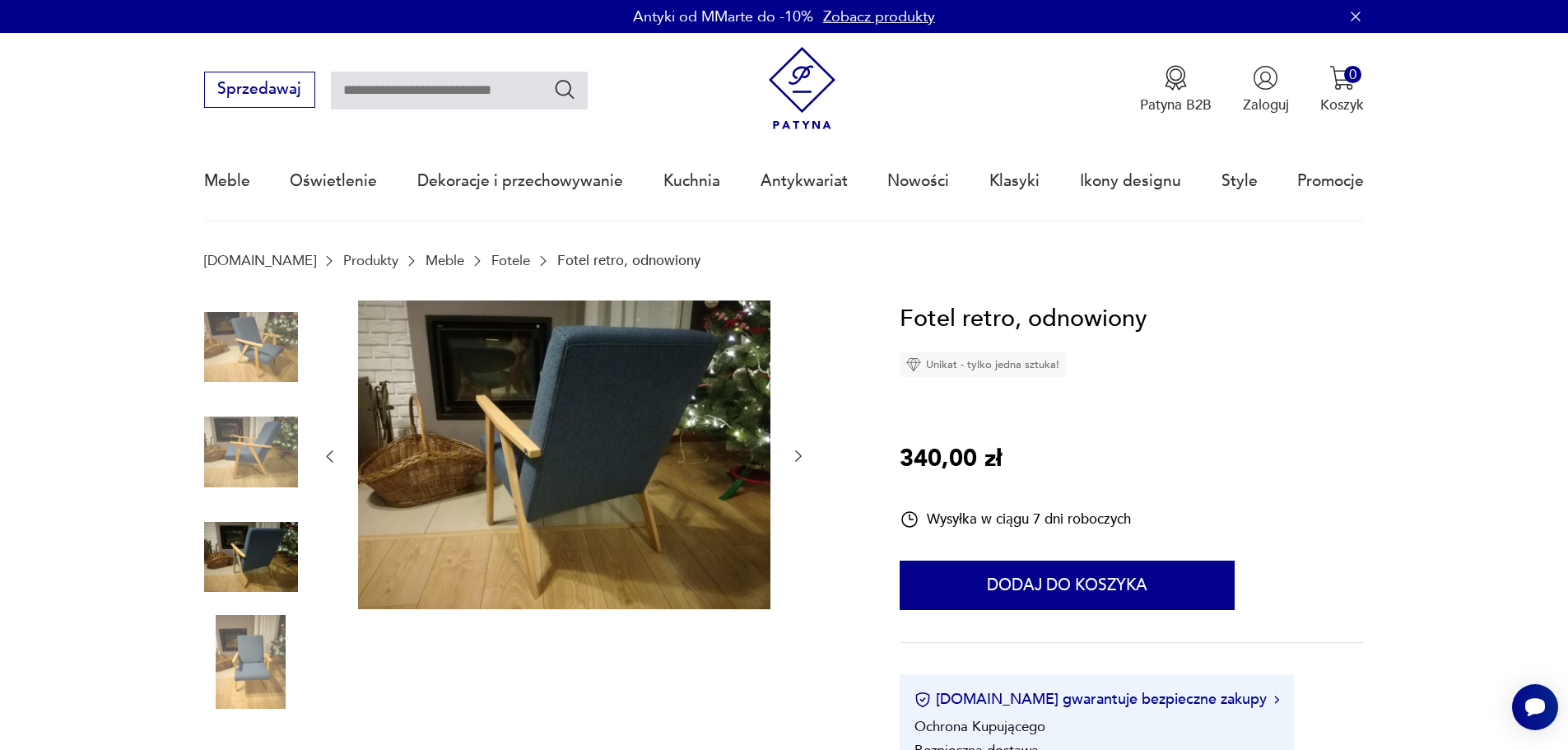
click at [258, 652] on img at bounding box center [251, 661] width 94 height 94
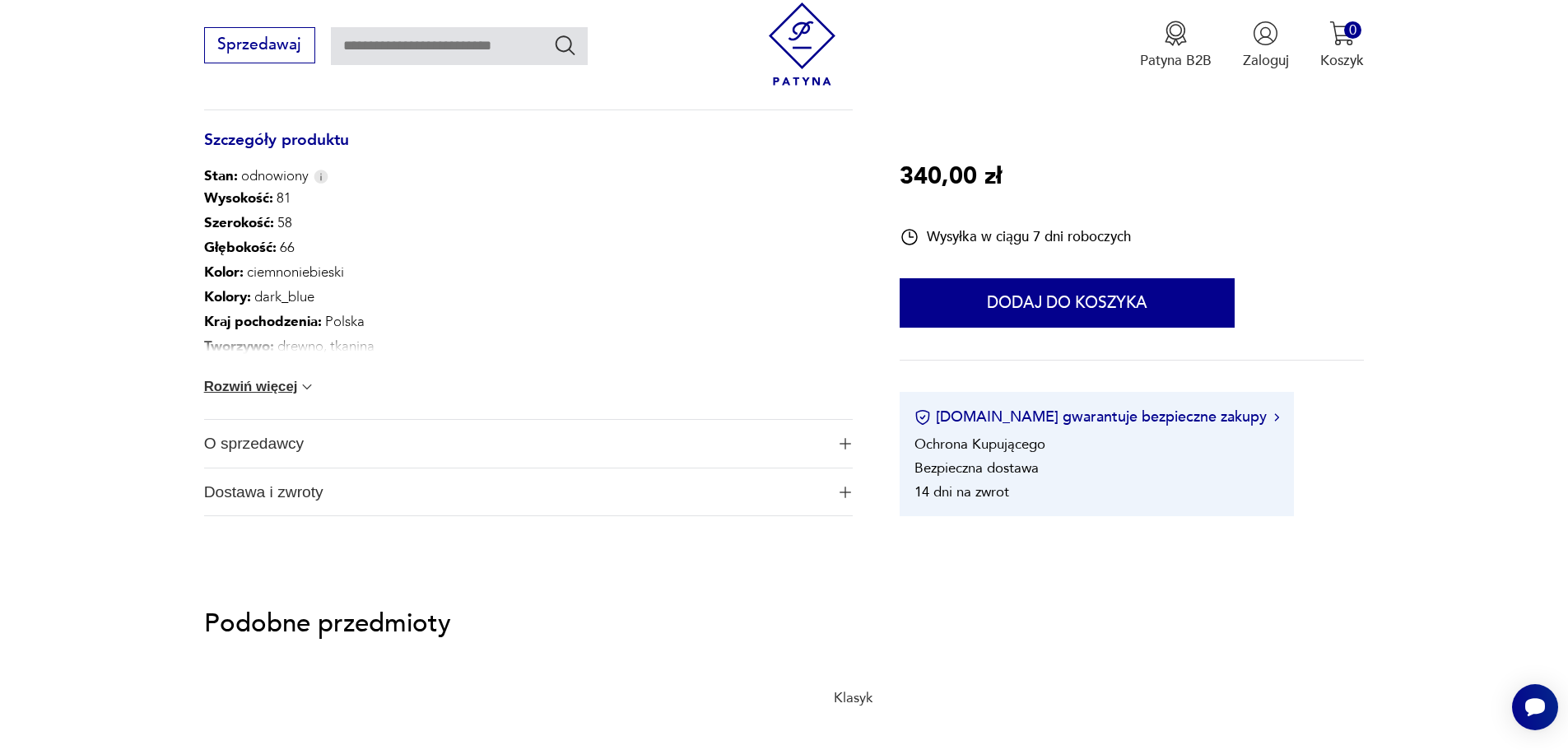
scroll to position [988, 0]
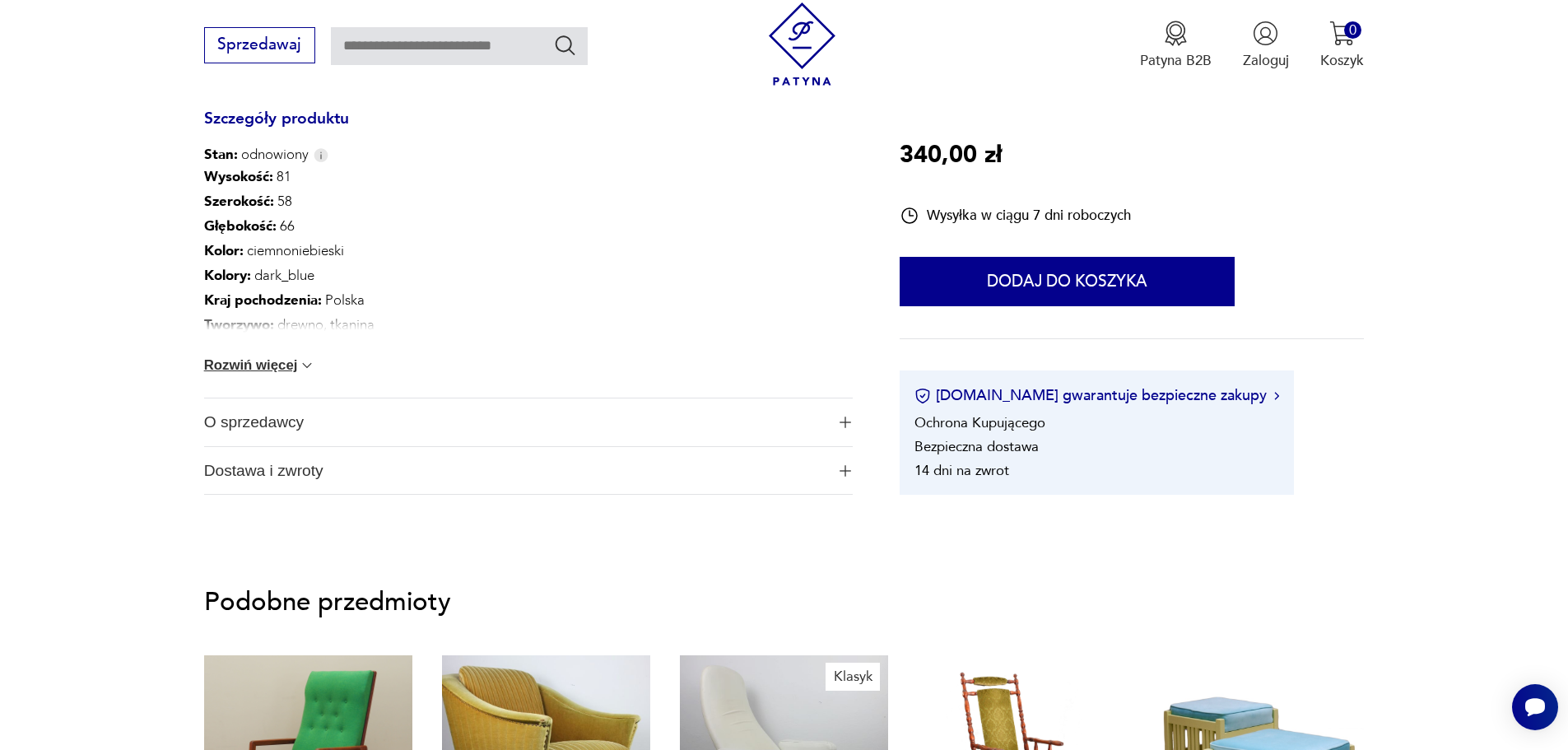
click at [276, 427] on span "O sprzedawcy" at bounding box center [515, 423] width 621 height 48
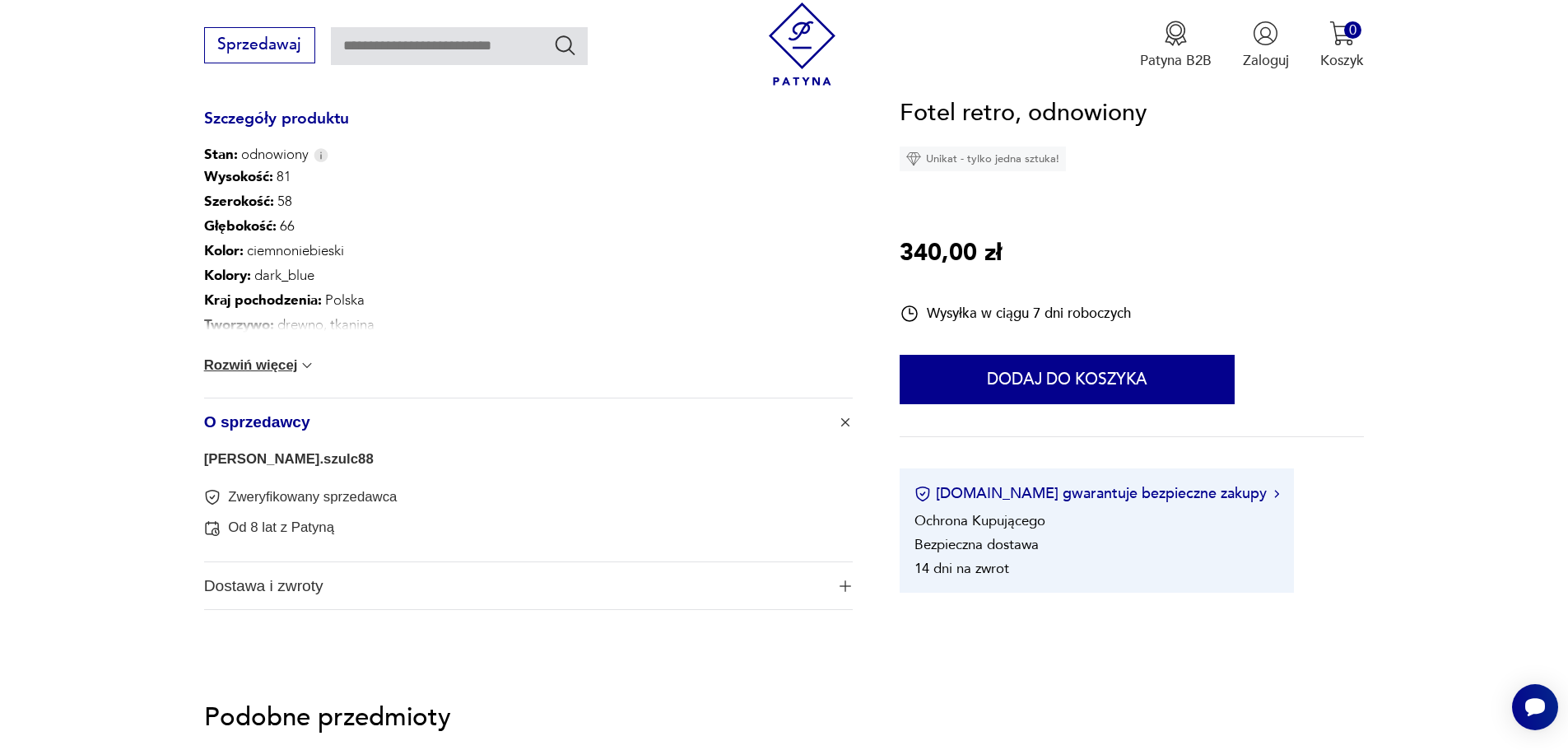
click at [320, 577] on span "Dostawa i zwroty" at bounding box center [515, 587] width 621 height 48
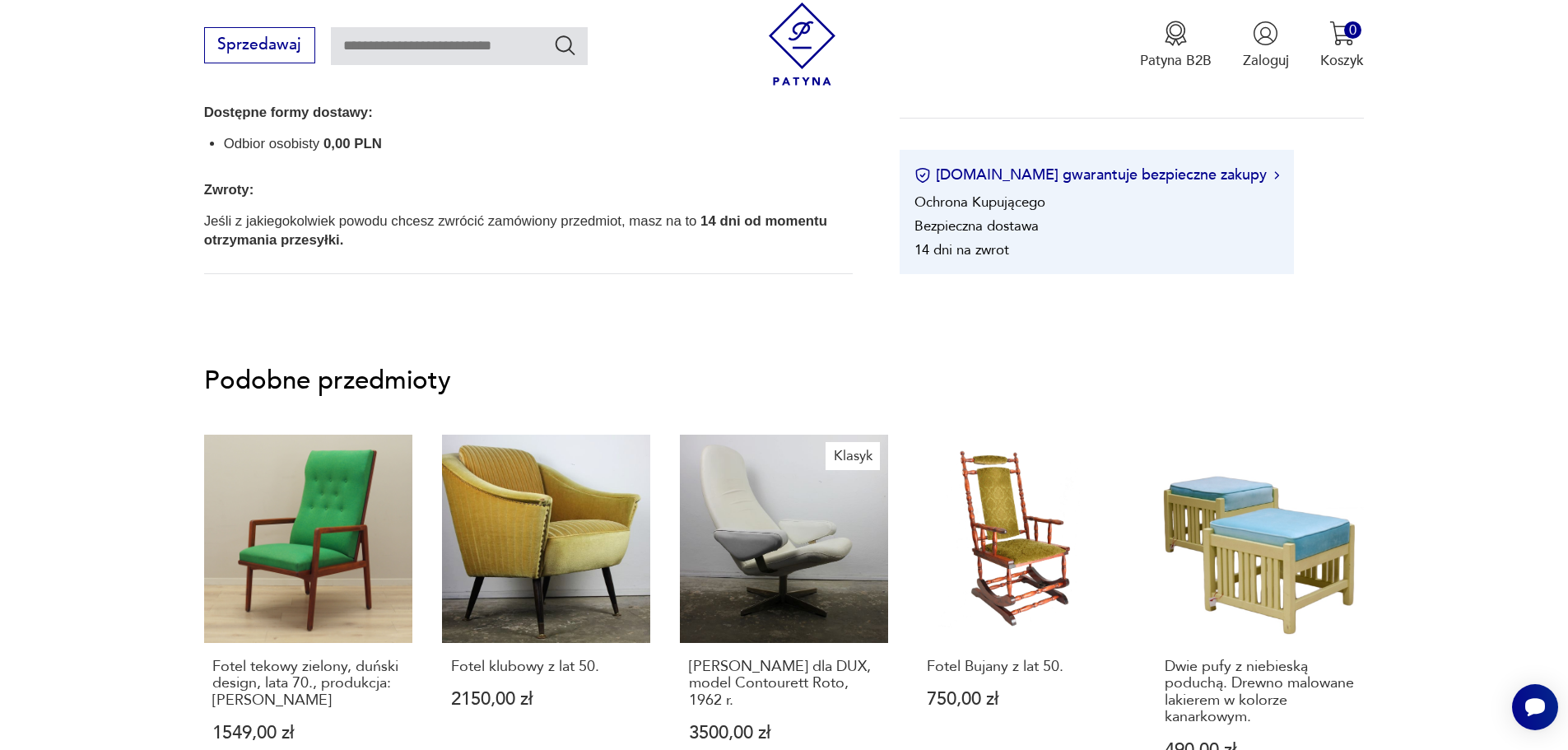
scroll to position [1647, 0]
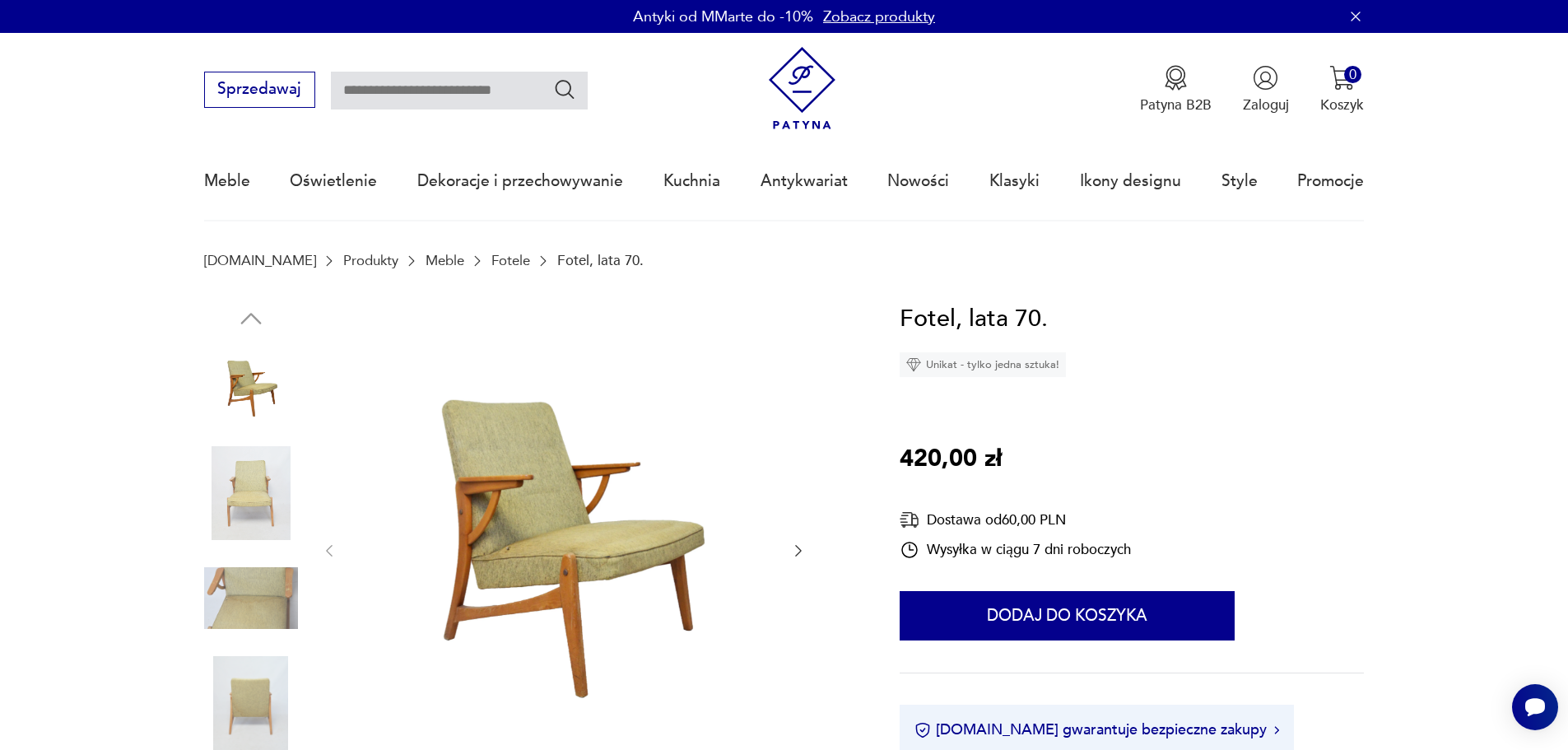
click at [248, 531] on img at bounding box center [251, 493] width 94 height 94
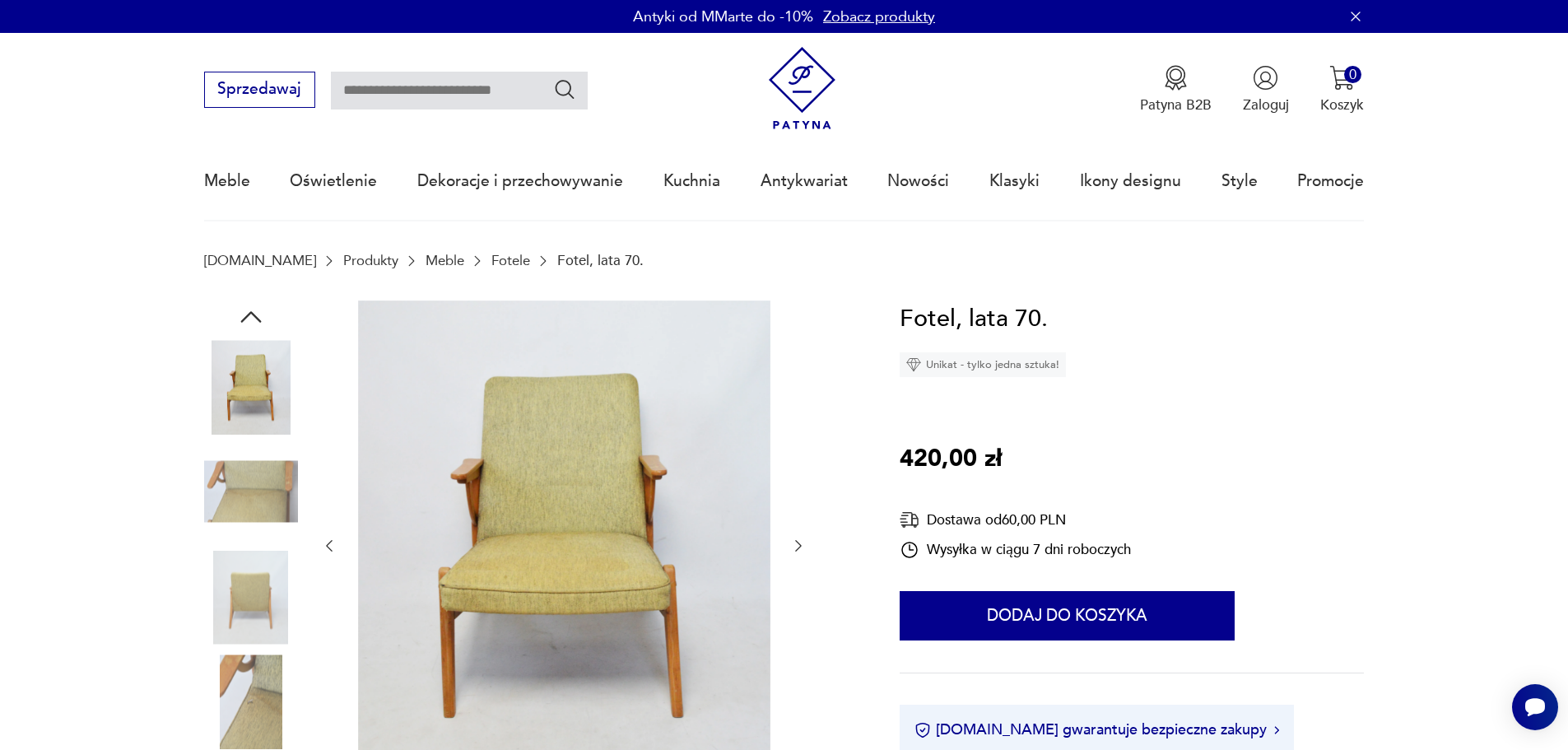
click at [256, 583] on img at bounding box center [251, 597] width 94 height 94
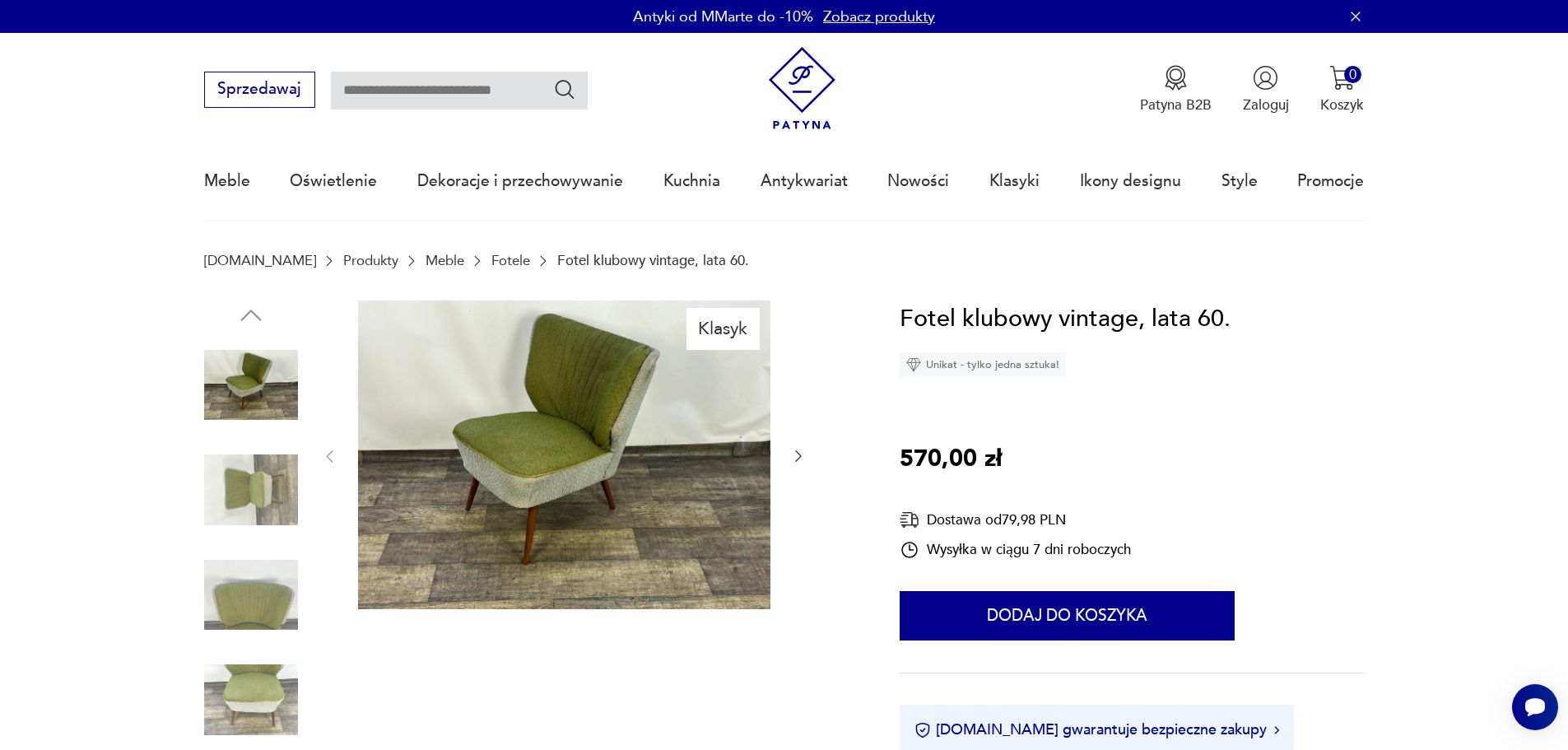
click at [213, 506] on img at bounding box center [251, 489] width 94 height 94
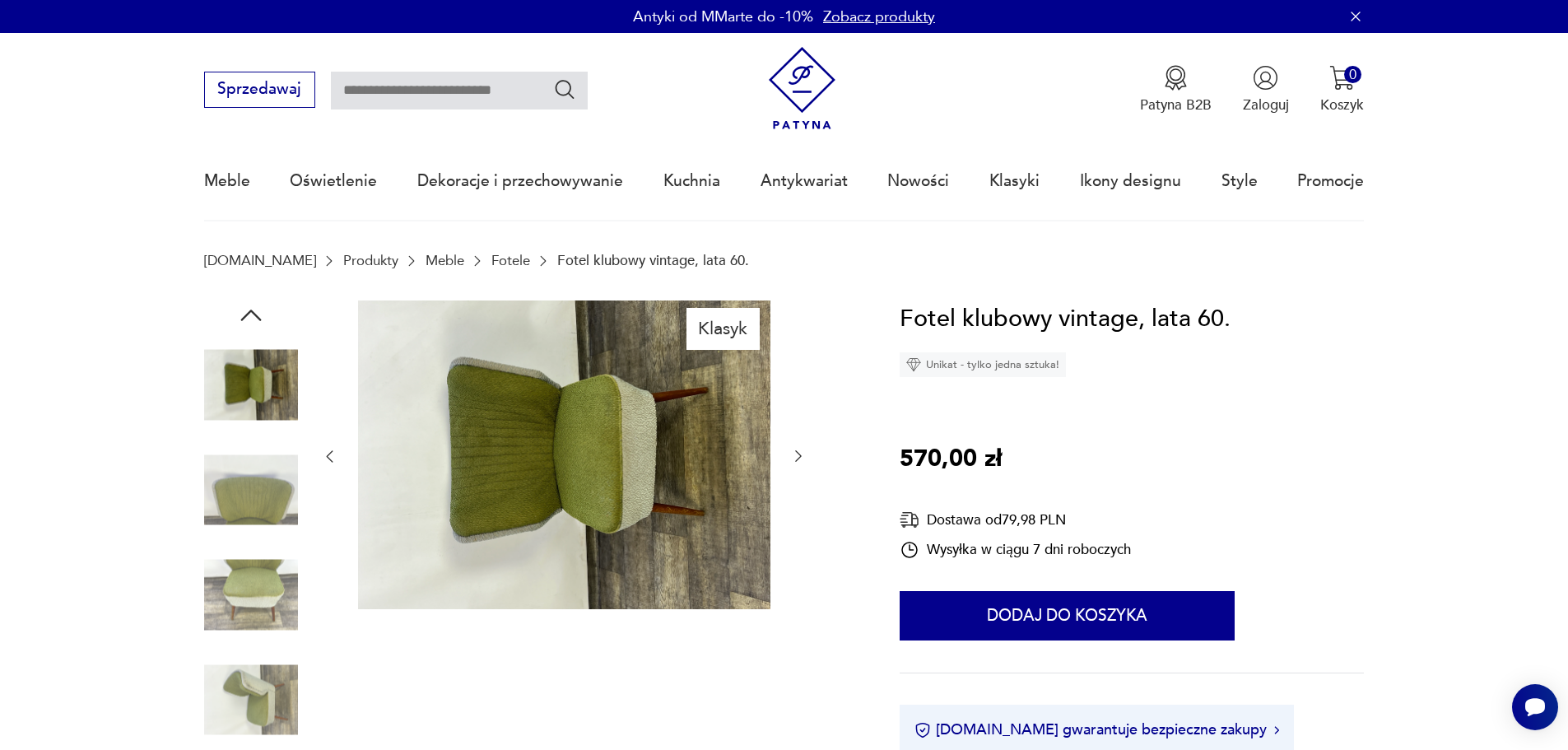
click at [227, 565] on img at bounding box center [251, 595] width 94 height 94
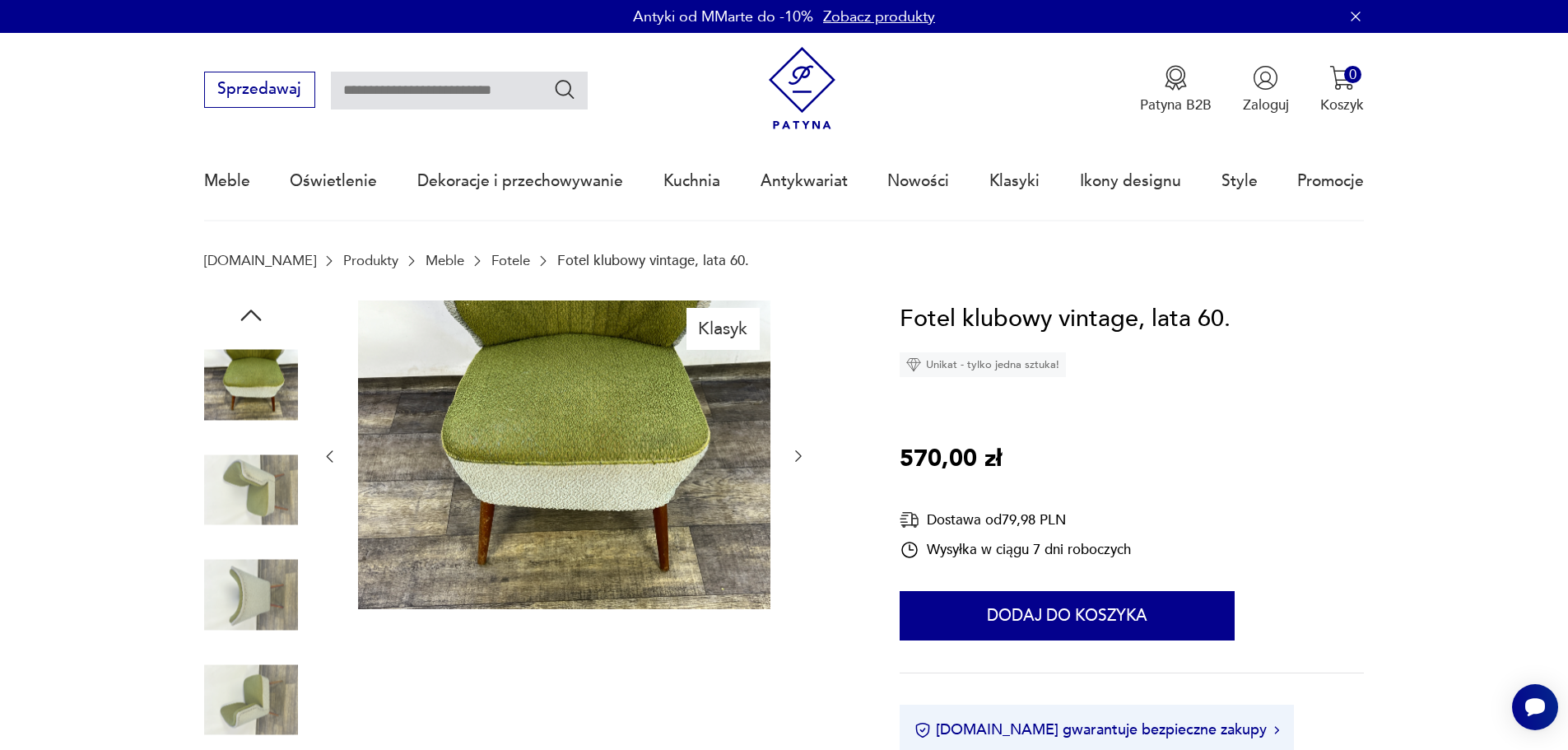
click at [237, 632] on img at bounding box center [251, 595] width 94 height 94
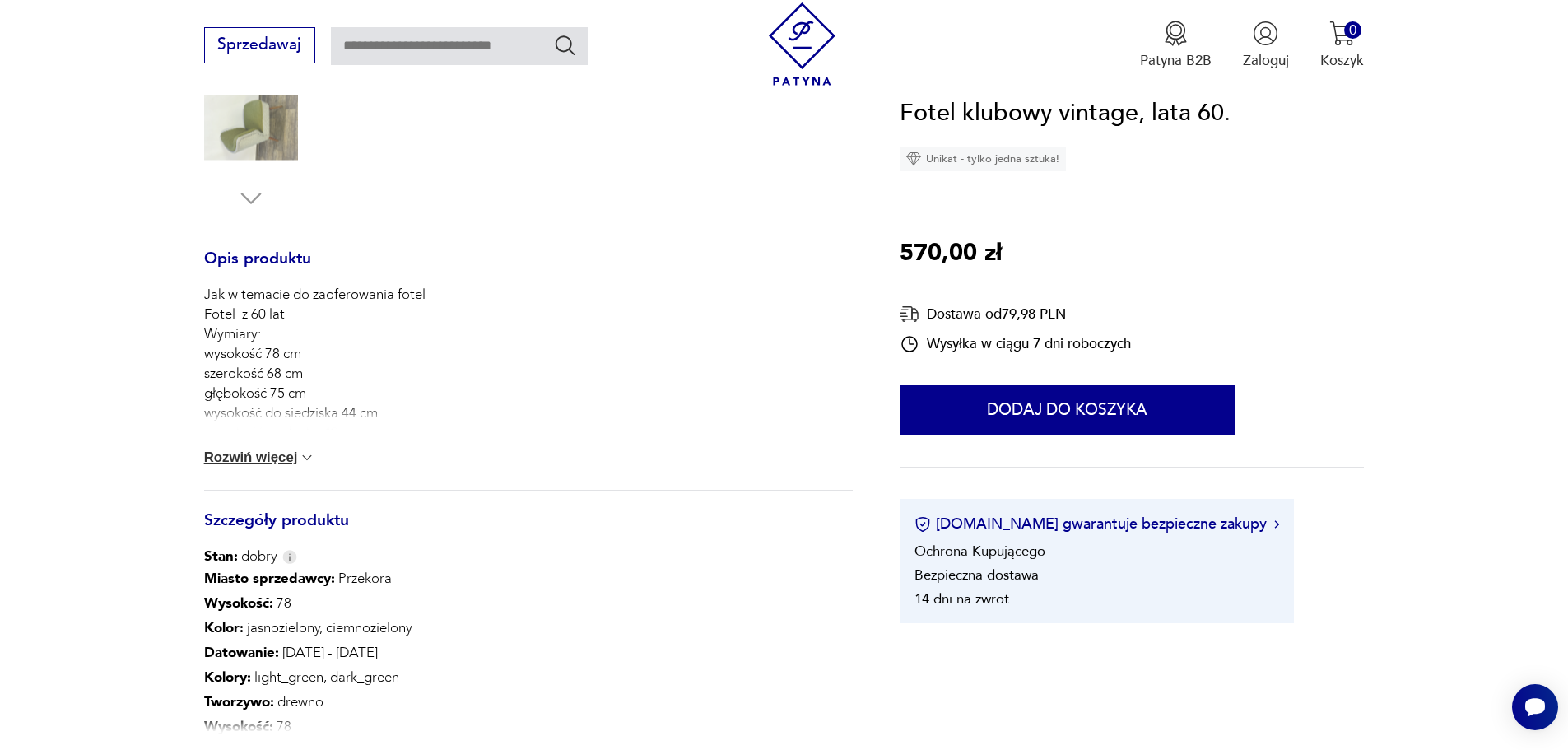
scroll to position [906, 0]
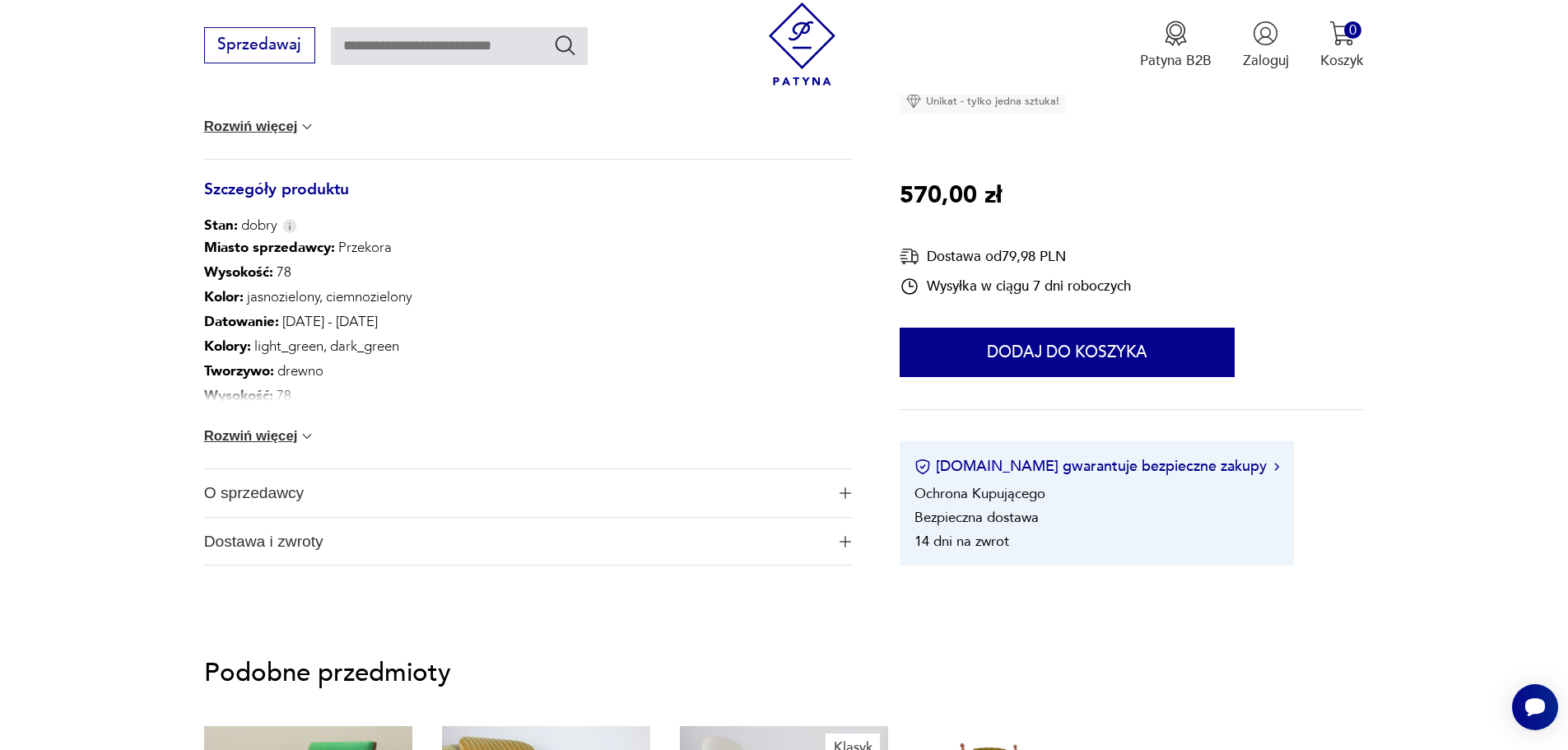
click at [290, 545] on span "Dostawa i zwroty" at bounding box center [515, 542] width 621 height 48
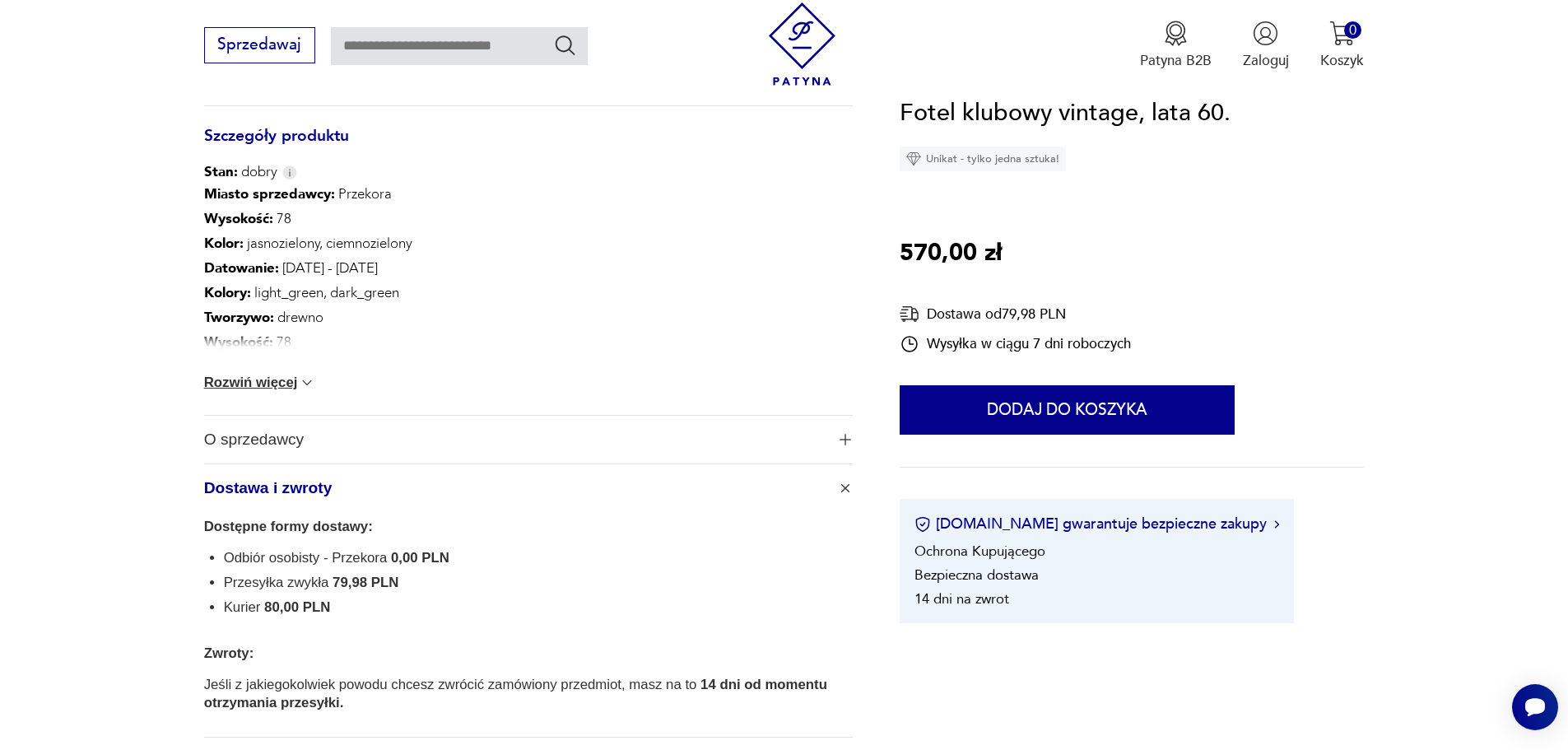
scroll to position [988, 0]
